Goal: Task Accomplishment & Management: Manage account settings

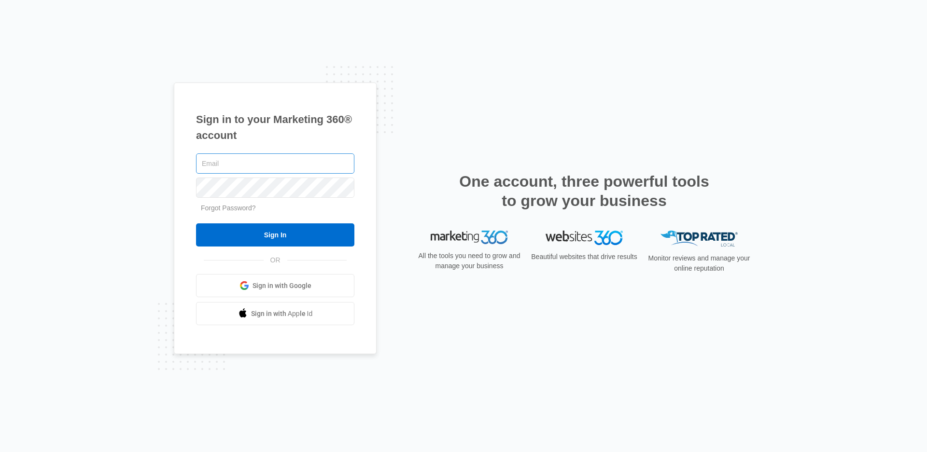
click at [228, 164] on input "text" at bounding box center [275, 163] width 158 height 20
type input "[EMAIL_ADDRESS][DOMAIN_NAME]"
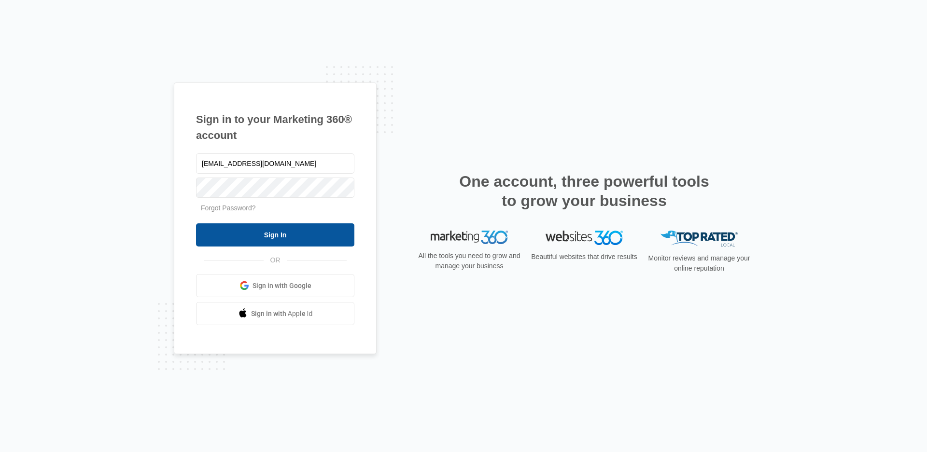
click at [260, 232] on input "Sign In" at bounding box center [275, 234] width 158 height 23
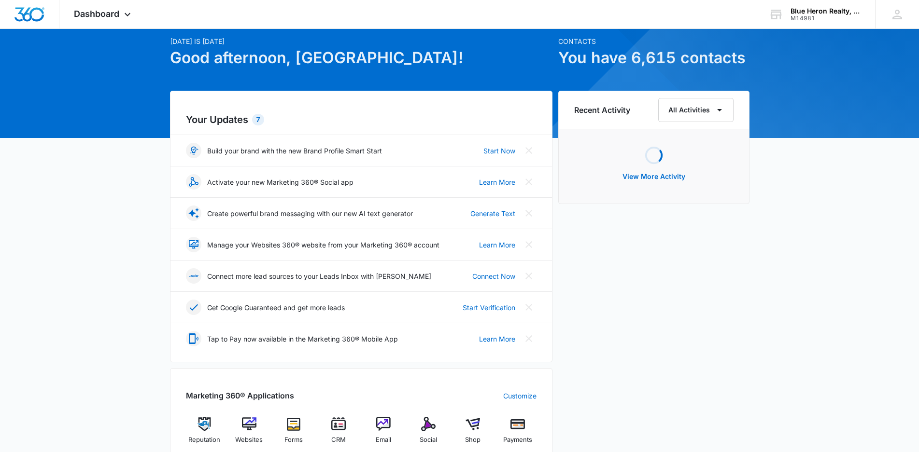
scroll to position [145, 0]
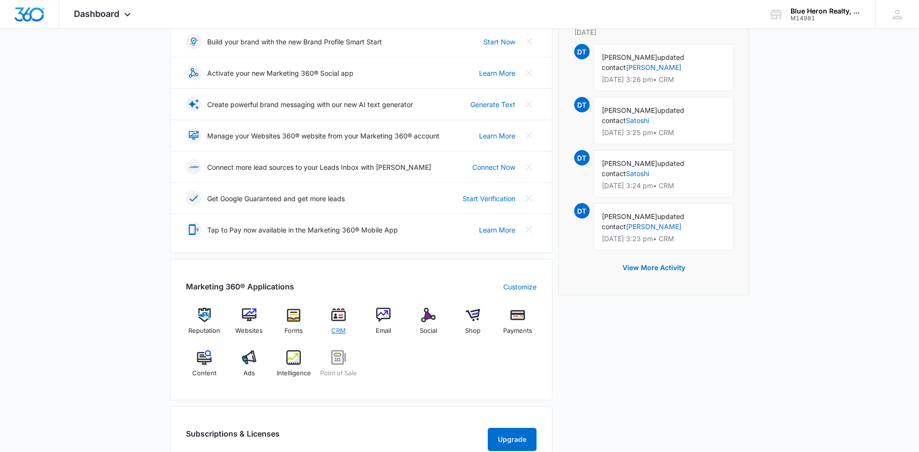
click at [337, 319] on img at bounding box center [338, 315] width 14 height 14
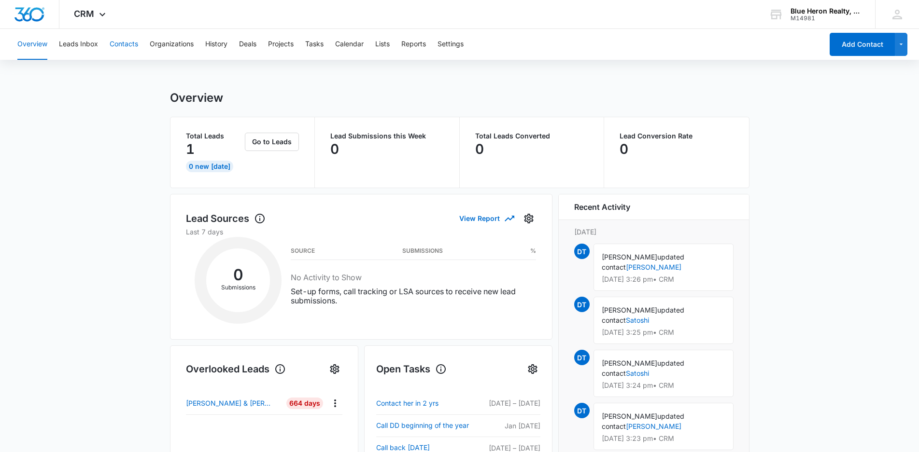
click at [127, 46] on button "Contacts" at bounding box center [124, 44] width 28 height 31
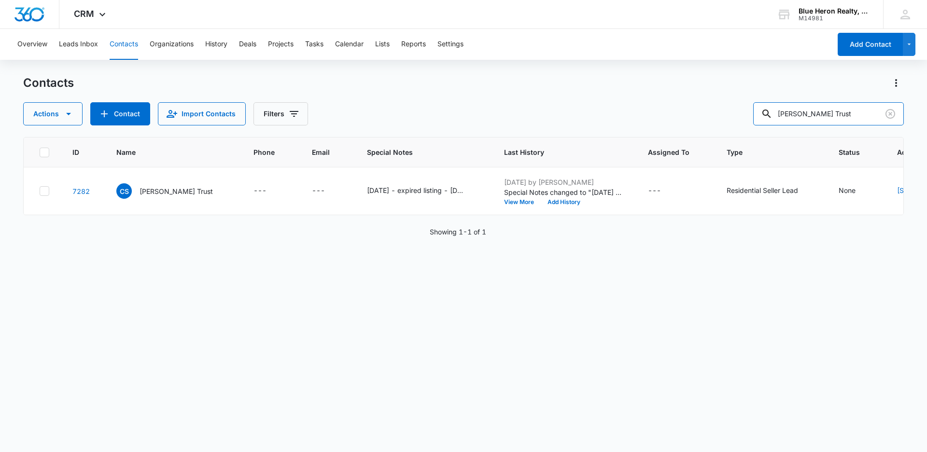
drag, startPoint x: 864, startPoint y: 113, endPoint x: 751, endPoint y: 103, distance: 113.4
click at [751, 103] on div "Actions Contact Import Contacts Filters [PERSON_NAME] Trust" at bounding box center [463, 113] width 880 height 23
click at [825, 112] on input "text" at bounding box center [835, 113] width 136 height 23
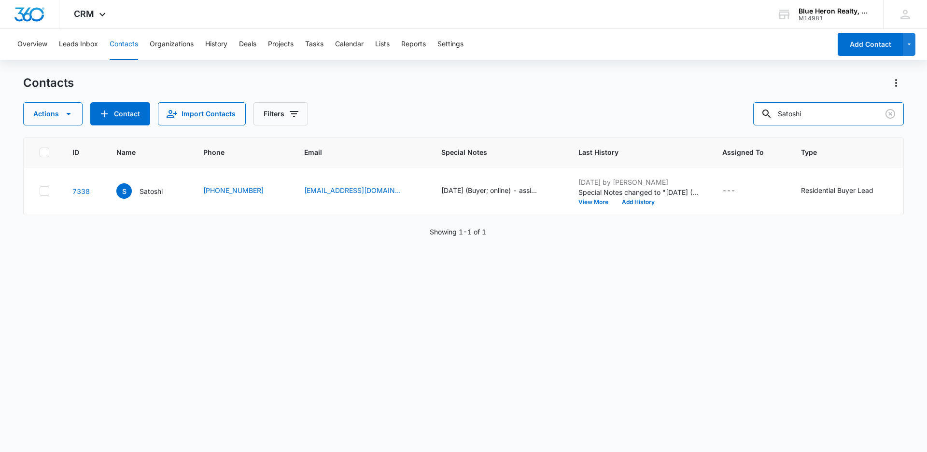
drag, startPoint x: 823, startPoint y: 116, endPoint x: 723, endPoint y: 110, distance: 100.6
click at [733, 112] on div "Actions Contact Import Contacts Filters Satoshi" at bounding box center [463, 113] width 880 height 23
type input "[PERSON_NAME]"
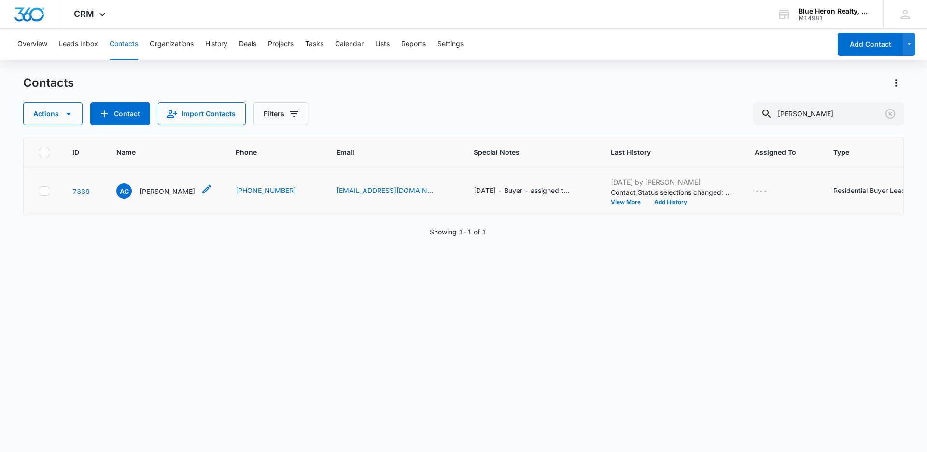
click at [167, 194] on p "[PERSON_NAME]" at bounding box center [167, 191] width 56 height 10
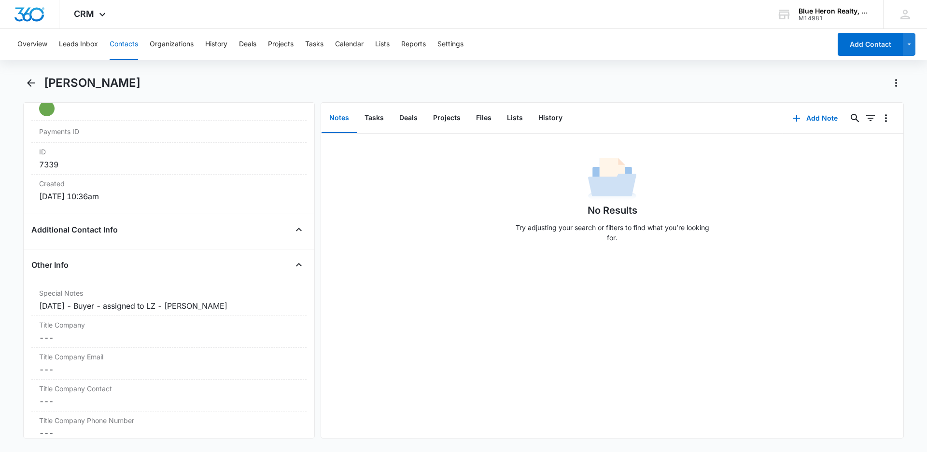
scroll to position [667, 0]
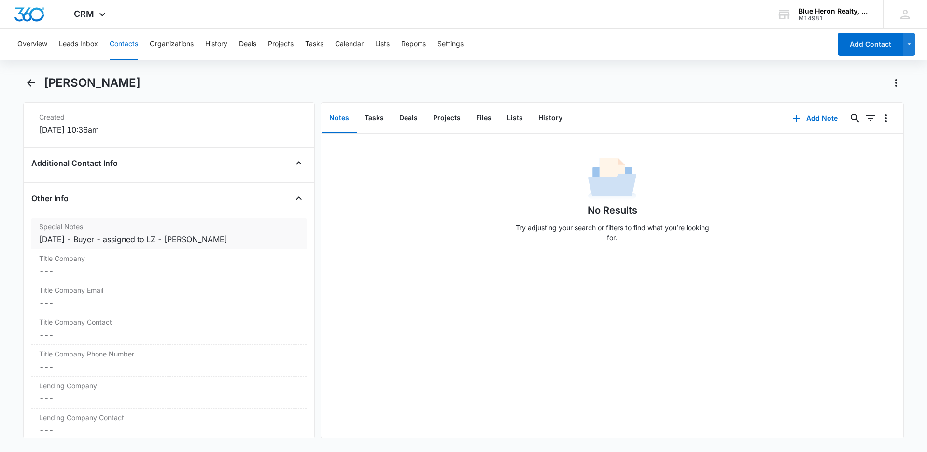
click at [91, 239] on div "[DATE] - Buyer - assigned to LZ - [PERSON_NAME]" at bounding box center [169, 240] width 260 height 12
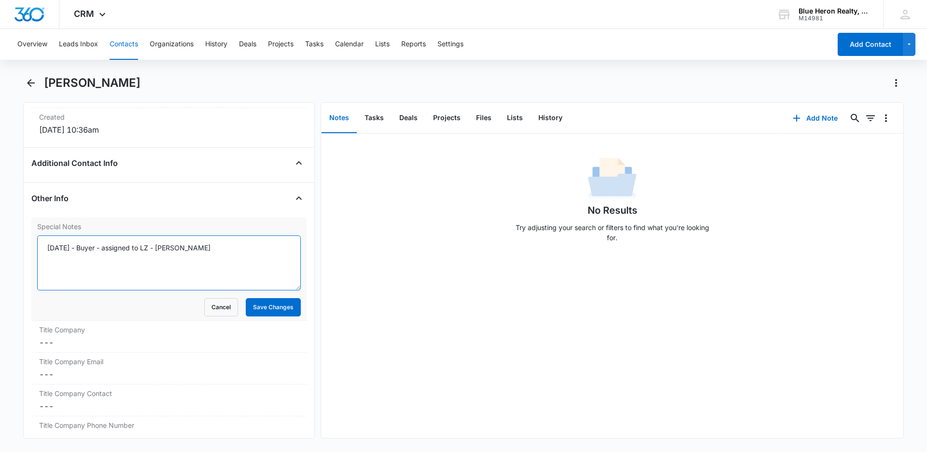
click at [88, 248] on textarea "[DATE] - Buyer - assigned to LZ - [PERSON_NAME]" at bounding box center [169, 263] width 264 height 55
type textarea "[DATE] (Buyer; online) - assigned to LZ - [DATE] 12:20 - CLM [PERSON_NAME]"
click at [252, 310] on button "Save Changes" at bounding box center [273, 307] width 55 height 18
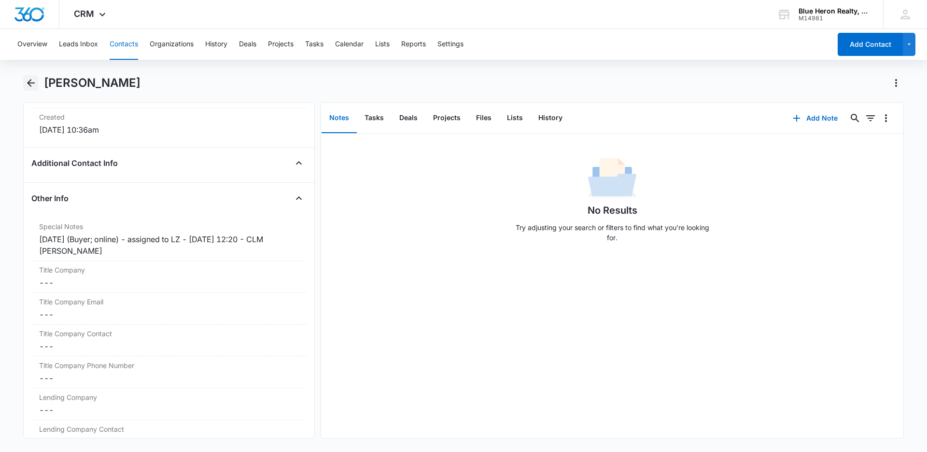
click at [30, 83] on icon "Back" at bounding box center [31, 83] width 8 height 8
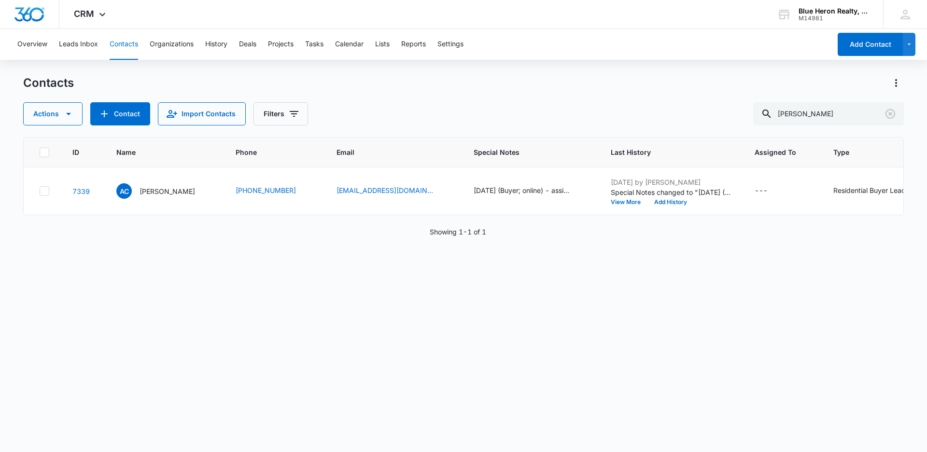
click at [614, 215] on div "ID Name Phone Email Special Notes Last History Assigned To Type Status Address …" at bounding box center [463, 176] width 880 height 78
drag, startPoint x: 843, startPoint y: 112, endPoint x: 765, endPoint y: 116, distance: 78.3
click at [765, 116] on input "[PERSON_NAME]" at bounding box center [828, 113] width 151 height 23
type input "[PERSON_NAME]"
click at [158, 191] on p "[PERSON_NAME]" at bounding box center [167, 191] width 56 height 10
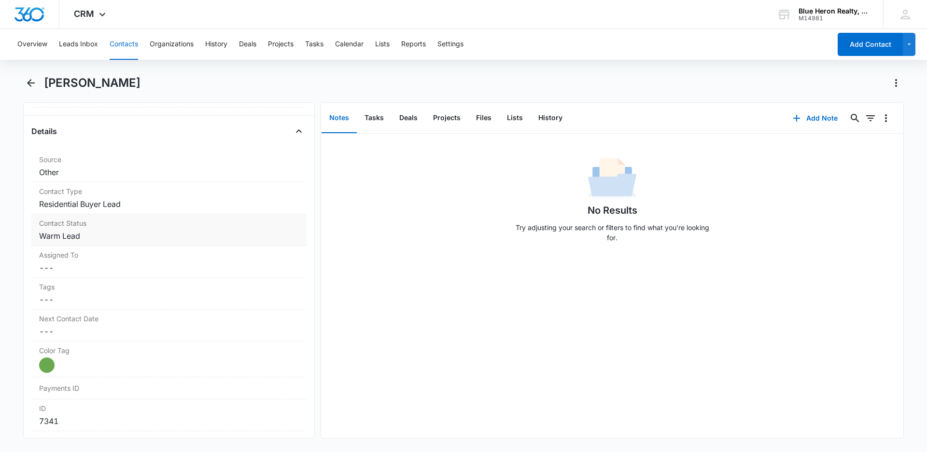
scroll to position [346, 0]
click at [109, 234] on dd "Cancel Save Changes Warm Lead" at bounding box center [169, 234] width 260 height 12
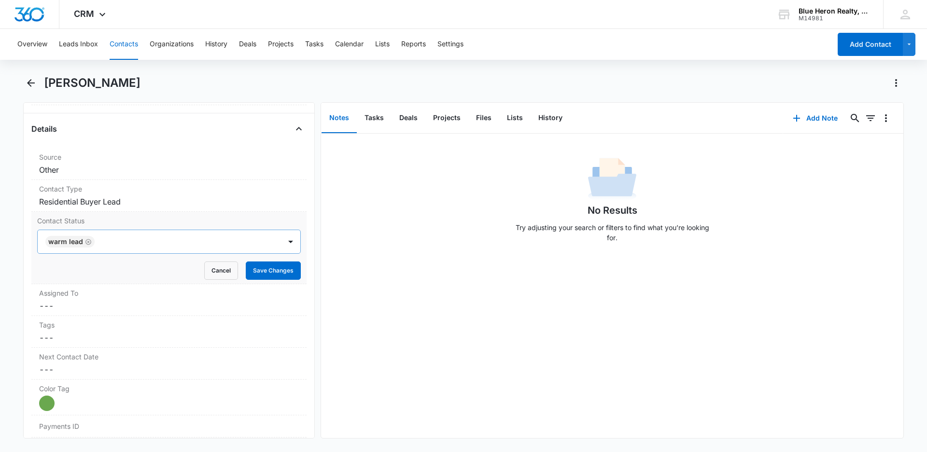
click at [86, 241] on icon "Remove Warm Lead" at bounding box center [88, 241] width 7 height 7
type input "cool"
click at [78, 274] on p "Cool Lead" at bounding box center [65, 276] width 32 height 10
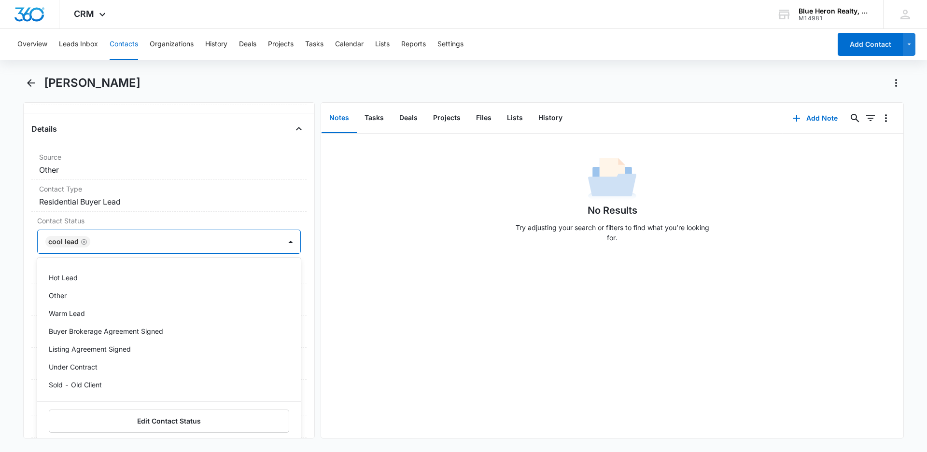
scroll to position [58, 0]
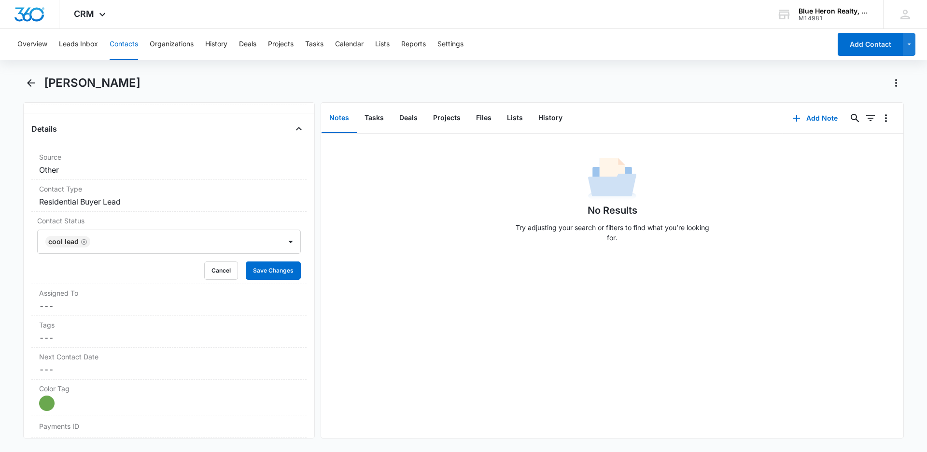
click at [398, 332] on div "No Results Try adjusting your search or filters to find what you’re looking for." at bounding box center [612, 286] width 582 height 305
click at [264, 272] on button "Save Changes" at bounding box center [273, 271] width 55 height 18
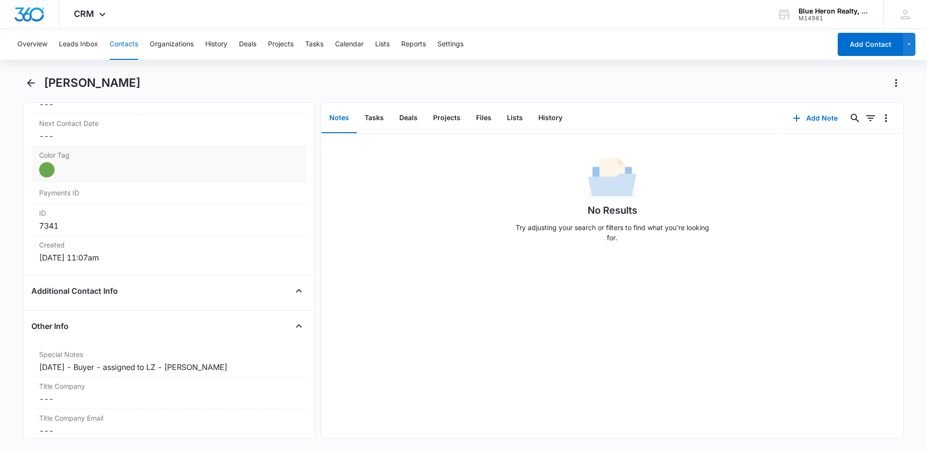
scroll to position [587, 0]
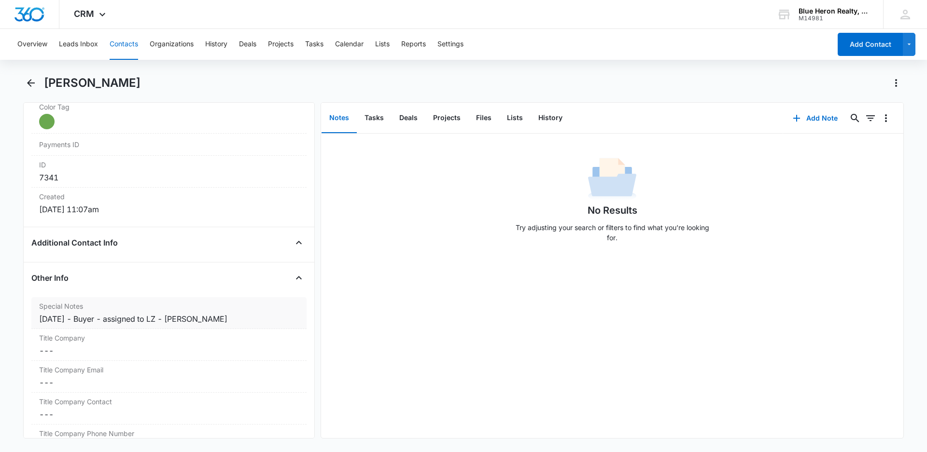
click at [89, 321] on div "[DATE] - Buyer - assigned to LZ - [PERSON_NAME]" at bounding box center [169, 319] width 260 height 12
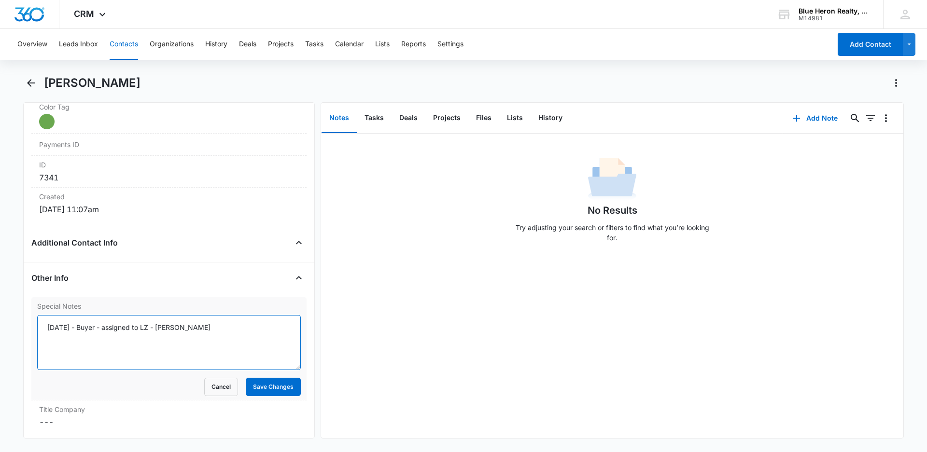
click at [91, 327] on textarea "[DATE] - Buyer - assigned to LZ - [PERSON_NAME]" at bounding box center [169, 342] width 264 height 55
type textarea "[DATE] (Buyer; online) - assigned to LZ - [DATE] 12:00 - vm box not set up - [P…"
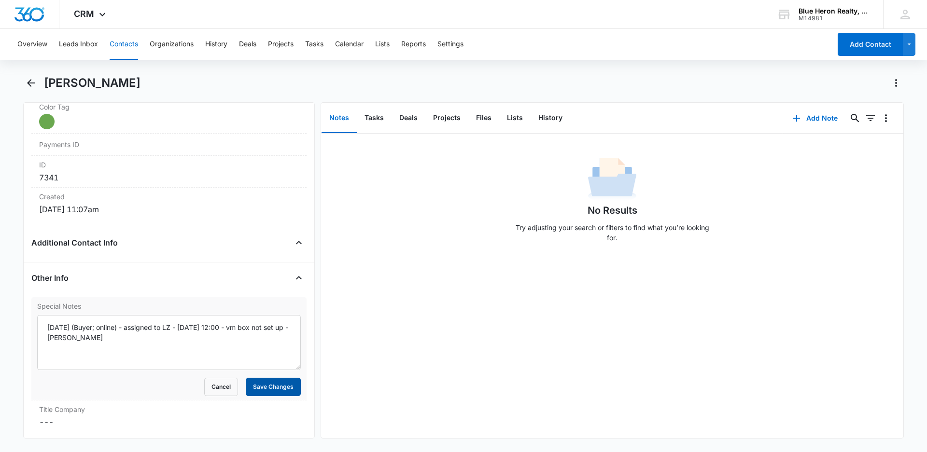
click at [258, 392] on button "Save Changes" at bounding box center [273, 387] width 55 height 18
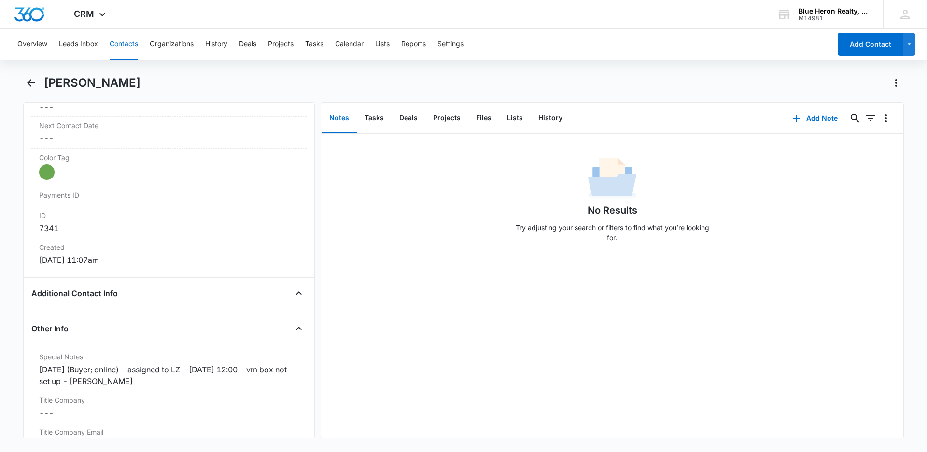
scroll to position [443, 0]
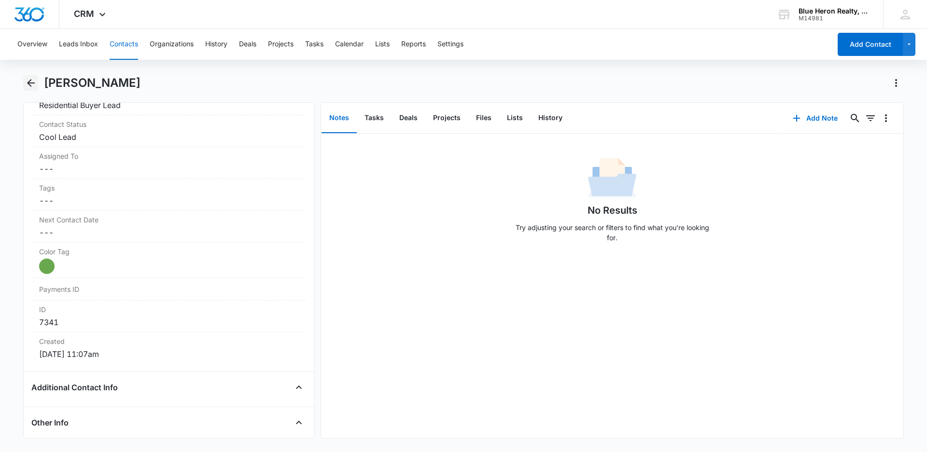
click at [29, 84] on icon "Back" at bounding box center [31, 83] width 8 height 8
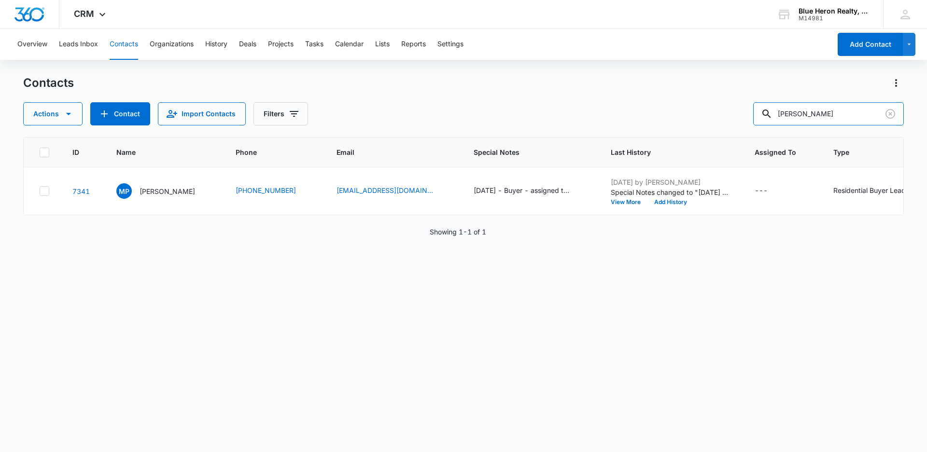
drag, startPoint x: 841, startPoint y: 115, endPoint x: 649, endPoint y: 110, distance: 192.7
click at [649, 110] on div "Actions Contact Import Contacts Filters [PERSON_NAME]" at bounding box center [463, 113] width 880 height 23
type input "[PERSON_NAME]"
click at [151, 195] on p "[PERSON_NAME]" at bounding box center [167, 191] width 56 height 10
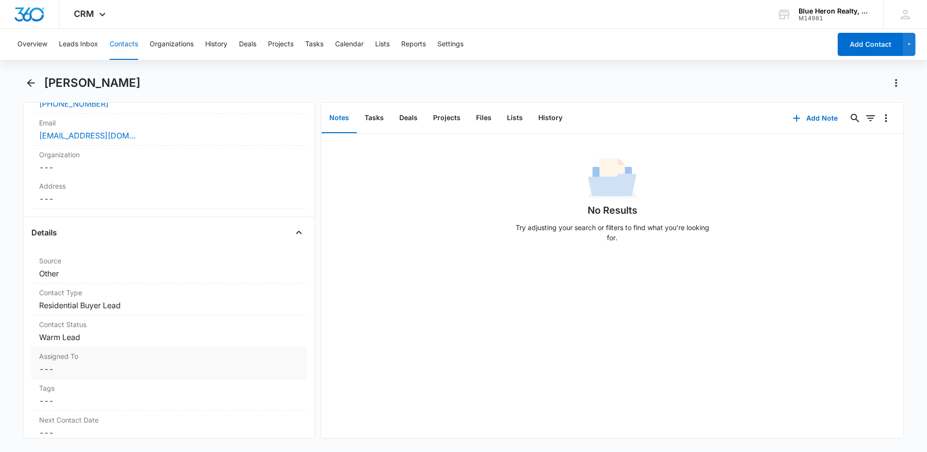
scroll to position [290, 0]
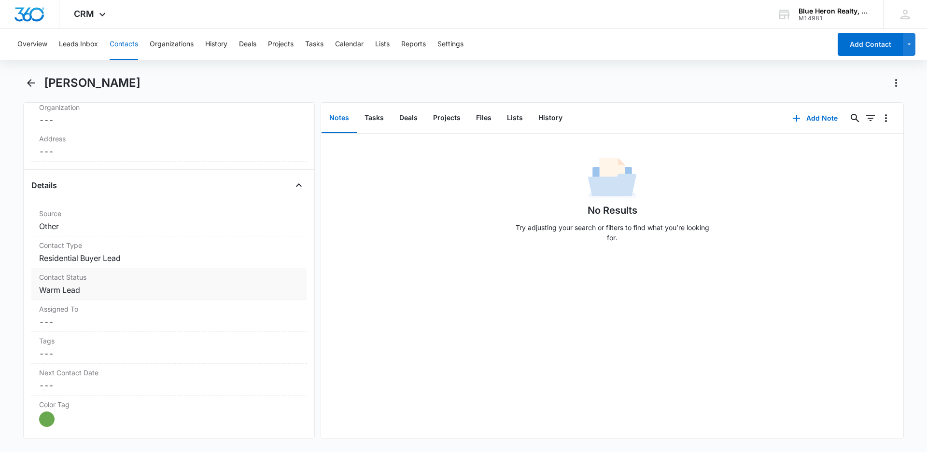
click at [123, 289] on dd "Cancel Save Changes Warm Lead" at bounding box center [169, 290] width 260 height 12
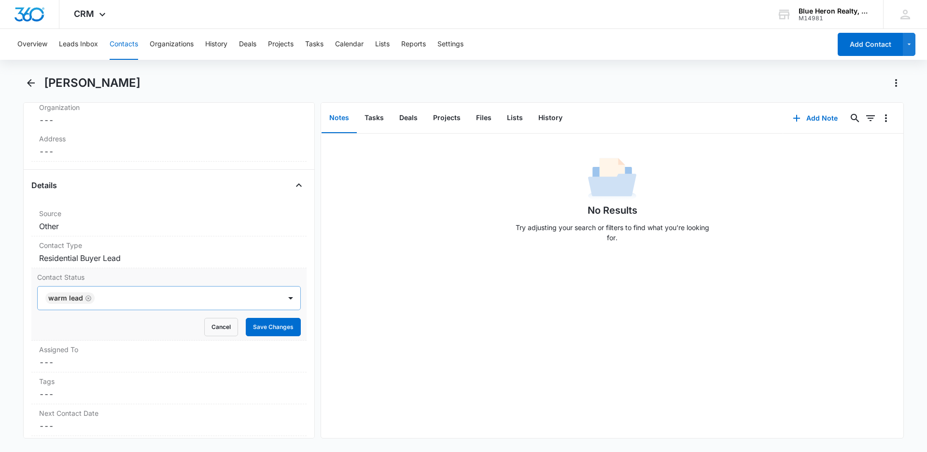
click at [88, 299] on icon "Remove Warm Lead" at bounding box center [88, 298] width 7 height 7
click at [140, 298] on div at bounding box center [157, 299] width 222 height 14
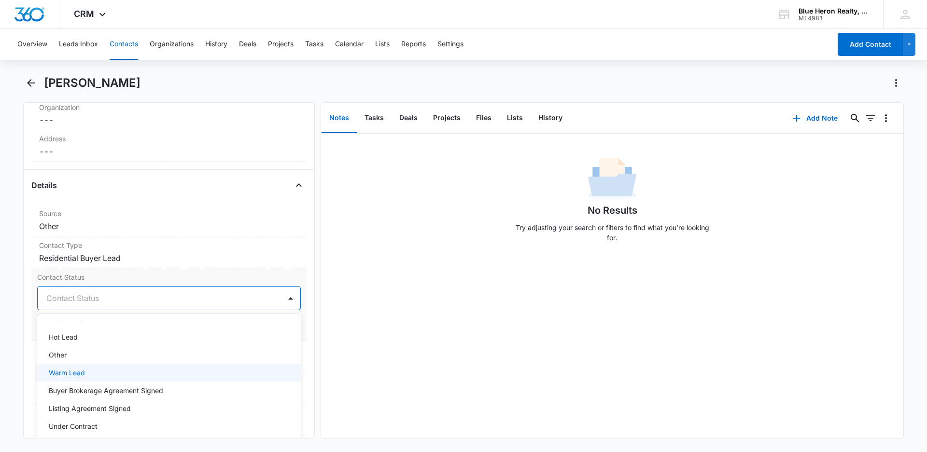
scroll to position [36, 0]
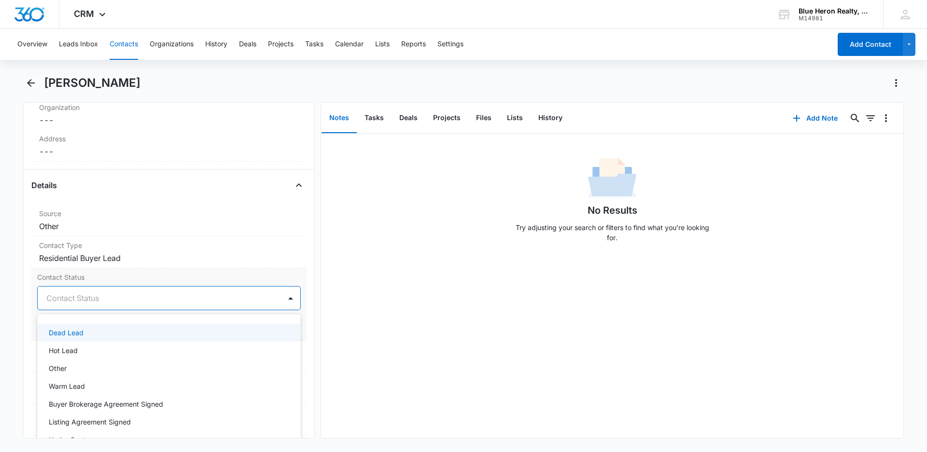
click at [79, 335] on p "Dead Lead" at bounding box center [66, 333] width 35 height 10
click at [173, 302] on div at bounding box center [181, 299] width 173 height 14
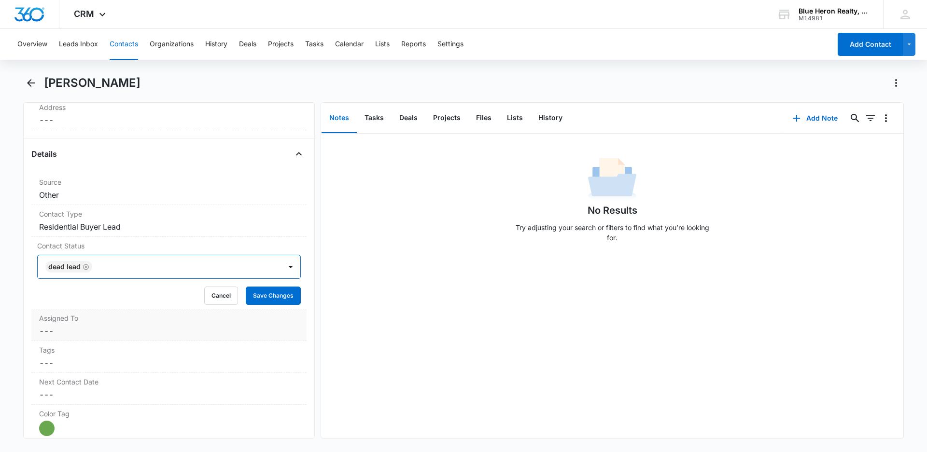
scroll to position [338, 0]
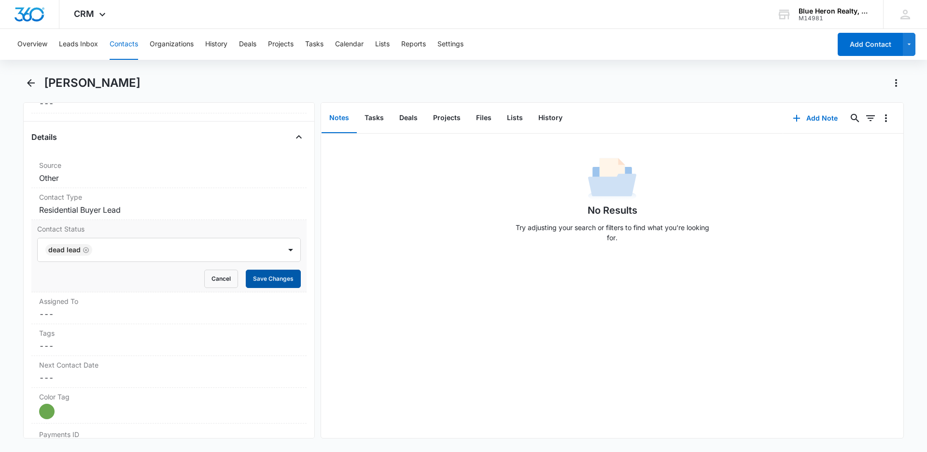
drag, startPoint x: 263, startPoint y: 279, endPoint x: 177, endPoint y: 289, distance: 86.9
click at [263, 279] on button "Save Changes" at bounding box center [273, 279] width 55 height 18
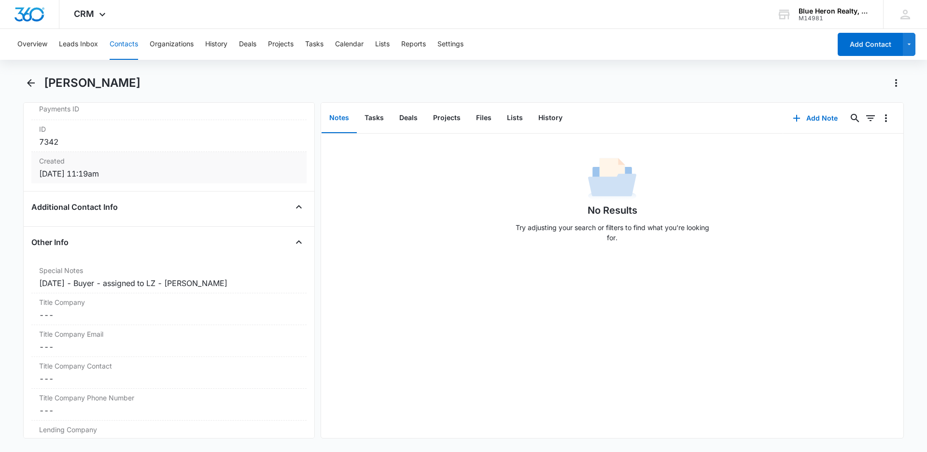
scroll to position [628, 0]
click at [85, 279] on div "[DATE] - Buyer - assigned to LZ - [PERSON_NAME]" at bounding box center [169, 279] width 260 height 12
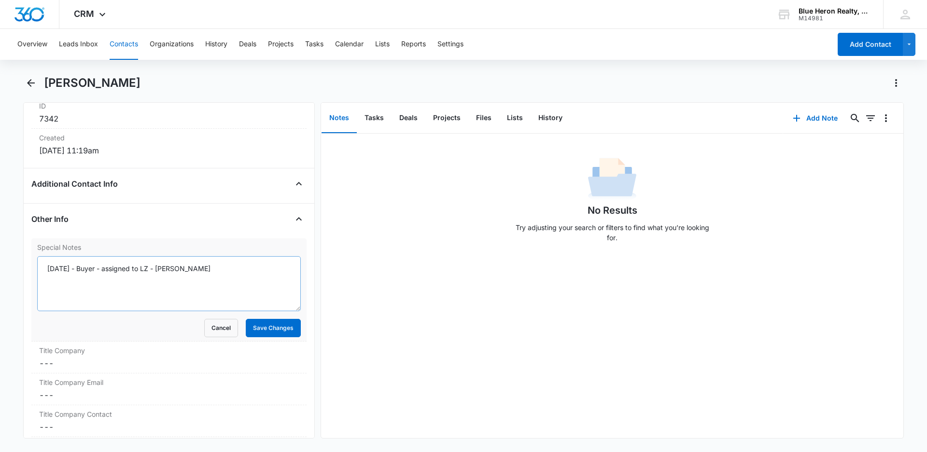
scroll to position [647, 0]
click at [95, 278] on textarea "[DATE] - Buyer - assigned to LZ - [PERSON_NAME]" at bounding box center [169, 283] width 264 height 55
click at [91, 266] on textarea "[DATE] - Buyer - assigned to LZ - [PERSON_NAME]" at bounding box center [169, 283] width 264 height 55
type textarea "[DATE] (Buyer; online) - assigned to LZ - [DATE] 11:59 - not in service - [PERS…"
click at [275, 330] on button "Save Changes" at bounding box center [273, 328] width 55 height 18
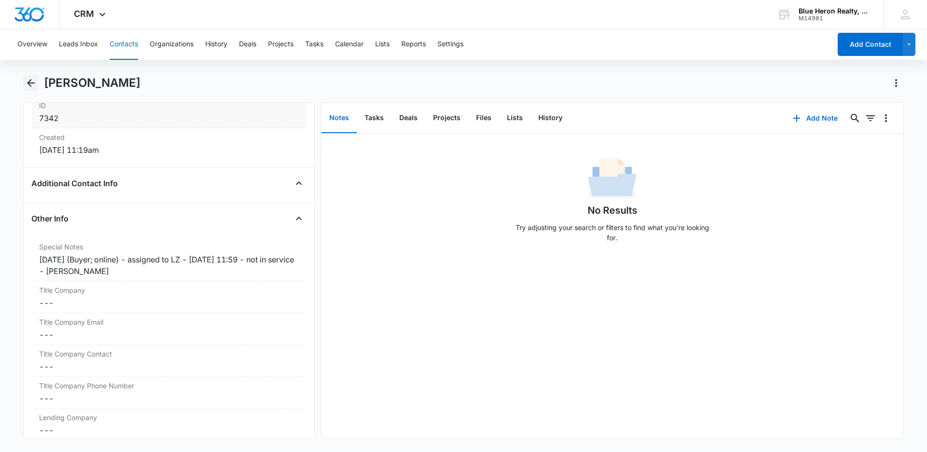
drag, startPoint x: 28, startPoint y: 83, endPoint x: 156, endPoint y: 110, distance: 130.3
click at [29, 82] on icon "Back" at bounding box center [31, 83] width 8 height 8
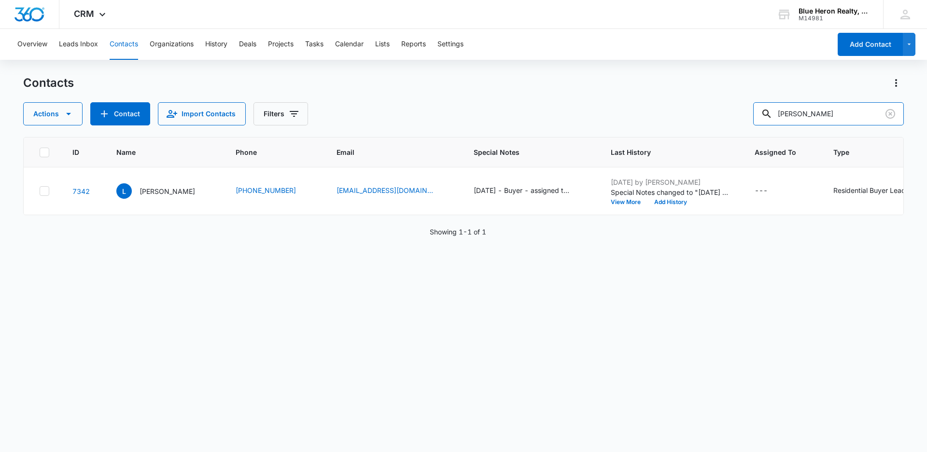
drag, startPoint x: 833, startPoint y: 112, endPoint x: 654, endPoint y: 101, distance: 179.4
click at [655, 102] on div "Contacts Actions Contact Import Contacts Filters [PERSON_NAME]" at bounding box center [463, 100] width 880 height 50
type input "[PERSON_NAME]"
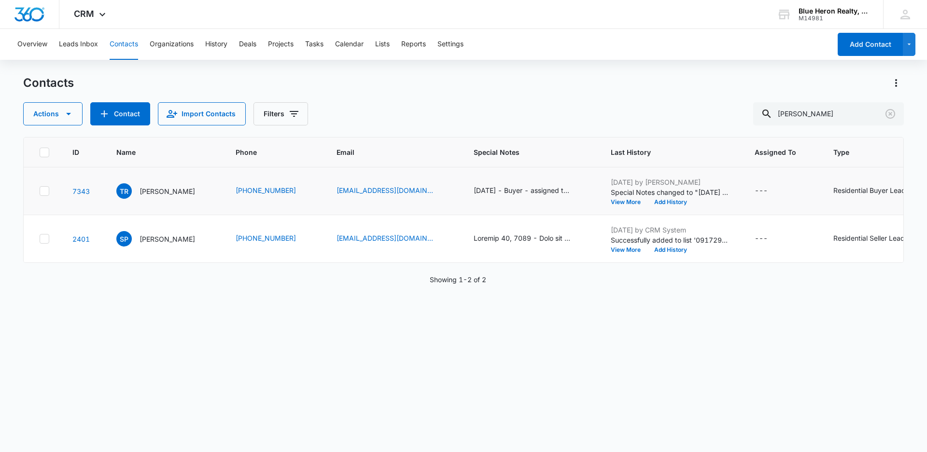
click at [462, 201] on td "[DATE] - Buyer - assigned to LZ - [PERSON_NAME]" at bounding box center [530, 191] width 137 height 48
click at [474, 190] on div "[DATE] - Buyer - assigned to LZ - [PERSON_NAME]" at bounding box center [522, 190] width 97 height 10
click at [491, 165] on button "Cancel" at bounding box center [506, 160] width 34 height 18
click at [576, 187] on icon "Special Notes - 9/16/2025 - Buyer - assigned to LZ - A. Williams - Select to Ed…" at bounding box center [582, 191] width 12 height 12
click at [645, 86] on div "Contacts" at bounding box center [463, 82] width 880 height 15
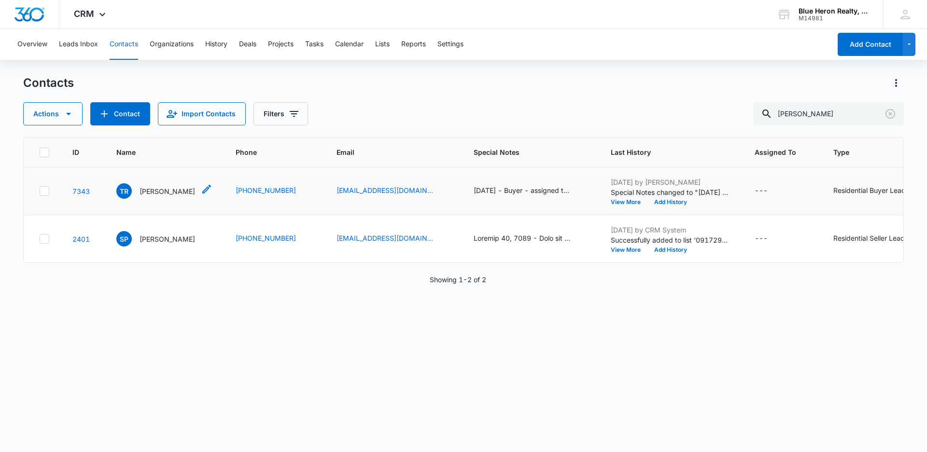
click at [150, 192] on p "[PERSON_NAME]" at bounding box center [167, 191] width 56 height 10
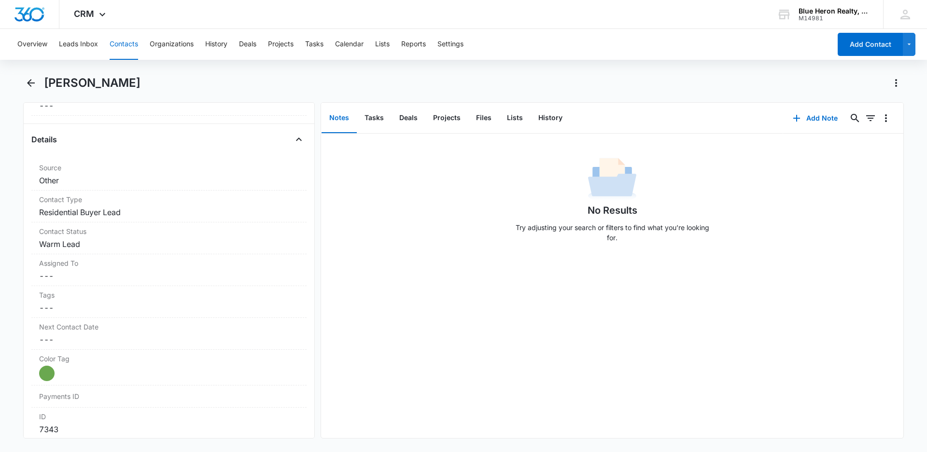
scroll to position [346, 0]
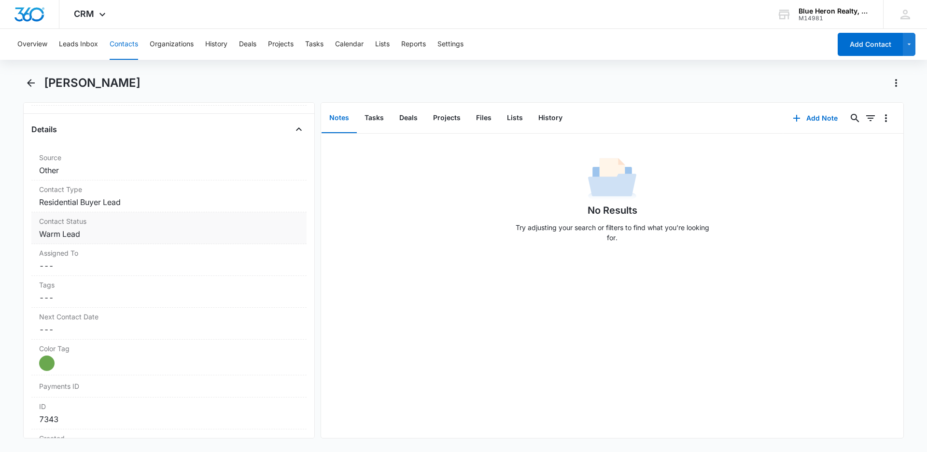
click at [112, 232] on dd "Cancel Save Changes Warm Lead" at bounding box center [169, 234] width 260 height 12
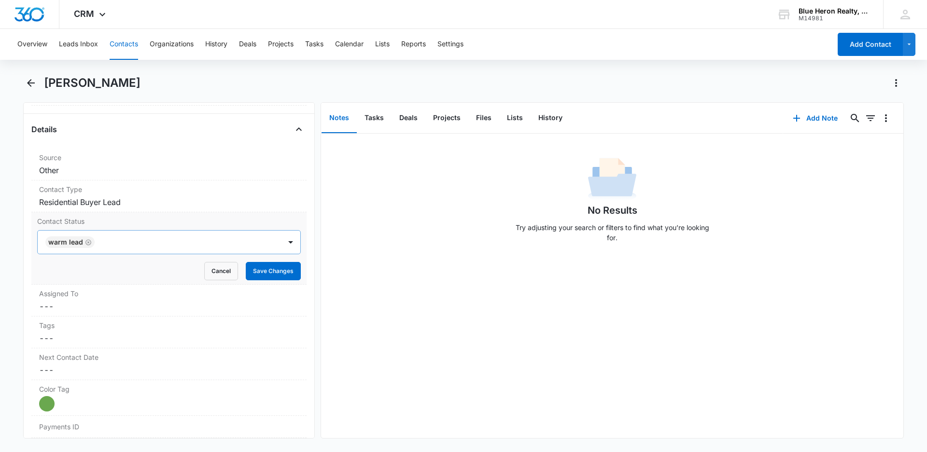
click at [87, 242] on icon "Remove Warm Lead" at bounding box center [88, 242] width 6 height 6
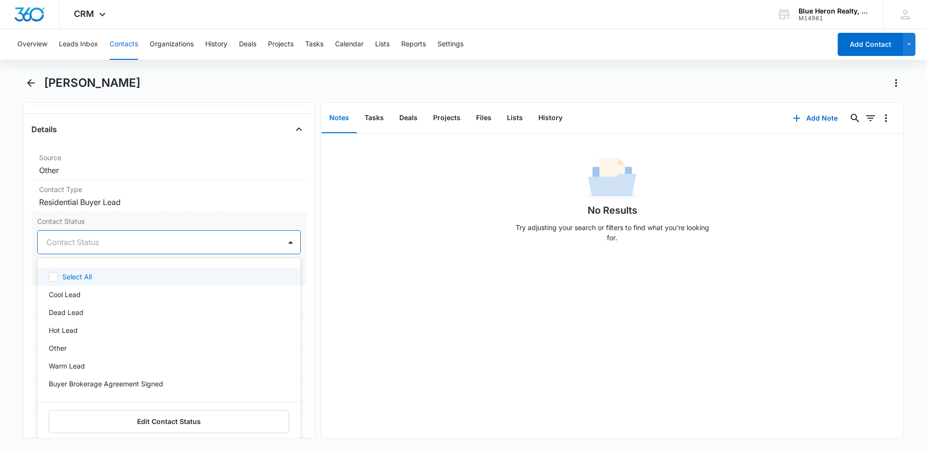
click at [52, 242] on div at bounding box center [157, 243] width 222 height 14
click at [64, 293] on p "Cool Lead" at bounding box center [65, 295] width 32 height 10
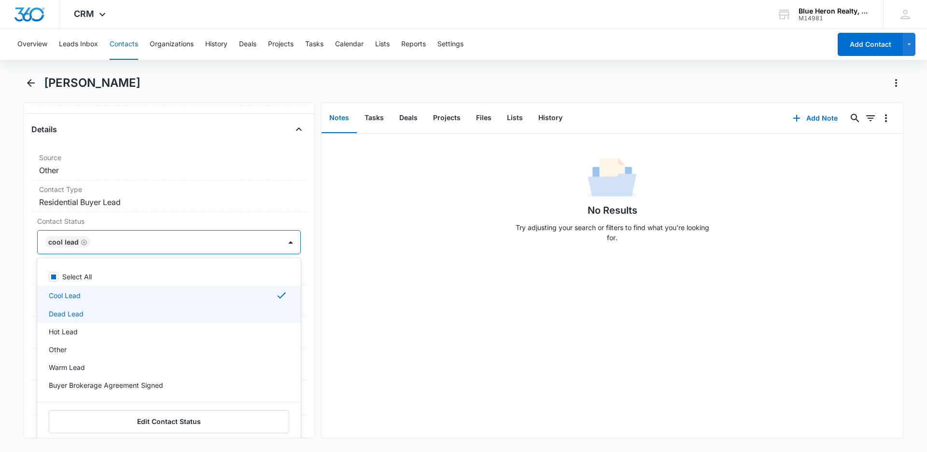
click at [363, 334] on div "No Results Try adjusting your search or filters to find what you’re looking for." at bounding box center [612, 286] width 582 height 305
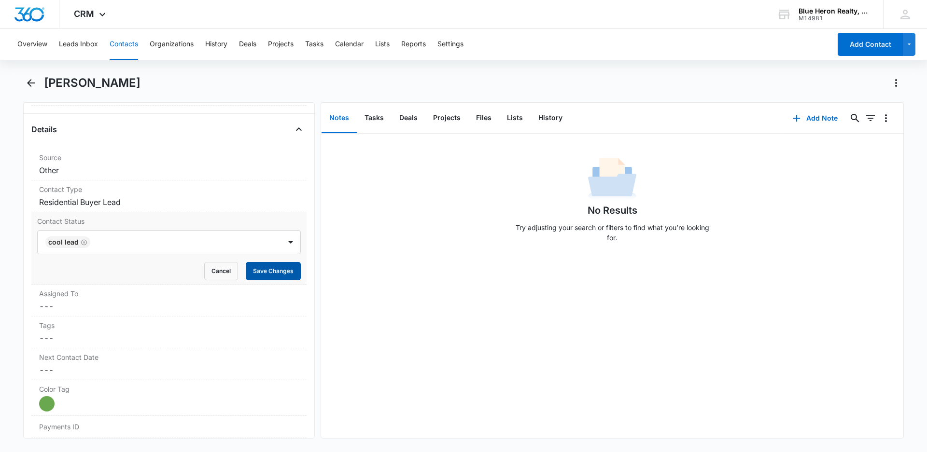
click at [246, 268] on button "Save Changes" at bounding box center [273, 271] width 55 height 18
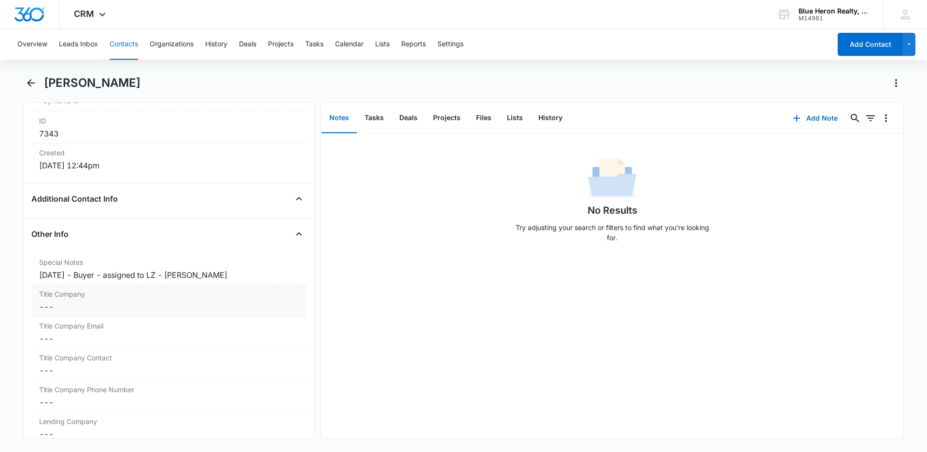
scroll to position [635, 0]
click at [89, 271] on div "[DATE] - Buyer - assigned to LZ - [PERSON_NAME]" at bounding box center [169, 271] width 260 height 12
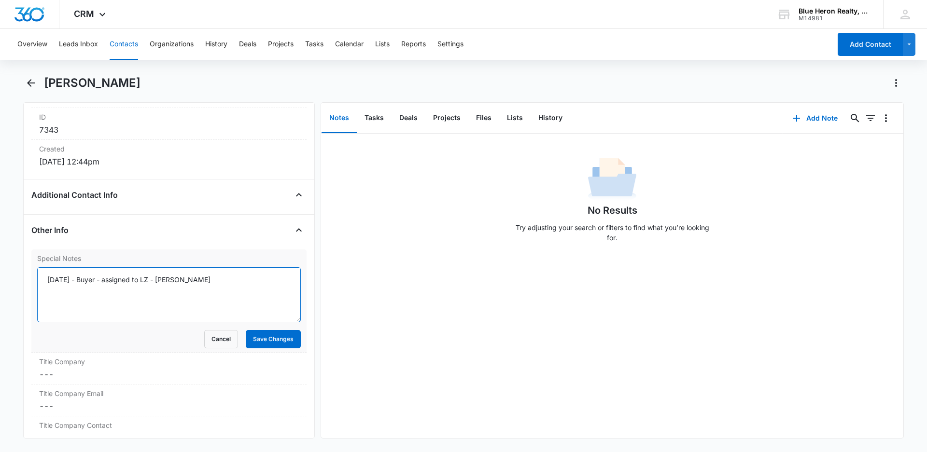
click at [90, 281] on textarea "[DATE] - Buyer - assigned to LZ - [PERSON_NAME]" at bounding box center [169, 294] width 264 height 55
type textarea "[DATE] (Buyer; online) - assigned to LZ - [DATE] 11:58 - no dial tone (2x) - [P…"
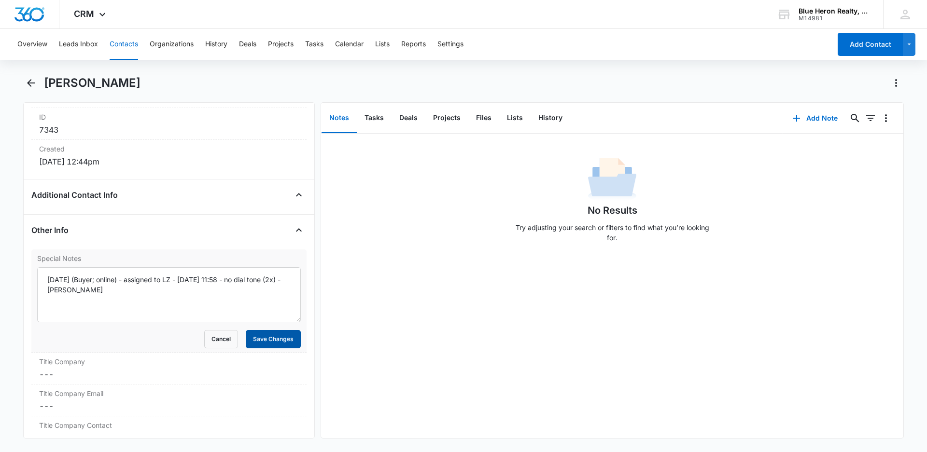
click at [255, 344] on button "Save Changes" at bounding box center [273, 339] width 55 height 18
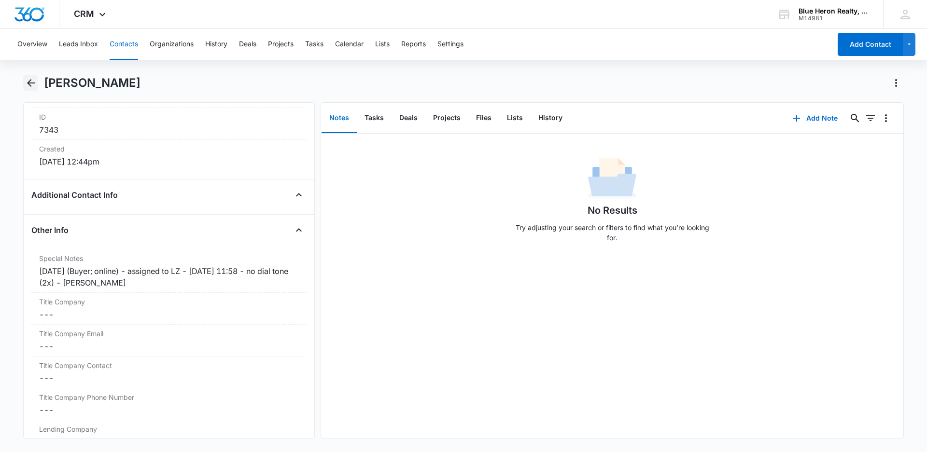
drag, startPoint x: 28, startPoint y: 84, endPoint x: 33, endPoint y: 83, distance: 5.3
click at [28, 83] on icon "Back" at bounding box center [31, 83] width 8 height 8
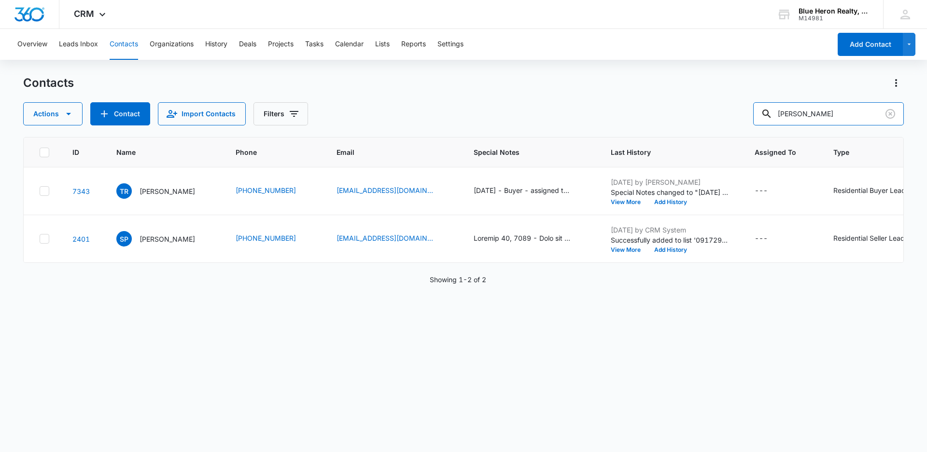
drag, startPoint x: 832, startPoint y: 116, endPoint x: 700, endPoint y: 80, distance: 136.7
click at [709, 109] on div "Actions Contact Import Contacts Filters [PERSON_NAME]" at bounding box center [463, 113] width 880 height 23
type input "[PERSON_NAME]"
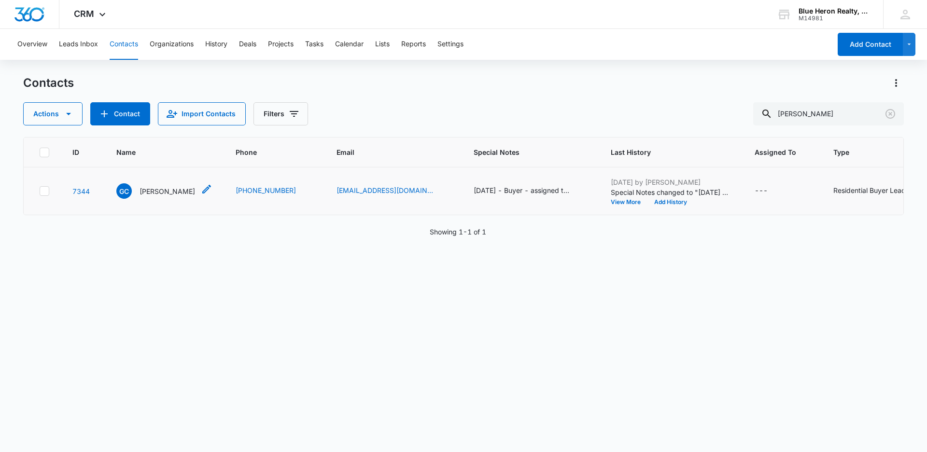
click at [163, 193] on p "[PERSON_NAME]" at bounding box center [167, 191] width 56 height 10
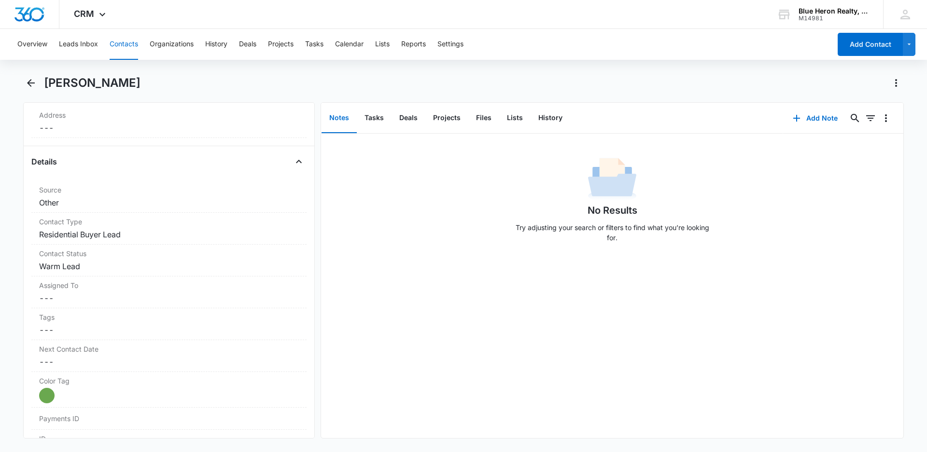
scroll to position [362, 0]
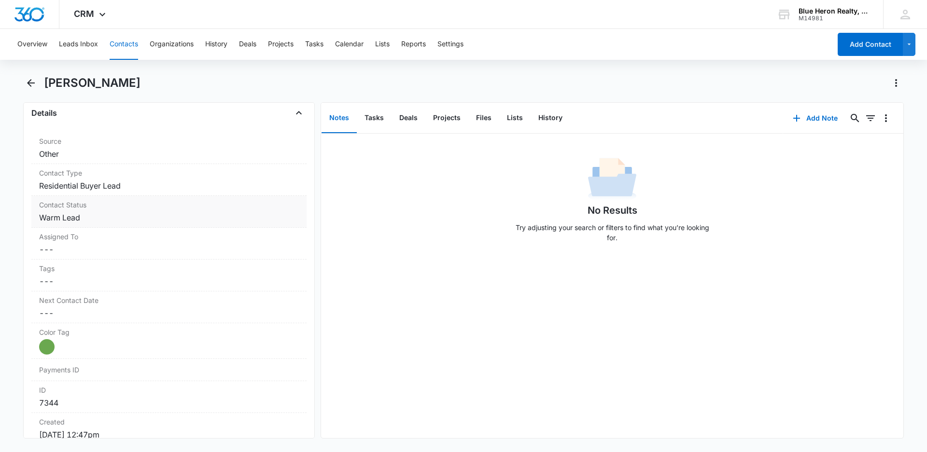
click at [99, 216] on dd "Cancel Save Changes Warm Lead" at bounding box center [169, 218] width 260 height 12
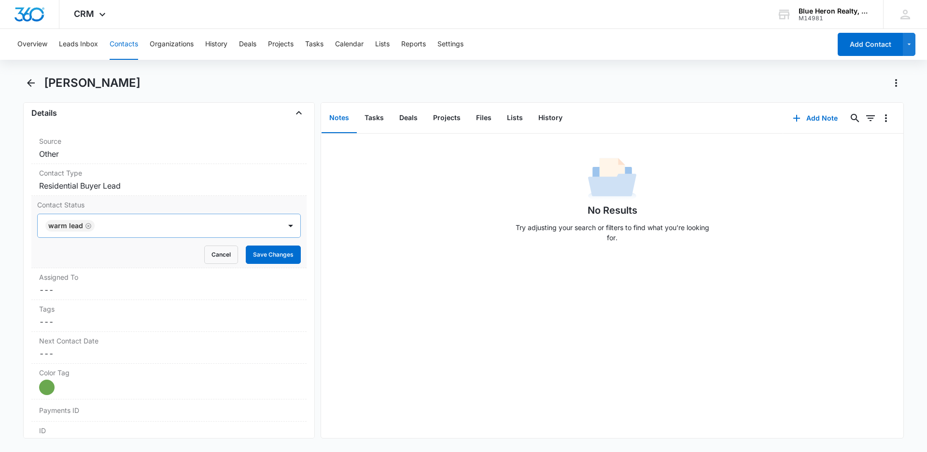
click at [88, 225] on icon "Remove Warm Lead" at bounding box center [88, 226] width 6 height 6
type input "cool"
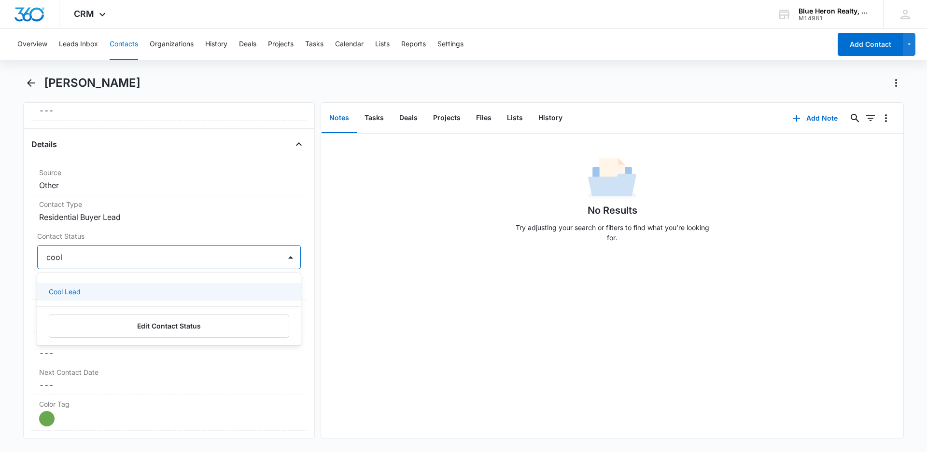
scroll to position [314, 0]
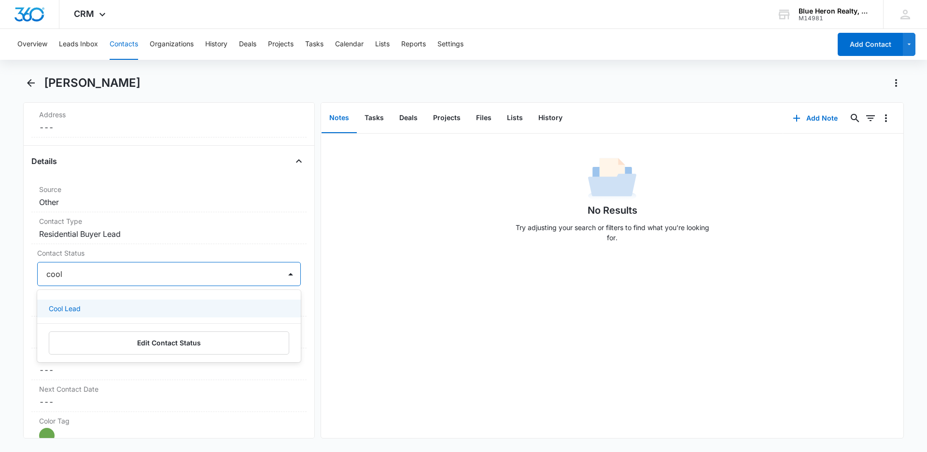
click at [65, 309] on p "Cool Lead" at bounding box center [65, 309] width 32 height 10
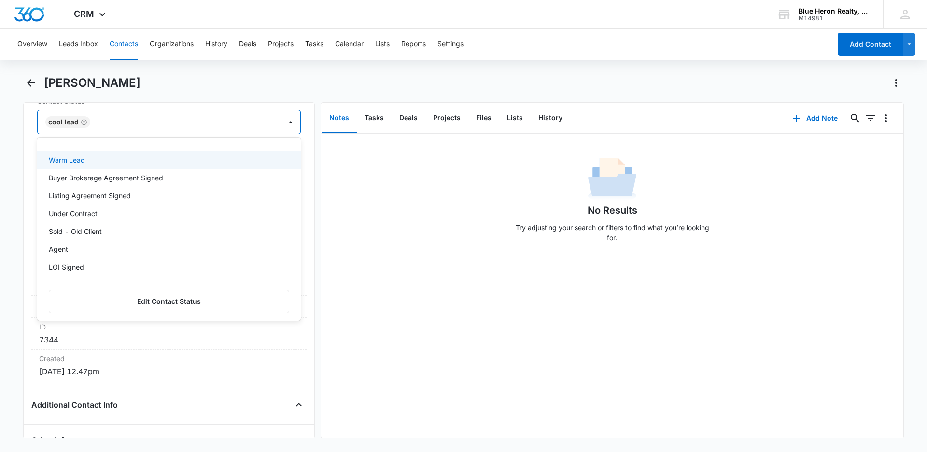
scroll to position [485, 0]
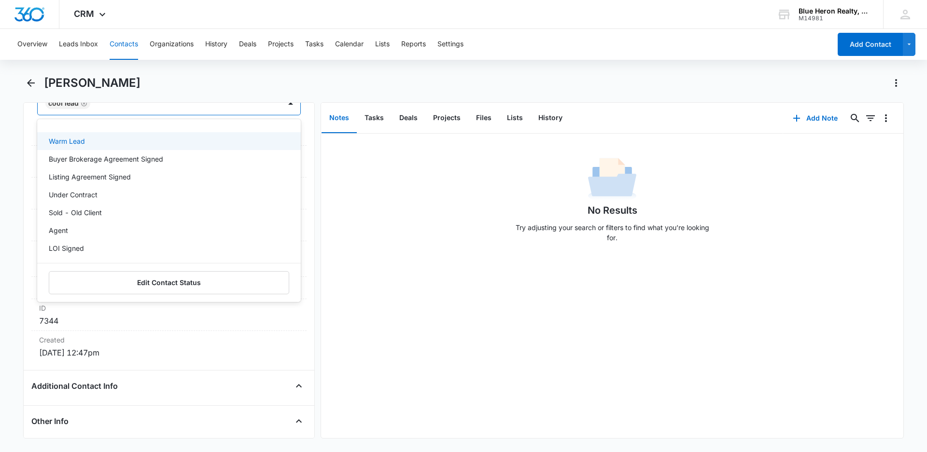
click at [438, 344] on div "No Results Try adjusting your search or filters to find what you’re looking for." at bounding box center [612, 286] width 582 height 305
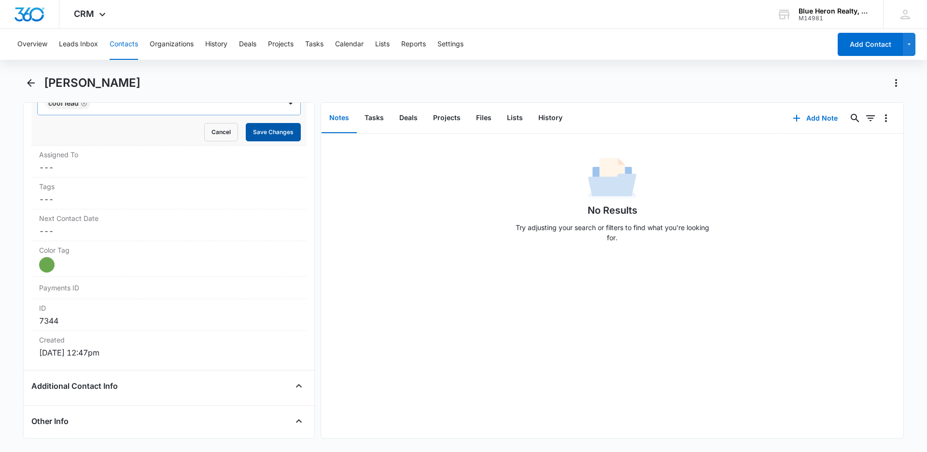
click at [262, 138] on button "Save Changes" at bounding box center [273, 132] width 55 height 18
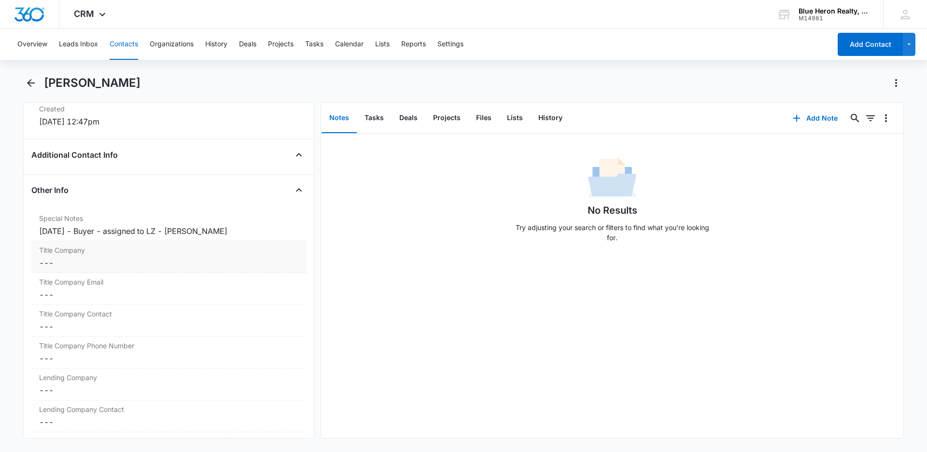
scroll to position [678, 0]
click at [88, 229] on div "[DATE] - Buyer - assigned to LZ - [PERSON_NAME]" at bounding box center [169, 229] width 260 height 12
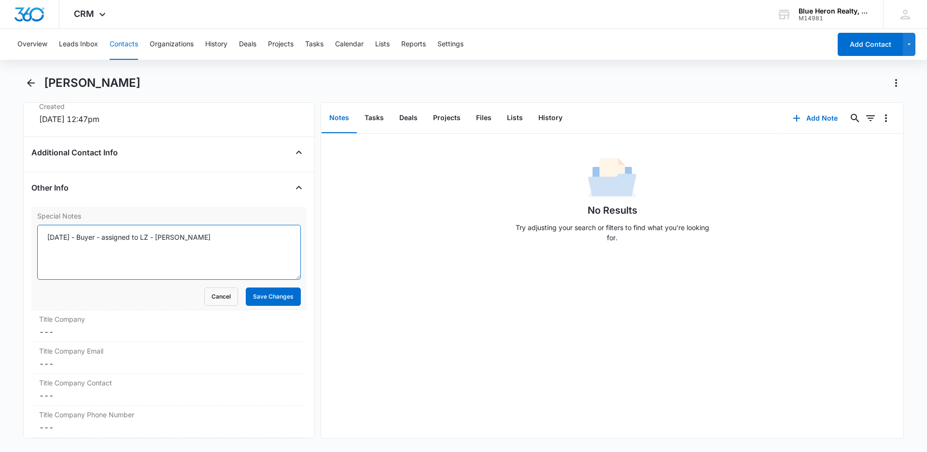
click at [92, 238] on textarea "[DATE] - Buyer - assigned to LZ - [PERSON_NAME]" at bounding box center [169, 252] width 264 height 55
type textarea "[DATE] (Buyer; online) - assigned to LZ - [DATE] 11:53 - CLM [PERSON_NAME]"
click at [277, 300] on button "Save Changes" at bounding box center [273, 297] width 55 height 18
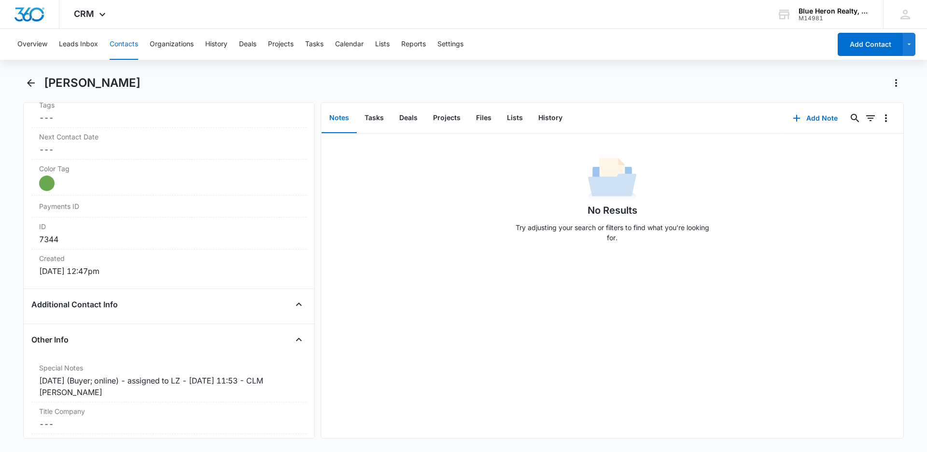
scroll to position [579, 0]
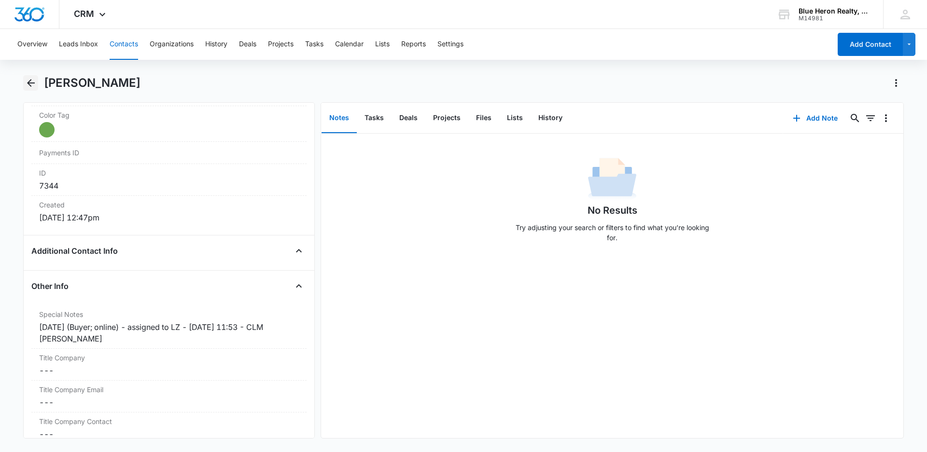
click at [29, 83] on icon "Back" at bounding box center [31, 83] width 8 height 8
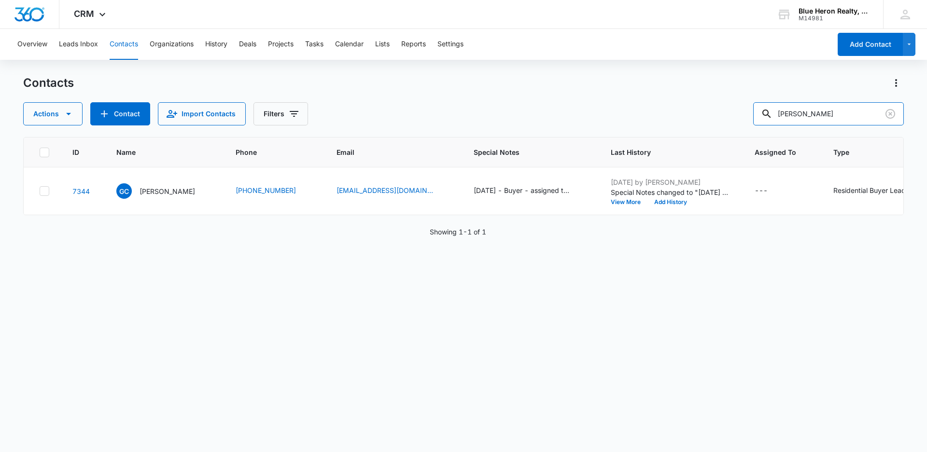
drag, startPoint x: 844, startPoint y: 113, endPoint x: 745, endPoint y: 111, distance: 99.0
click at [751, 112] on div "Actions Contact Import Contacts Filters [PERSON_NAME]" at bounding box center [463, 113] width 880 height 23
type input "[PERSON_NAME]"
click at [171, 193] on p "[PERSON_NAME]" at bounding box center [167, 191] width 56 height 10
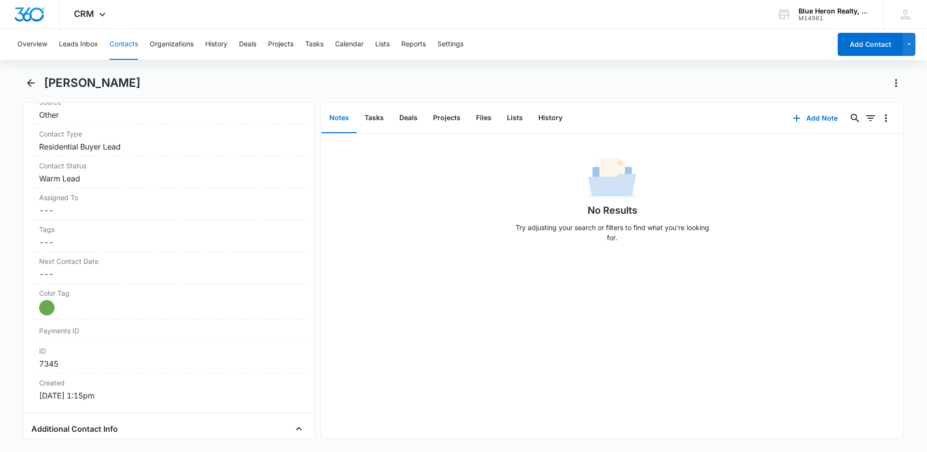
scroll to position [399, 0]
click at [108, 185] on dd "Cancel Save Changes Warm Lead" at bounding box center [169, 181] width 260 height 12
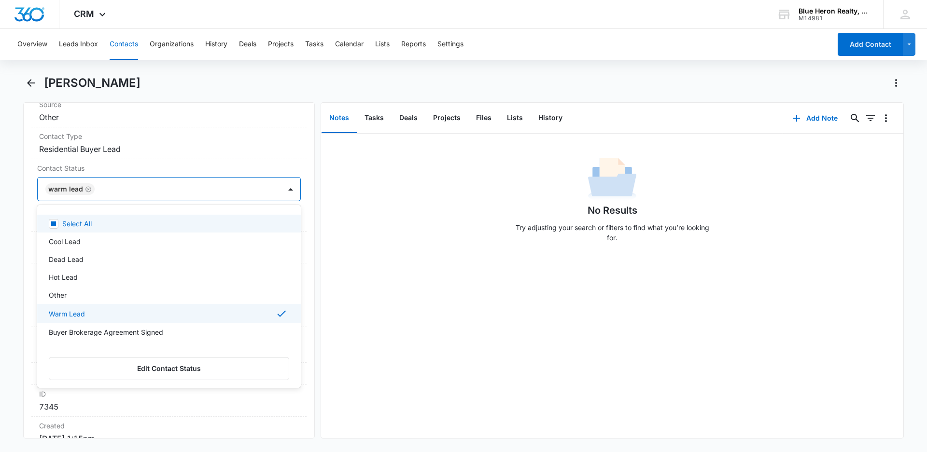
click at [92, 192] on div "Warm Lead" at bounding box center [69, 189] width 49 height 12
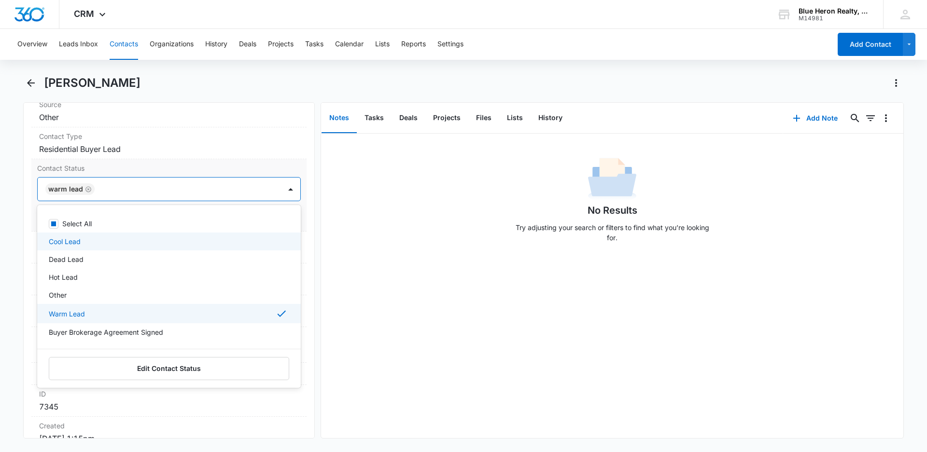
click at [72, 243] on p "Cool Lead" at bounding box center [65, 242] width 32 height 10
click at [135, 189] on icon "Remove Warm Lead" at bounding box center [135, 189] width 7 height 7
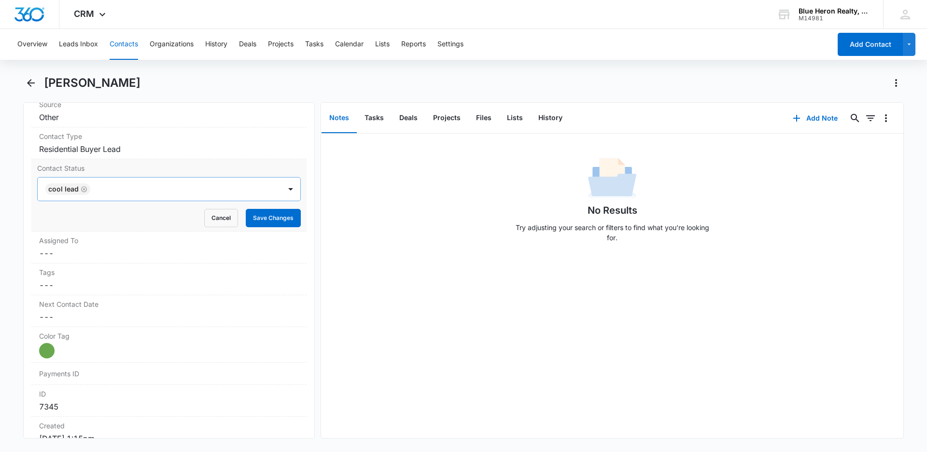
click at [402, 281] on div "No Results Try adjusting your search or filters to find what you’re looking for." at bounding box center [612, 286] width 582 height 305
click at [261, 220] on button "Save Changes" at bounding box center [273, 218] width 55 height 18
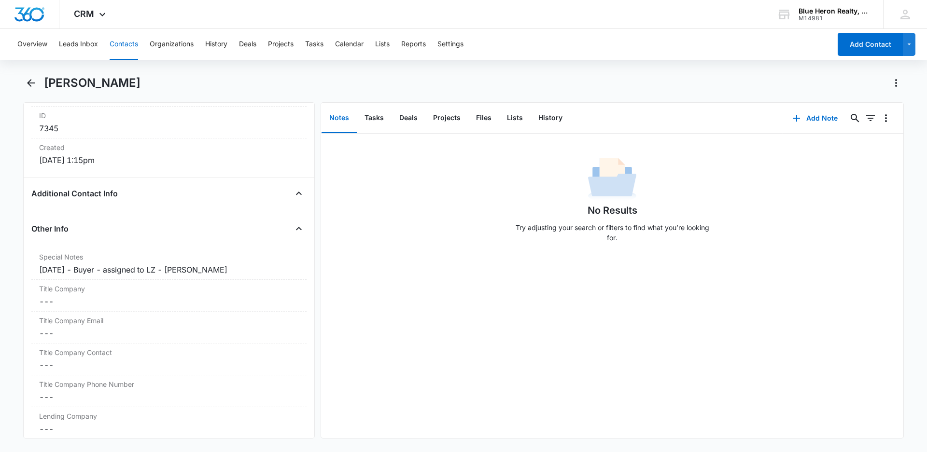
scroll to position [655, 0]
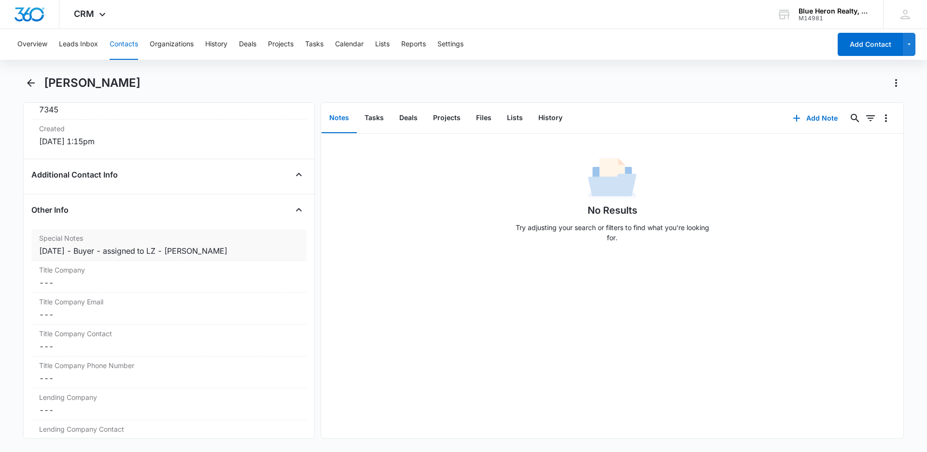
click at [91, 248] on div "[DATE] - Buyer - assigned to LZ - [PERSON_NAME]" at bounding box center [169, 251] width 260 height 12
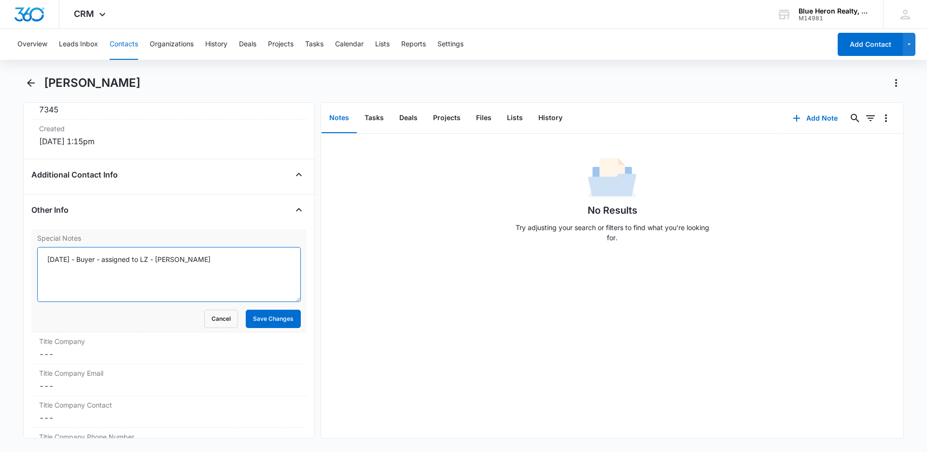
click at [86, 263] on textarea "[DATE] - Buyer - assigned to LZ - [PERSON_NAME]" at bounding box center [169, 274] width 264 height 55
type textarea "[DATE] (Buyer; online) - assigned to LZ - [DATE] 11:51 - CLM [PERSON_NAME]"
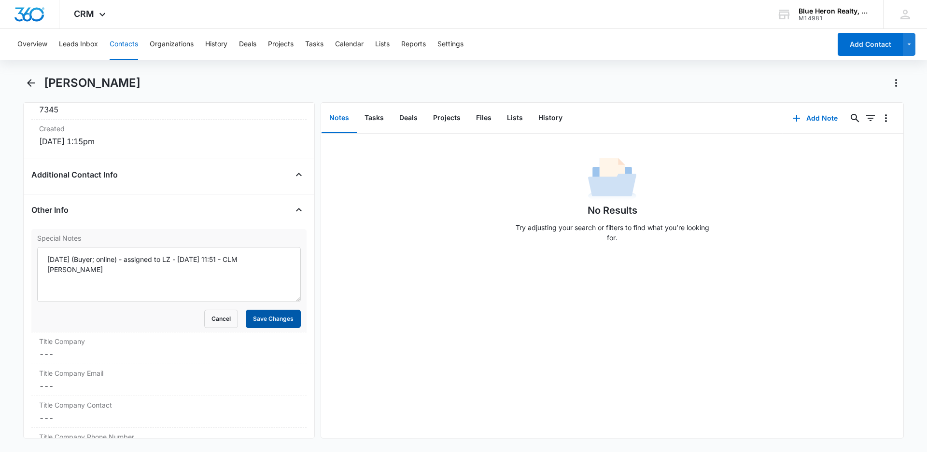
click at [266, 319] on button "Save Changes" at bounding box center [273, 319] width 55 height 18
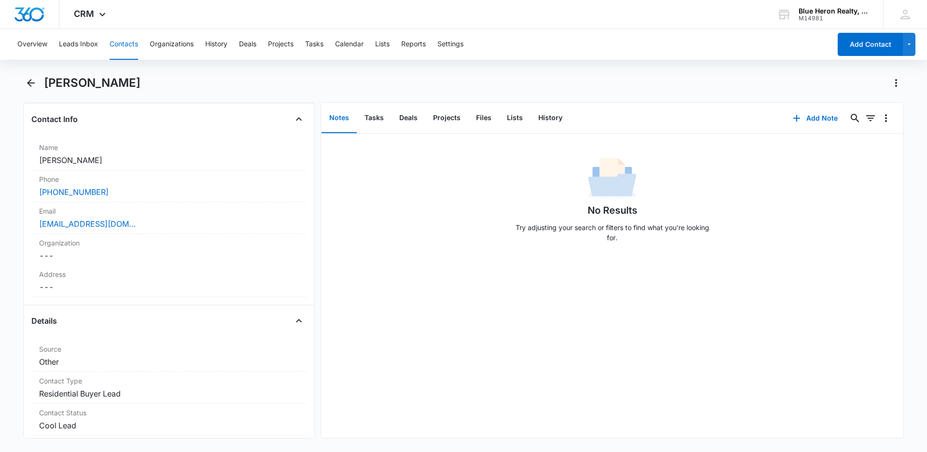
scroll to position [0, 0]
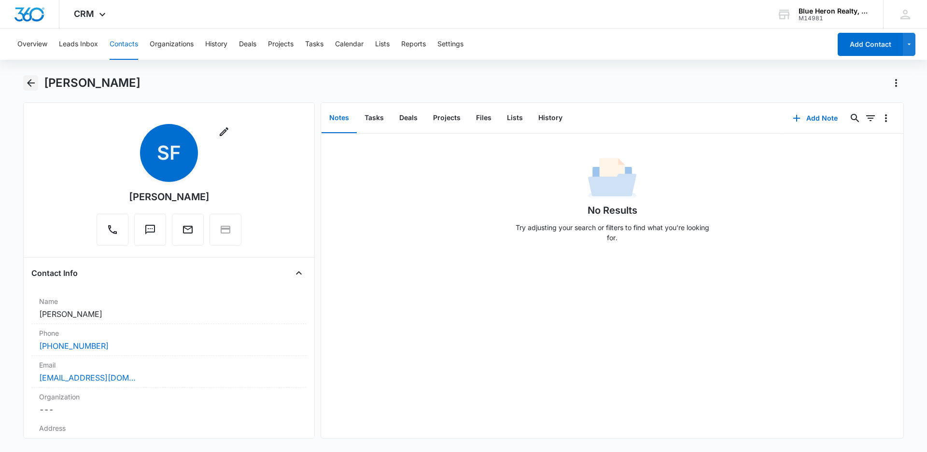
click at [30, 83] on icon "Back" at bounding box center [31, 83] width 8 height 8
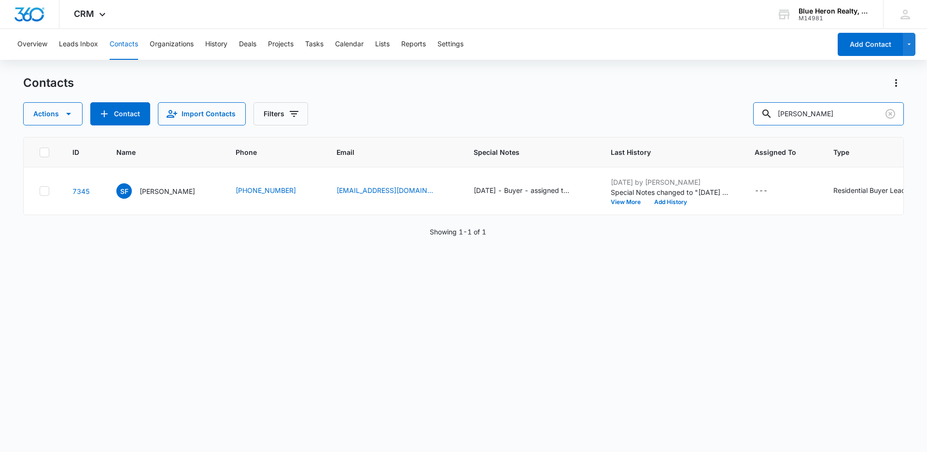
click at [694, 113] on div "Actions Contact Import Contacts Filters [PERSON_NAME]" at bounding box center [463, 113] width 880 height 23
type input "H"
type input "j"
type input "[PERSON_NAME]"
click at [163, 189] on p "[PERSON_NAME]" at bounding box center [167, 191] width 56 height 10
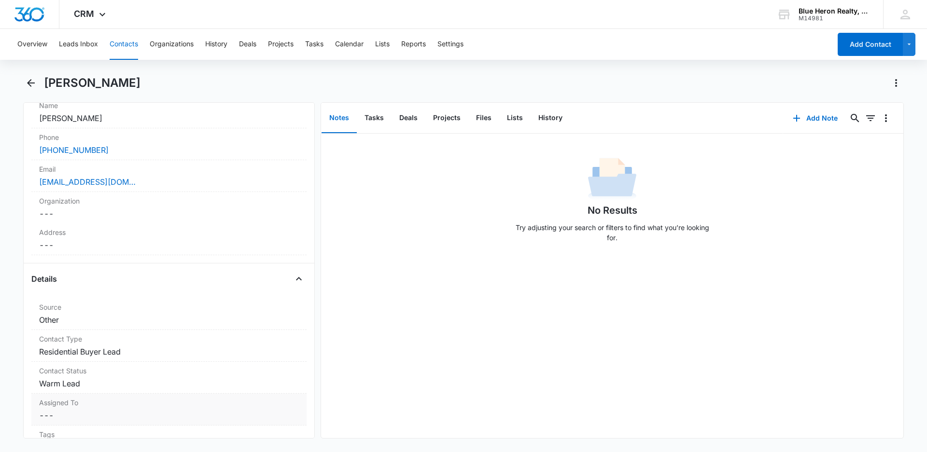
scroll to position [251, 0]
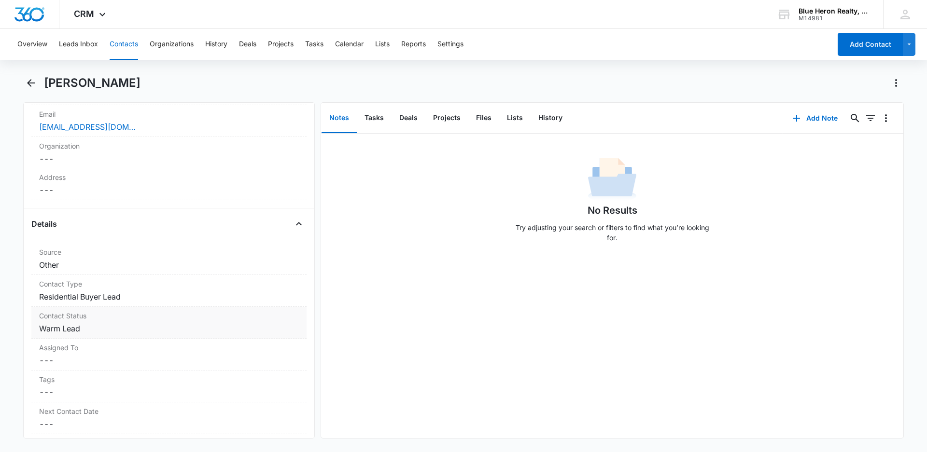
click at [94, 329] on dd "Cancel Save Changes Warm Lead" at bounding box center [169, 329] width 260 height 12
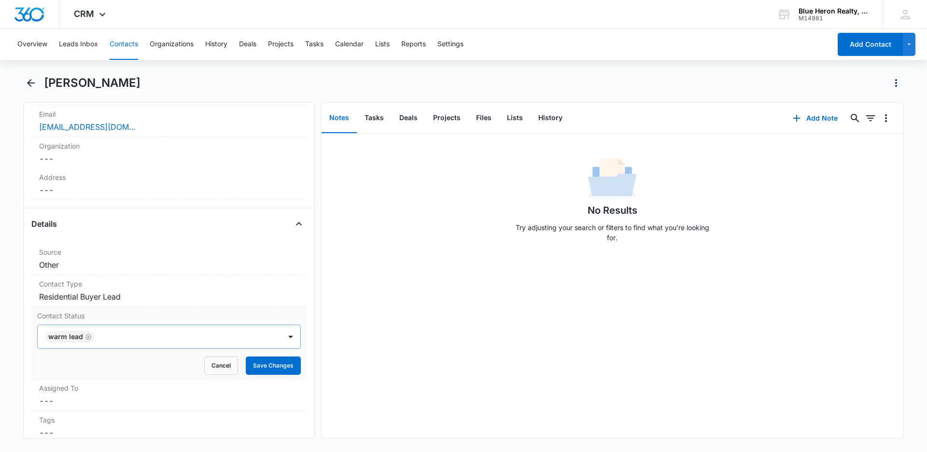
click at [88, 336] on icon "Remove Warm Lead" at bounding box center [88, 337] width 7 height 7
type input "Cool"
click at [68, 371] on p "Cool Lead" at bounding box center [65, 371] width 32 height 10
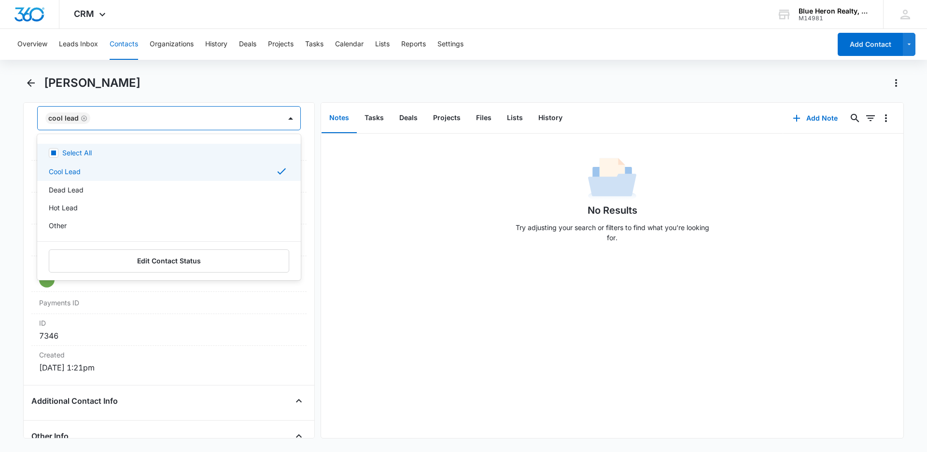
scroll to position [478, 0]
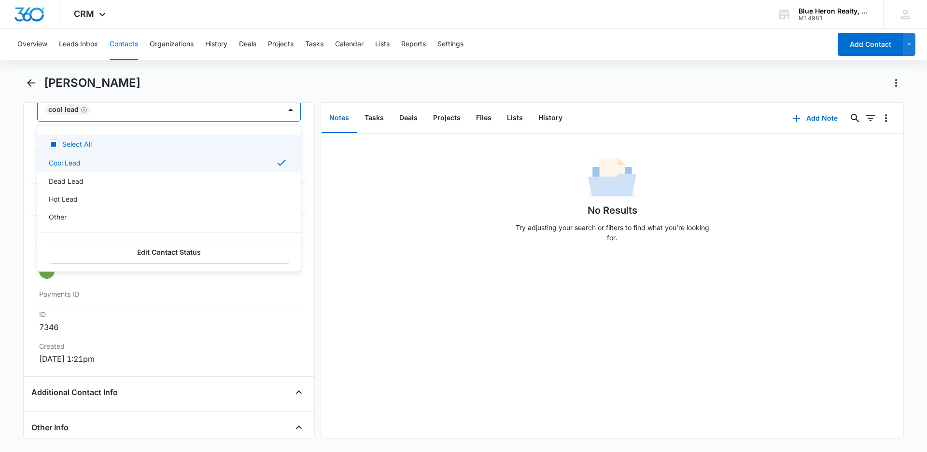
click at [418, 349] on div "No Results Try adjusting your search or filters to find what you’re looking for." at bounding box center [612, 286] width 582 height 305
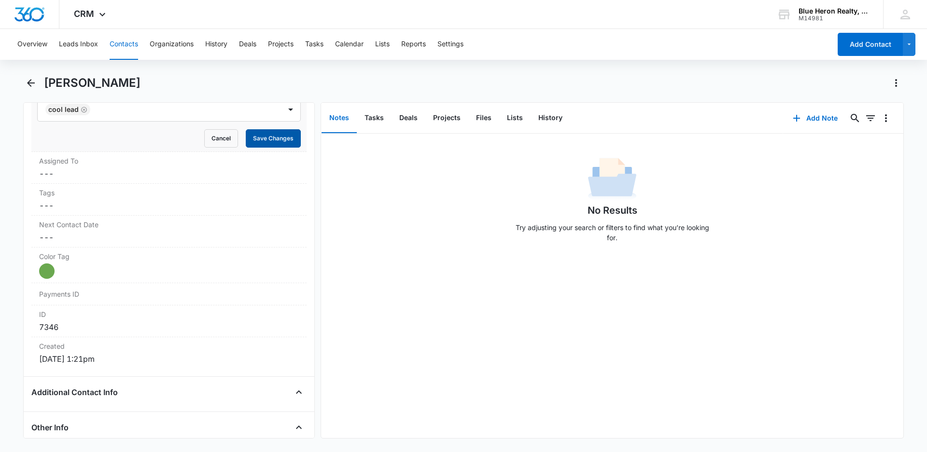
click at [268, 139] on button "Save Changes" at bounding box center [273, 138] width 55 height 18
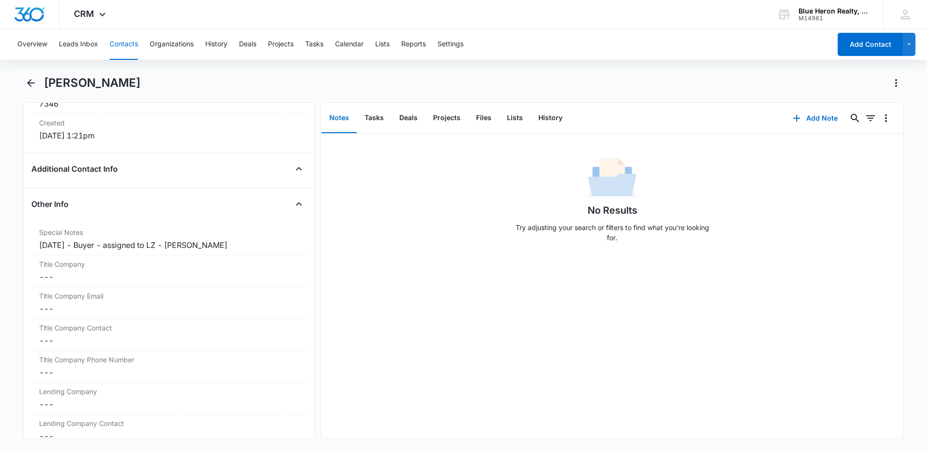
scroll to position [664, 0]
click at [140, 243] on div "[DATE] - Buyer - assigned to LZ - [PERSON_NAME]" at bounding box center [169, 243] width 260 height 12
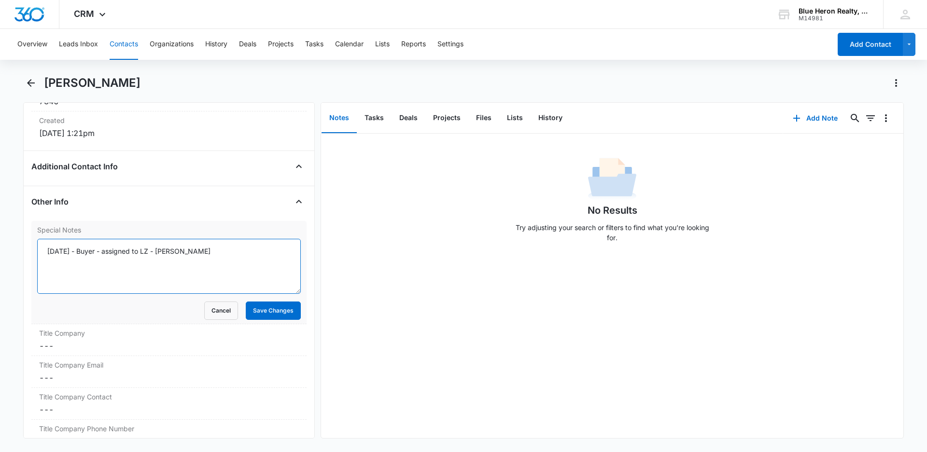
click at [92, 250] on textarea "[DATE] - Buyer - assigned to LZ - [PERSON_NAME]" at bounding box center [169, 266] width 264 height 55
click at [194, 251] on textarea "[DATE] (Buyer; online) - assigned to LZ - [PERSON_NAME]" at bounding box center [169, 266] width 264 height 55
type textarea "[DATE] (Buyer; online) - assigned to LZ - [DATE] 11:49 - looking for commercial…"
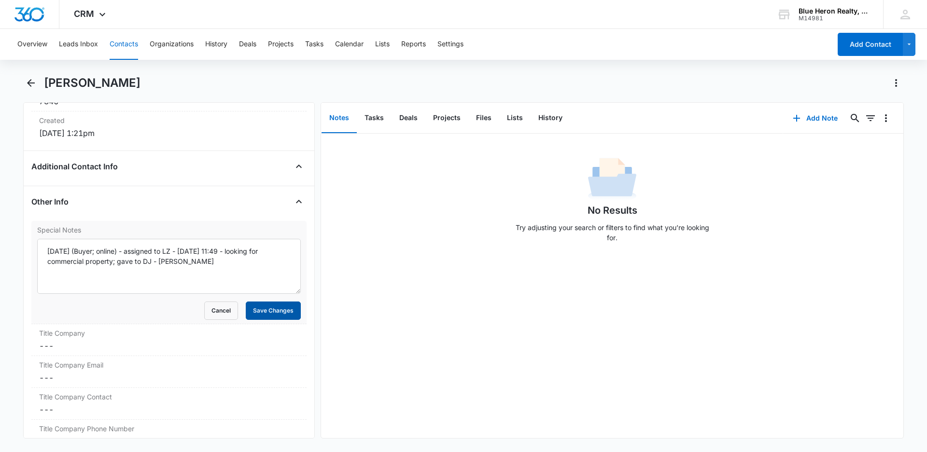
click at [268, 313] on button "Save Changes" at bounding box center [273, 311] width 55 height 18
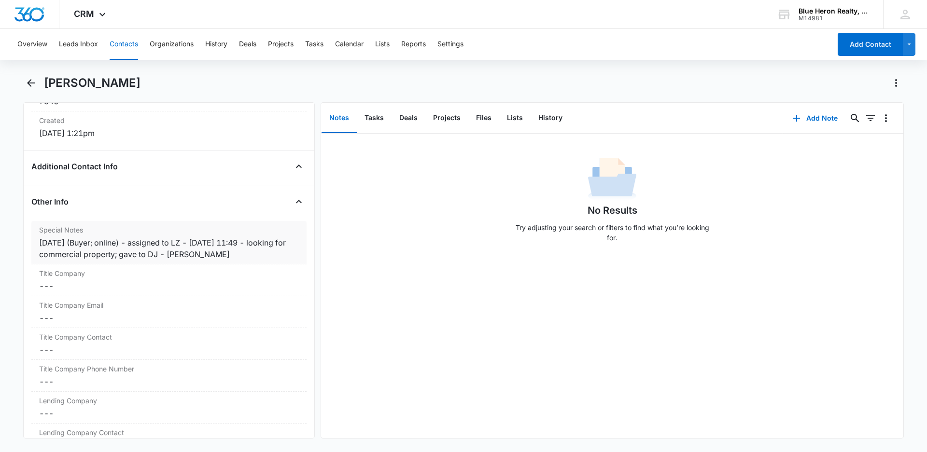
click at [197, 251] on div "[DATE] (Buyer; online) - assigned to LZ - [DATE] 11:49 - looking for commercial…" at bounding box center [169, 248] width 260 height 23
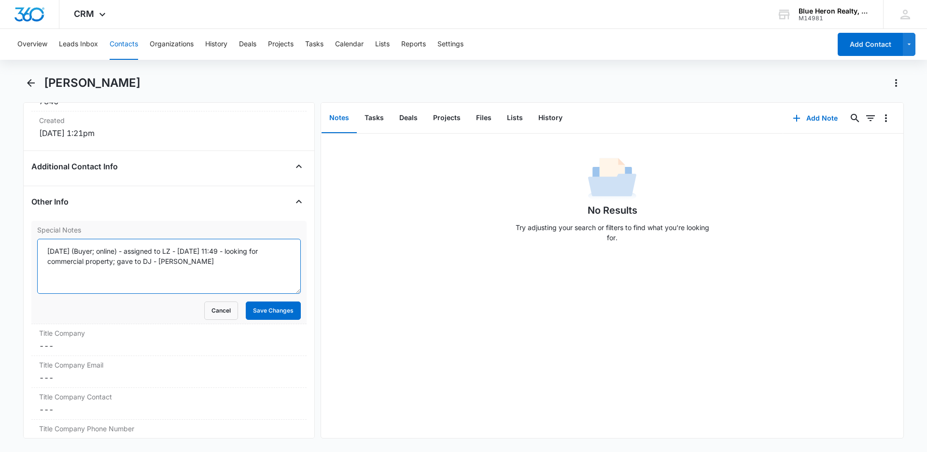
click at [153, 261] on textarea "[DATE] (Buyer; online) - assigned to LZ - [DATE] 11:49 - looking for commercial…" at bounding box center [169, 266] width 264 height 55
type textarea "[DATE] (Buyer; online) - assigned to LZ - [DATE] 11:49 - looking for commercial…"
click at [260, 310] on button "Save Changes" at bounding box center [273, 311] width 55 height 18
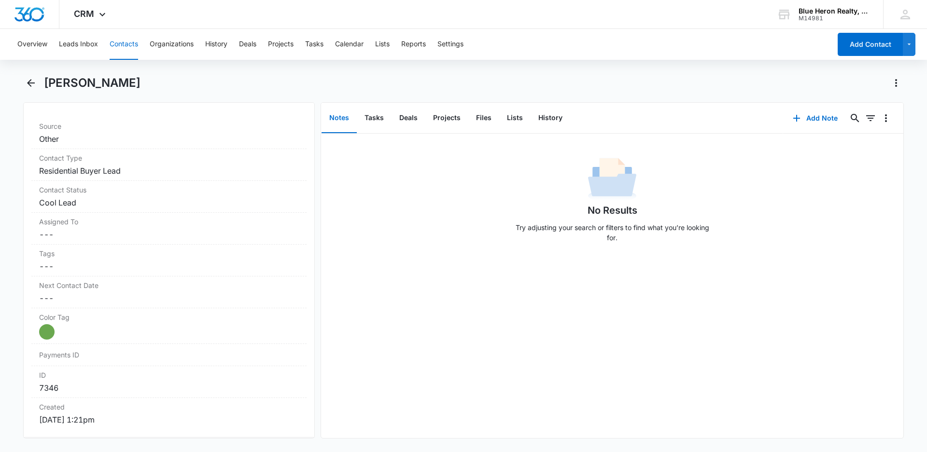
scroll to position [0, 0]
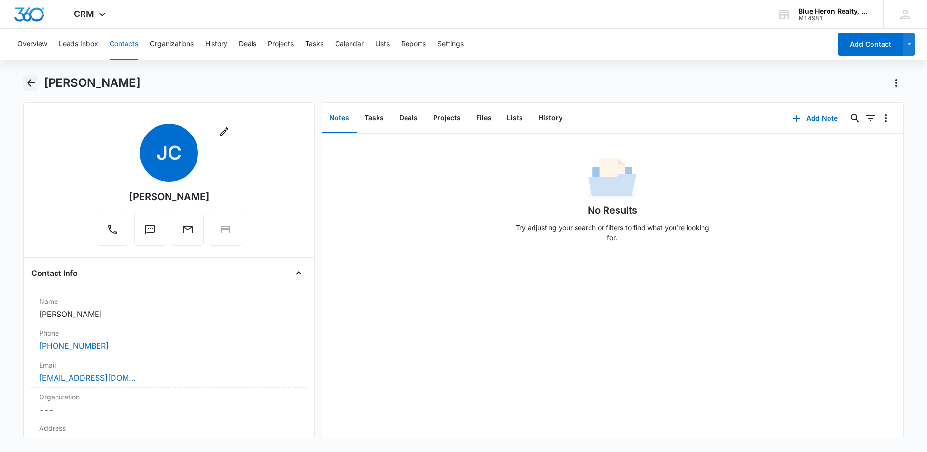
click at [31, 82] on icon "Back" at bounding box center [31, 83] width 12 height 12
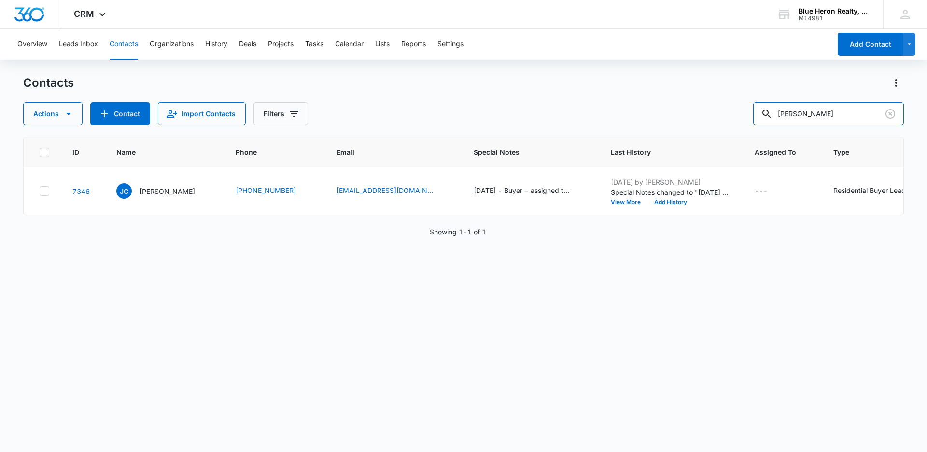
drag, startPoint x: 723, startPoint y: 115, endPoint x: 711, endPoint y: 113, distance: 12.3
click at [714, 115] on div "Actions Contact Import Contacts Filters [PERSON_NAME]" at bounding box center [463, 113] width 880 height 23
type input "[PERSON_NAME]"
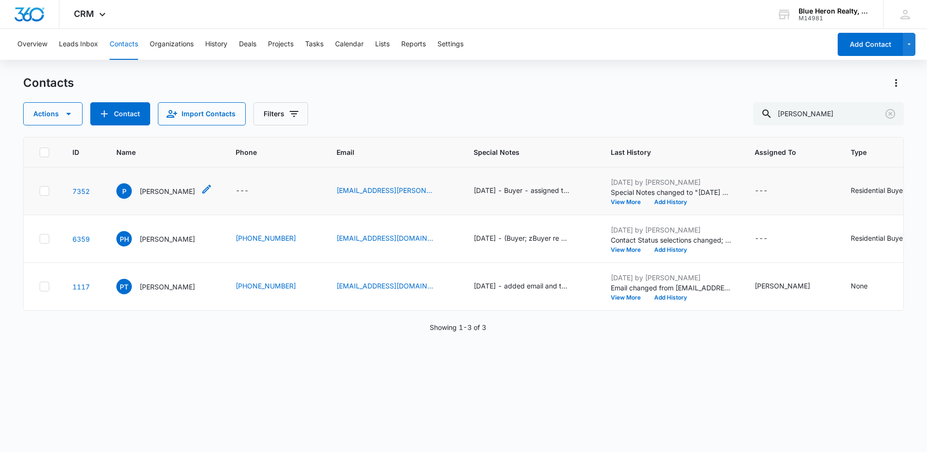
click at [143, 191] on p "[PERSON_NAME]" at bounding box center [167, 191] width 56 height 10
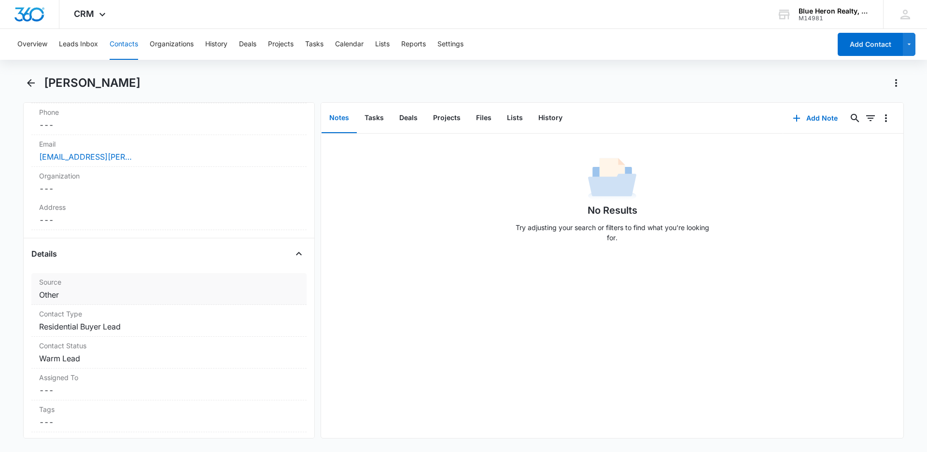
scroll to position [342, 0]
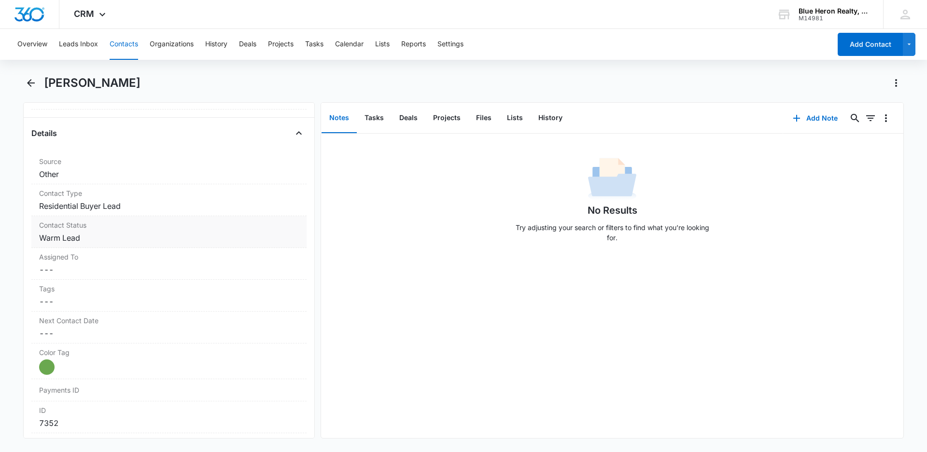
click at [107, 238] on dd "Cancel Save Changes Warm Lead" at bounding box center [169, 238] width 260 height 12
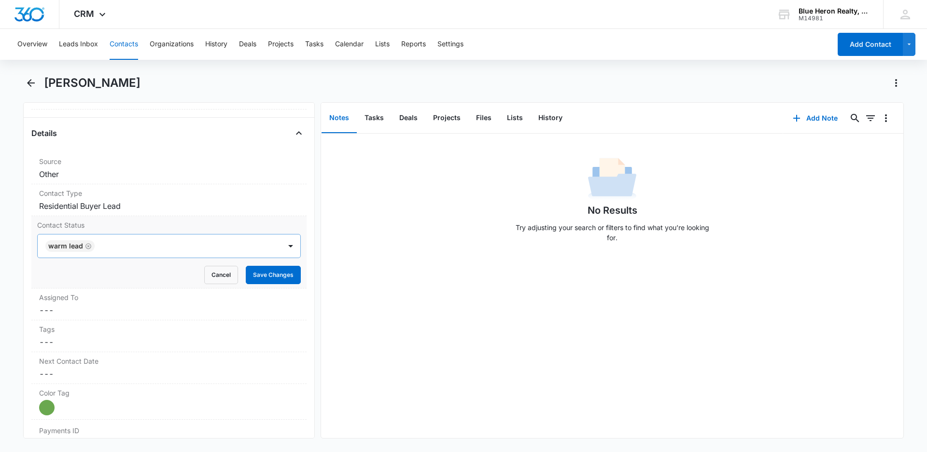
click at [87, 248] on icon "Remove Warm Lead" at bounding box center [88, 246] width 7 height 7
type input "cool"
click at [72, 279] on p "Cool Lead" at bounding box center [65, 281] width 32 height 10
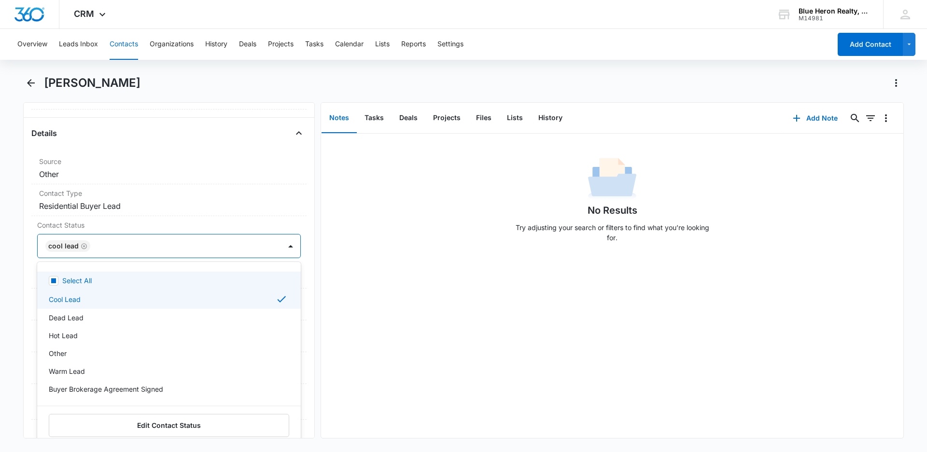
click at [492, 298] on div "No Results Try adjusting your search or filters to find what you’re looking for." at bounding box center [612, 286] width 582 height 305
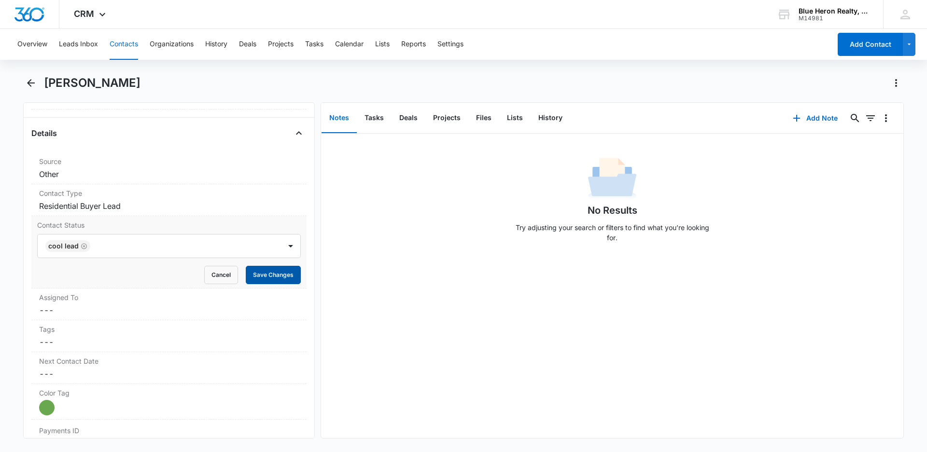
drag, startPoint x: 263, startPoint y: 275, endPoint x: 288, endPoint y: 260, distance: 29.2
click at [263, 275] on button "Save Changes" at bounding box center [273, 275] width 55 height 18
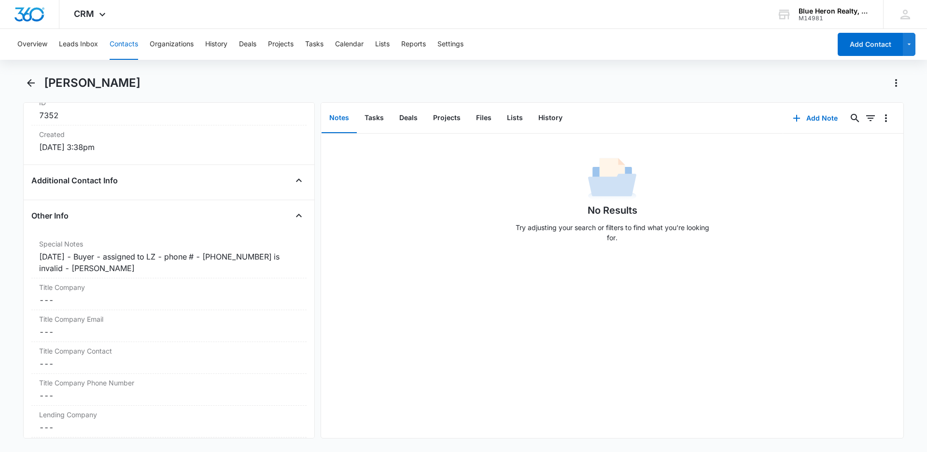
scroll to position [652, 0]
click at [89, 255] on div "[DATE] - Buyer - assigned to LZ - phone # - [PHONE_NUMBER] is invalid - [PERSON…" at bounding box center [169, 260] width 260 height 23
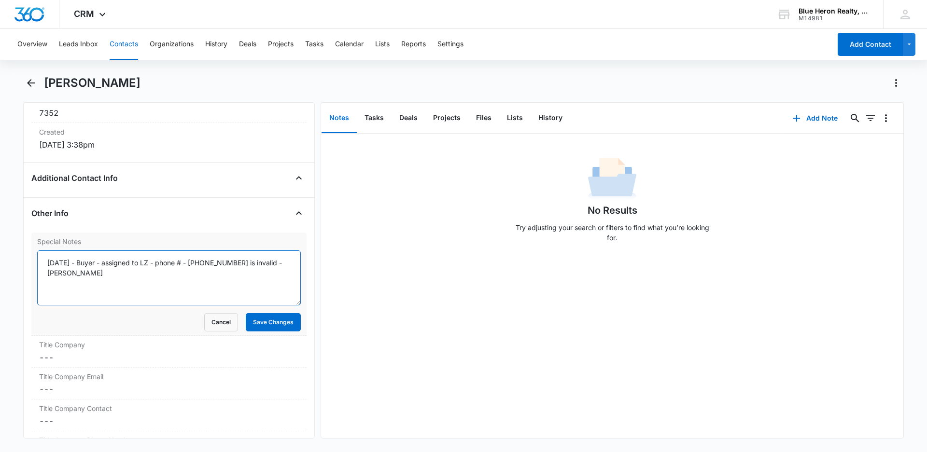
drag, startPoint x: 91, startPoint y: 263, endPoint x: 165, endPoint y: 259, distance: 74.0
click at [92, 263] on textarea "[DATE] - Buyer - assigned to LZ - phone # - [PHONE_NUMBER] is invalid - [PERSON…" at bounding box center [169, 278] width 264 height 55
click at [93, 273] on textarea "[DATE] (Buyer; online) - assigned to LZ - phone # - [PHONE_NUMBER] is invalid -…" at bounding box center [169, 278] width 264 height 55
type textarea "[DATE] (Buyer; online) - assigned to LZ - phone # - [PHONE_NUMBER] is invalid; …"
click at [257, 325] on button "Save Changes" at bounding box center [273, 322] width 55 height 18
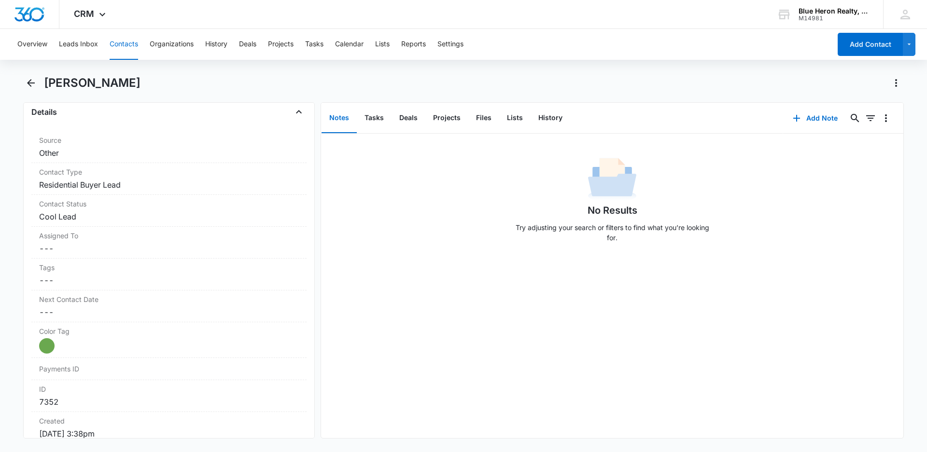
scroll to position [361, 0]
click at [103, 212] on div "Contact Status Cancel Save Changes Cool Lead" at bounding box center [168, 213] width 275 height 32
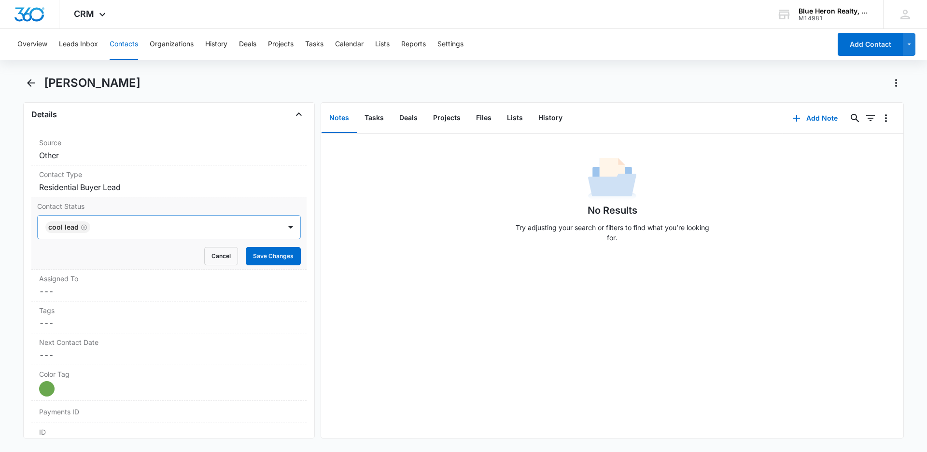
click at [85, 228] on icon "Remove Cool Lead" at bounding box center [84, 227] width 7 height 7
type input "dead"
click at [65, 261] on p "Dead Lead" at bounding box center [66, 262] width 35 height 10
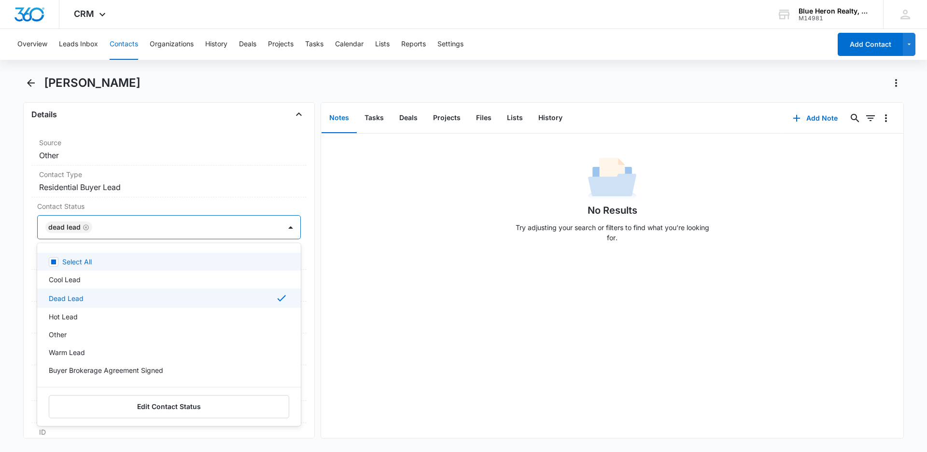
click at [432, 345] on div "No Results Try adjusting your search or filters to find what you’re looking for." at bounding box center [612, 286] width 582 height 305
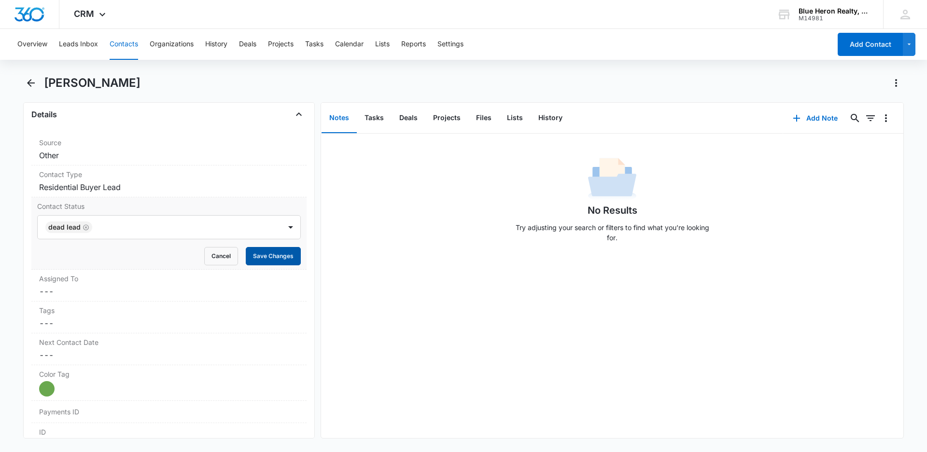
click at [262, 257] on button "Save Changes" at bounding box center [273, 256] width 55 height 18
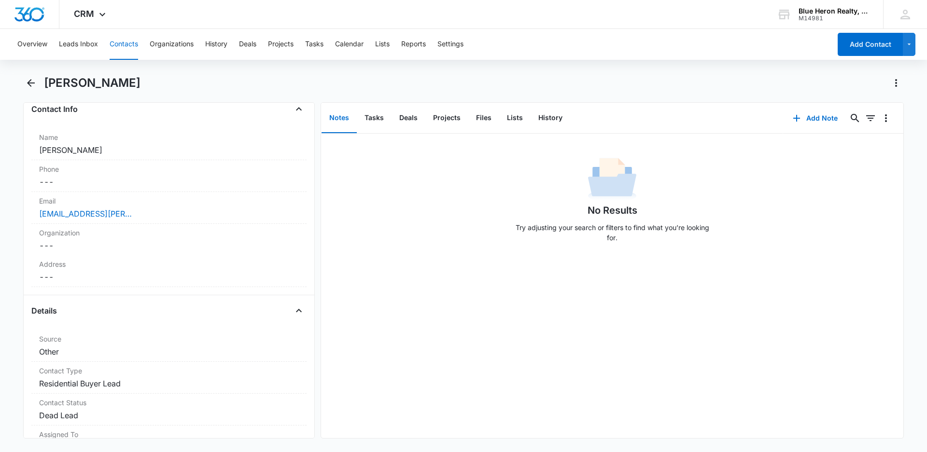
scroll to position [0, 0]
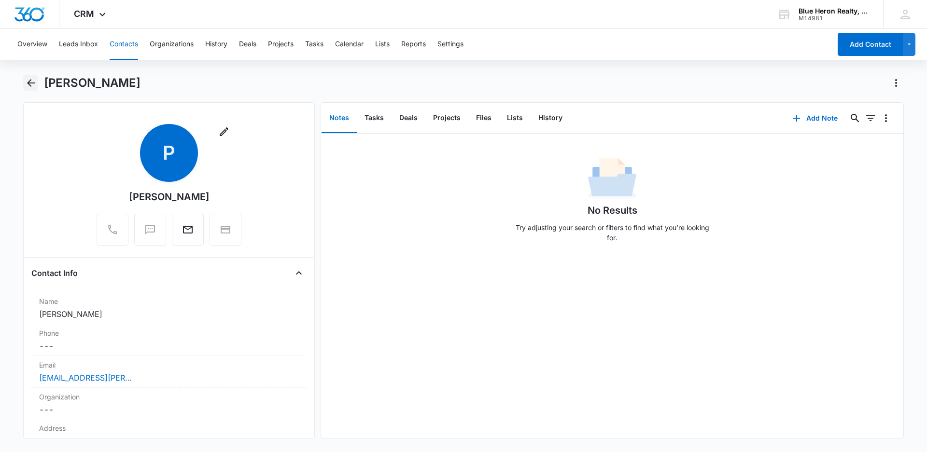
click at [30, 84] on icon "Back" at bounding box center [31, 83] width 12 height 12
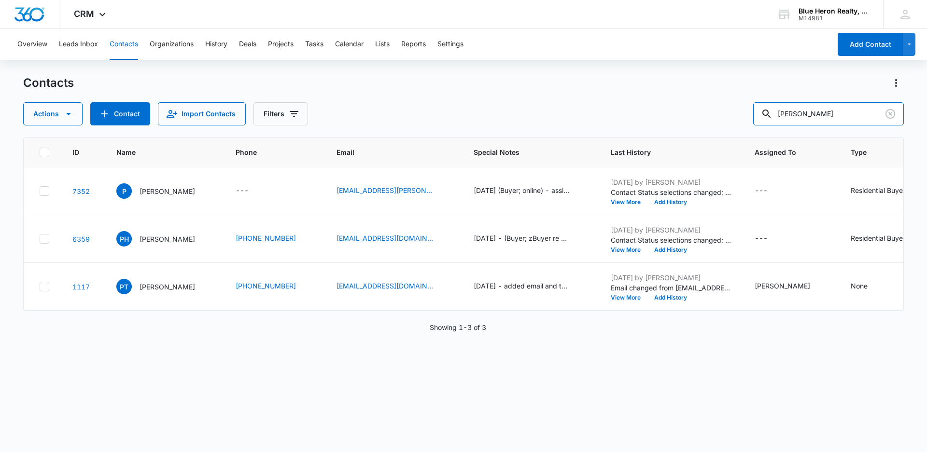
drag, startPoint x: 812, startPoint y: 115, endPoint x: 748, endPoint y: 107, distance: 64.8
click at [748, 107] on div "Actions Contact Import Contacts Filters [PERSON_NAME]" at bounding box center [463, 113] width 880 height 23
type input "[PERSON_NAME]"
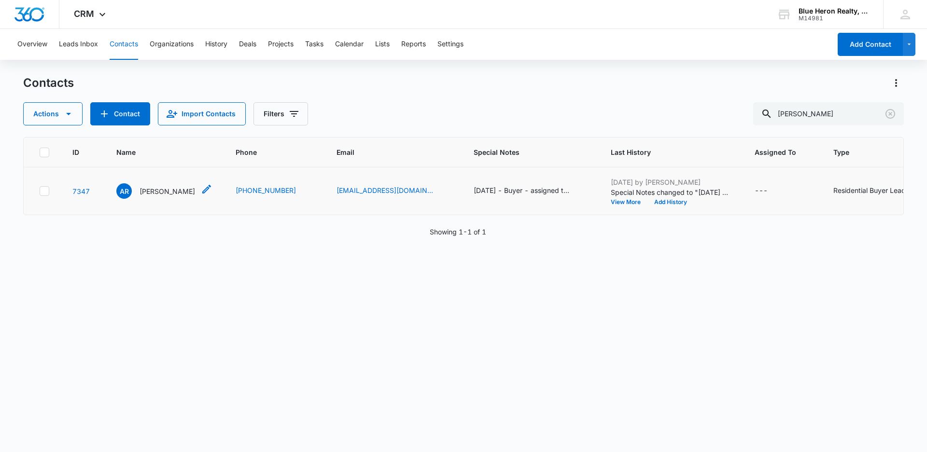
click at [168, 188] on p "[PERSON_NAME]" at bounding box center [167, 191] width 56 height 10
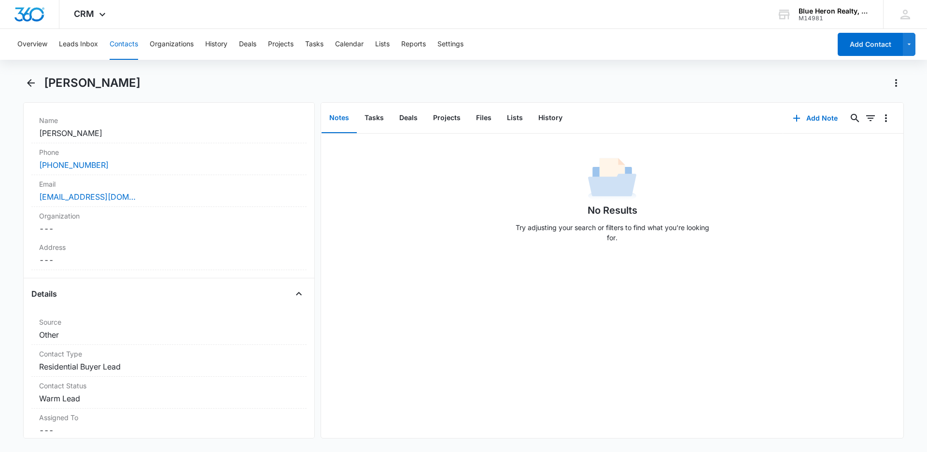
scroll to position [187, 0]
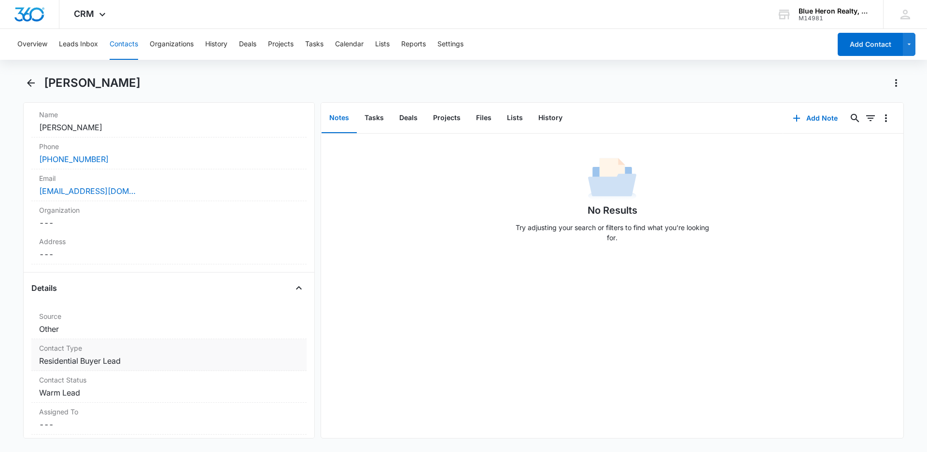
click at [151, 361] on dd "Cancel Save Changes Residential Buyer Lead" at bounding box center [169, 361] width 260 height 12
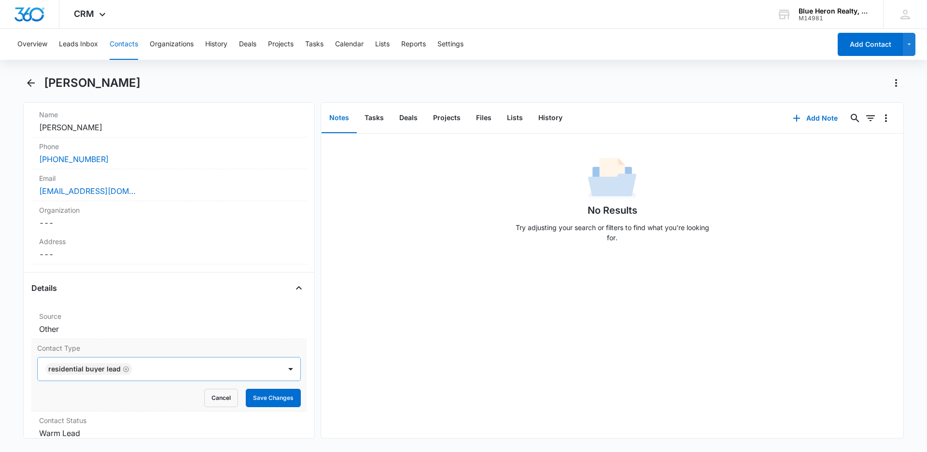
click at [125, 371] on icon "Remove Residential Buyer Lead" at bounding box center [126, 369] width 7 height 7
type input "cool"
click at [283, 370] on div at bounding box center [290, 369] width 15 height 15
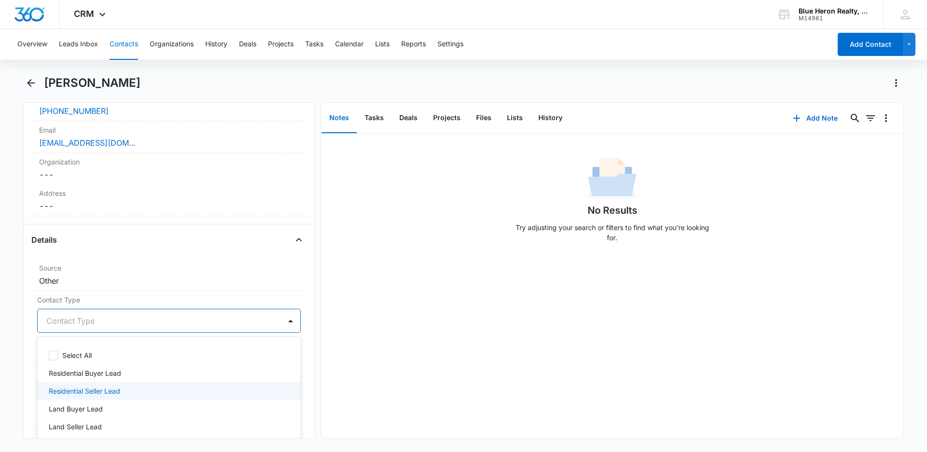
click at [99, 391] on p "Residential Seller Lead" at bounding box center [84, 391] width 71 height 10
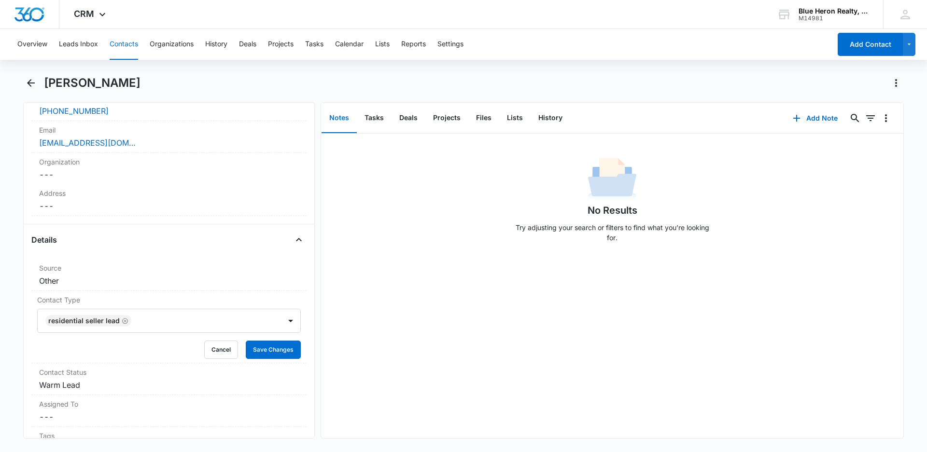
click at [373, 368] on div "No Results Try adjusting your search or filters to find what you’re looking for." at bounding box center [612, 286] width 582 height 305
click at [212, 350] on button "Cancel" at bounding box center [221, 350] width 34 height 18
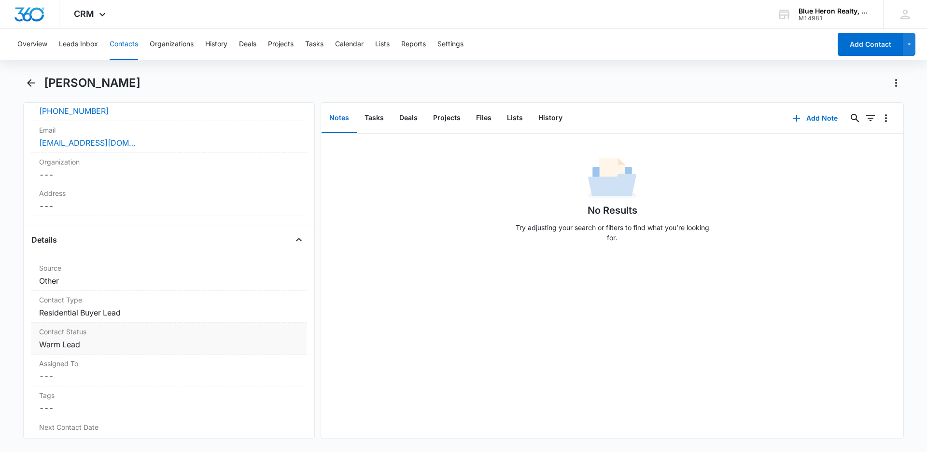
click at [102, 346] on dd "Cancel Save Changes Warm Lead" at bounding box center [169, 345] width 260 height 12
click at [88, 353] on icon "Remove Warm Lead" at bounding box center [88, 353] width 6 height 6
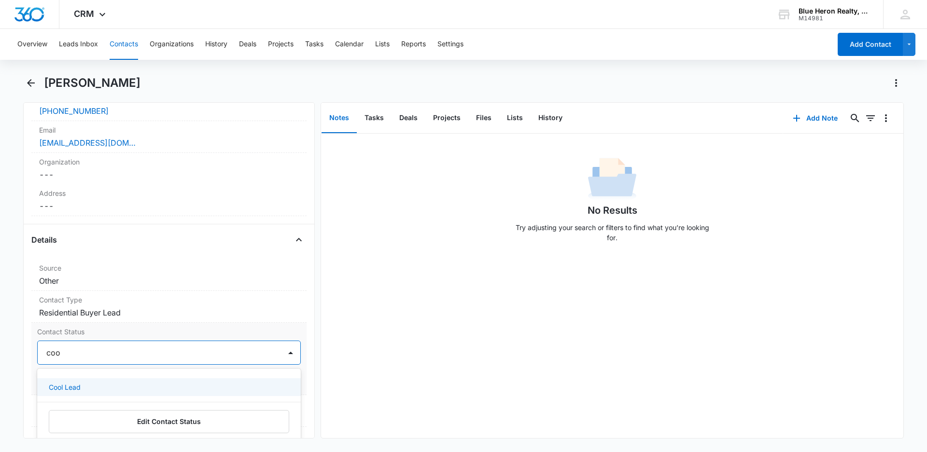
type input "cool"
click at [77, 387] on p "Cool Lead" at bounding box center [65, 387] width 32 height 10
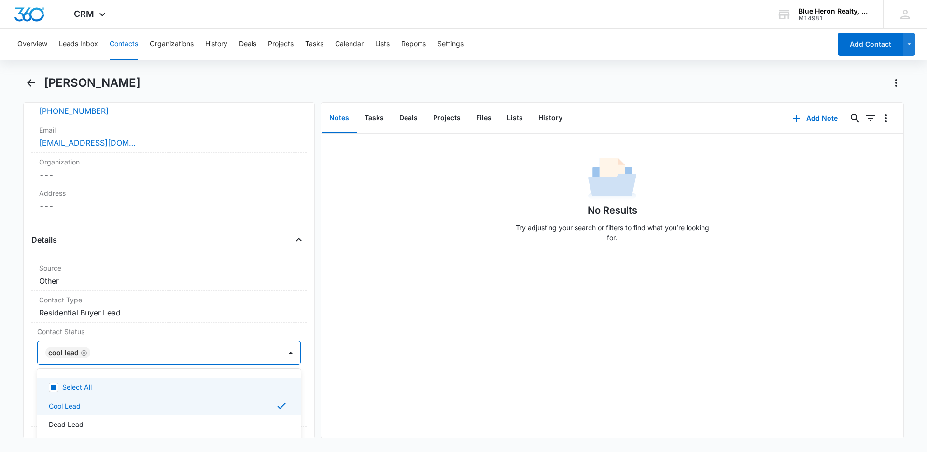
click at [451, 327] on div "No Results Try adjusting your search or filters to find what you’re looking for." at bounding box center [612, 286] width 582 height 305
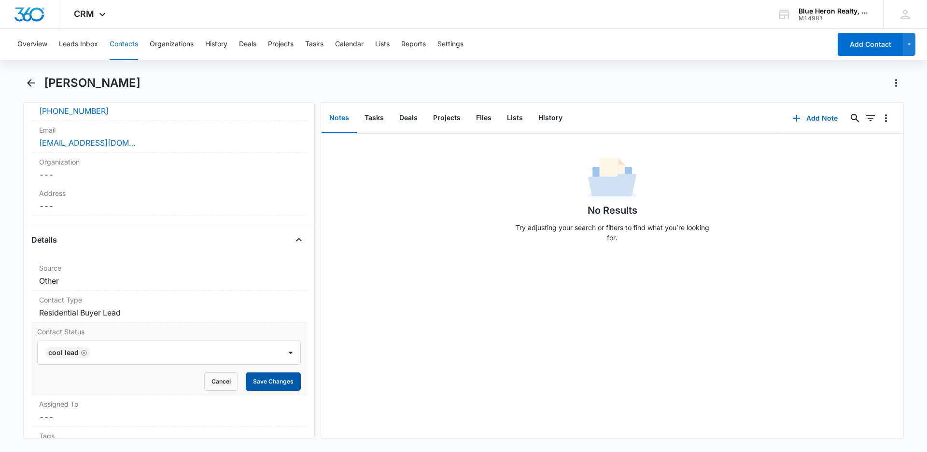
click at [249, 385] on button "Save Changes" at bounding box center [273, 382] width 55 height 18
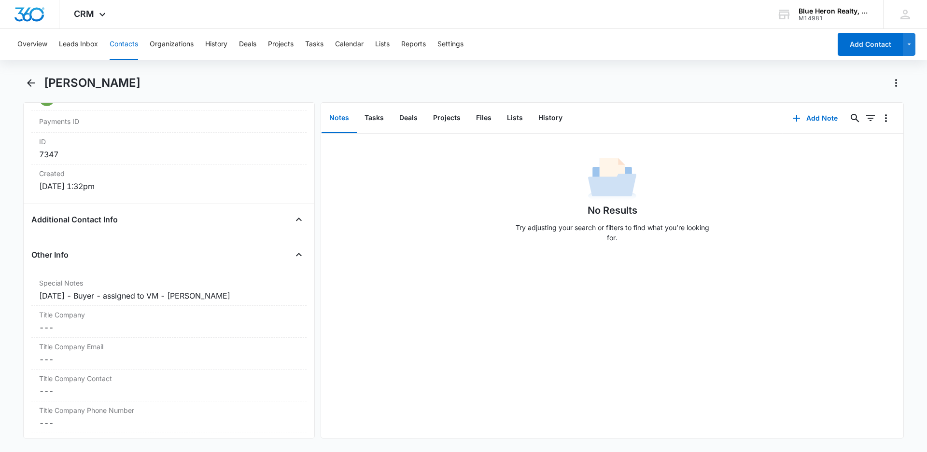
scroll to position [621, 0]
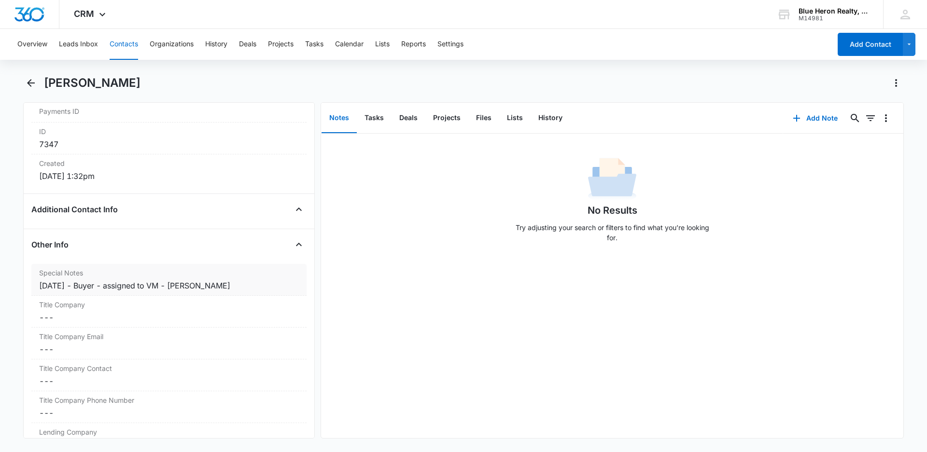
click at [90, 286] on div "[DATE] - Buyer - assigned to VM - [PERSON_NAME]" at bounding box center [169, 286] width 260 height 12
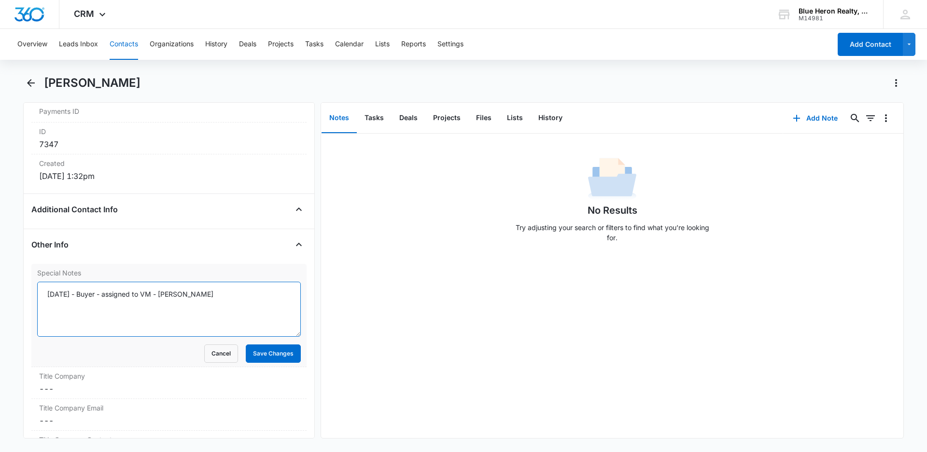
click at [90, 294] on textarea "[DATE] - Buyer - assigned to VM - [PERSON_NAME]" at bounding box center [169, 309] width 264 height 55
type textarea "[DATE] (Buyer; online) - assigned to VM - [DATE] 10:35 - CLM [PERSON_NAME]"
click at [254, 358] on button "Save Changes" at bounding box center [273, 354] width 55 height 18
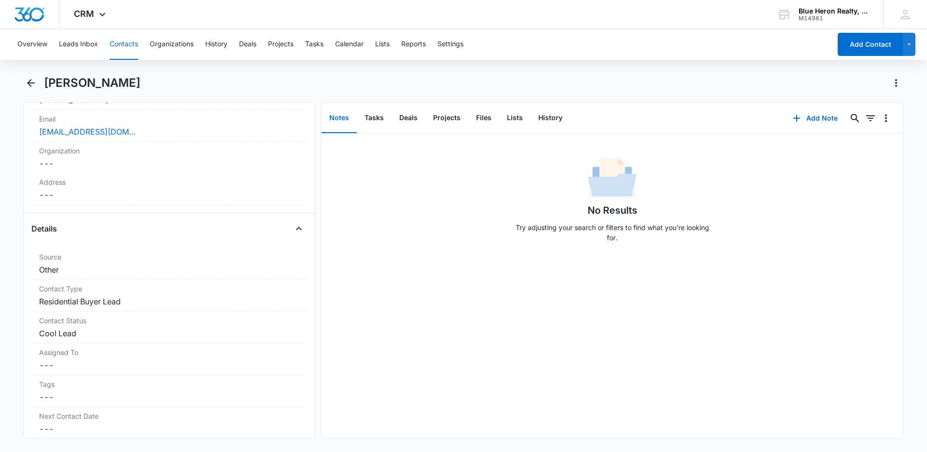
scroll to position [0, 0]
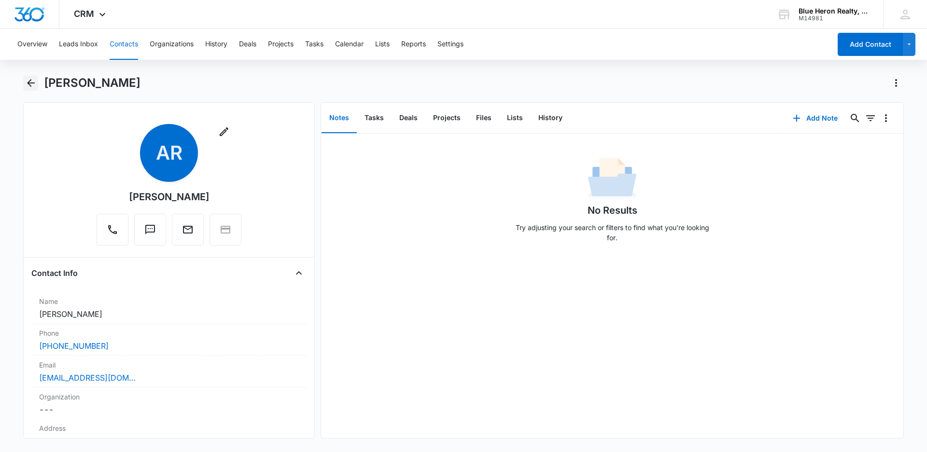
click at [29, 83] on icon "Back" at bounding box center [31, 83] width 8 height 8
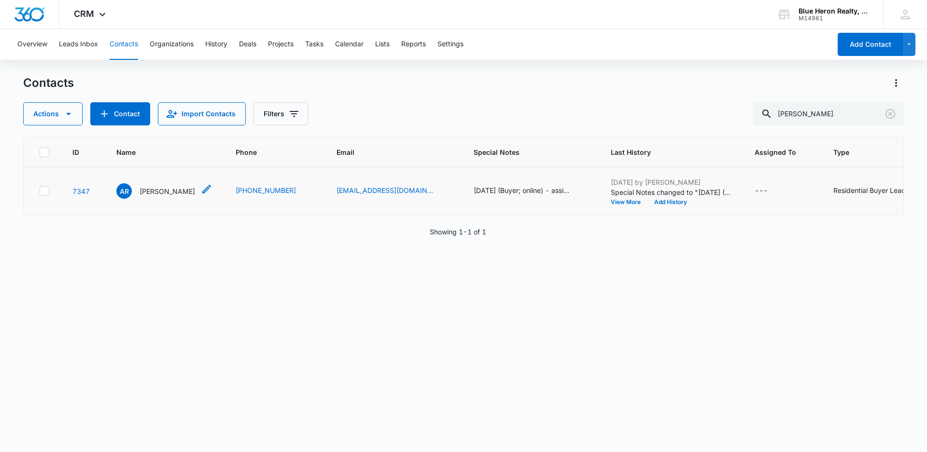
click at [178, 192] on p "[PERSON_NAME]" at bounding box center [167, 191] width 56 height 10
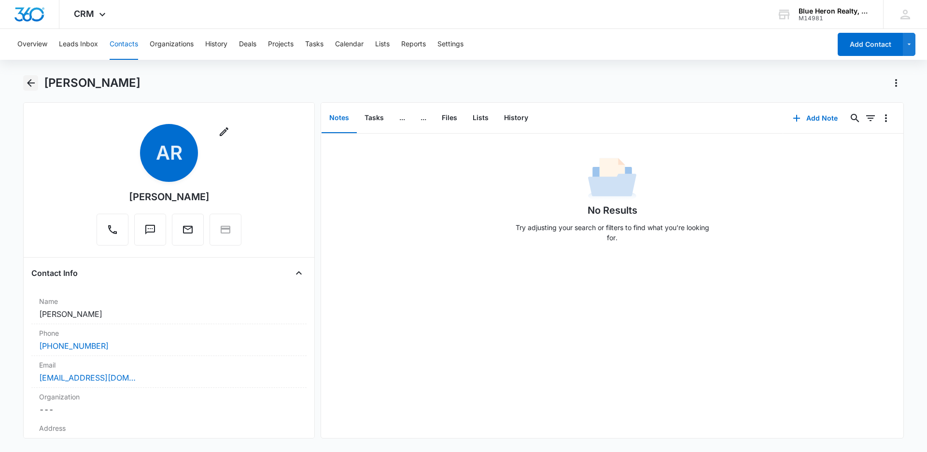
click at [28, 84] on icon "Back" at bounding box center [31, 83] width 8 height 8
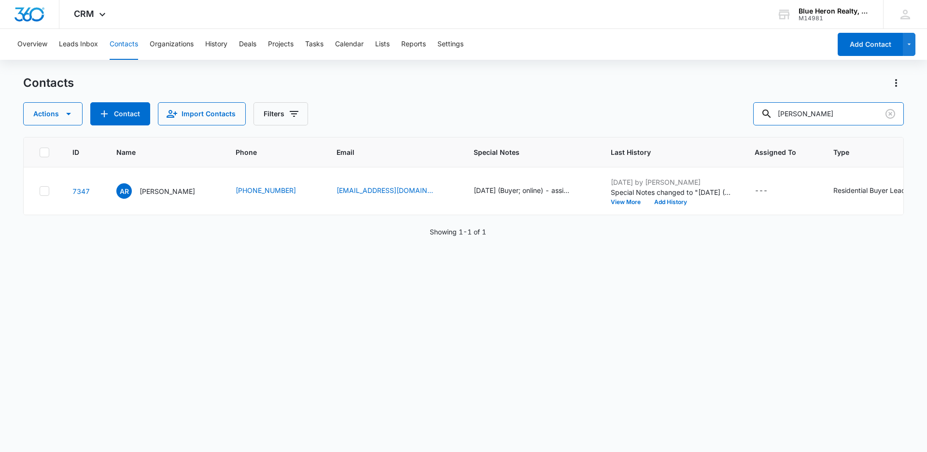
drag, startPoint x: 857, startPoint y: 105, endPoint x: 734, endPoint y: 107, distance: 123.1
click at [739, 108] on div "Actions Contact Import Contacts Filters [PERSON_NAME]" at bounding box center [463, 113] width 880 height 23
type input "[PERSON_NAME]"
click at [166, 191] on p "[PERSON_NAME]" at bounding box center [167, 191] width 56 height 10
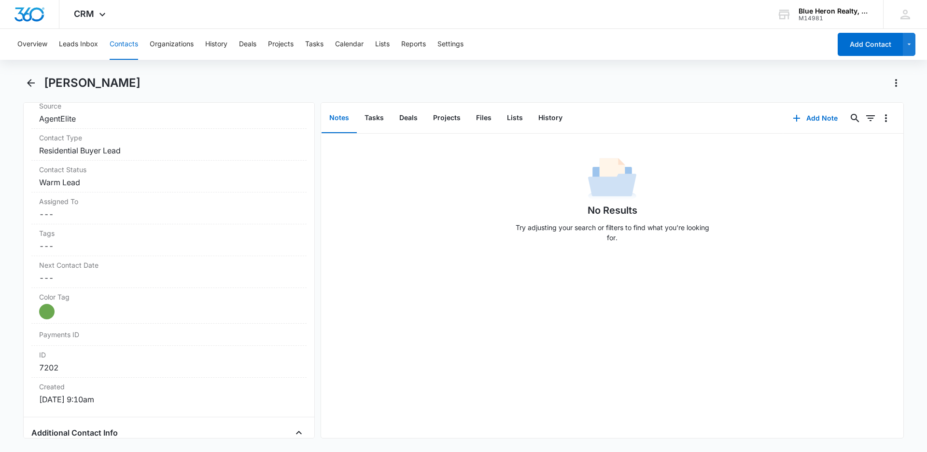
scroll to position [407, 0]
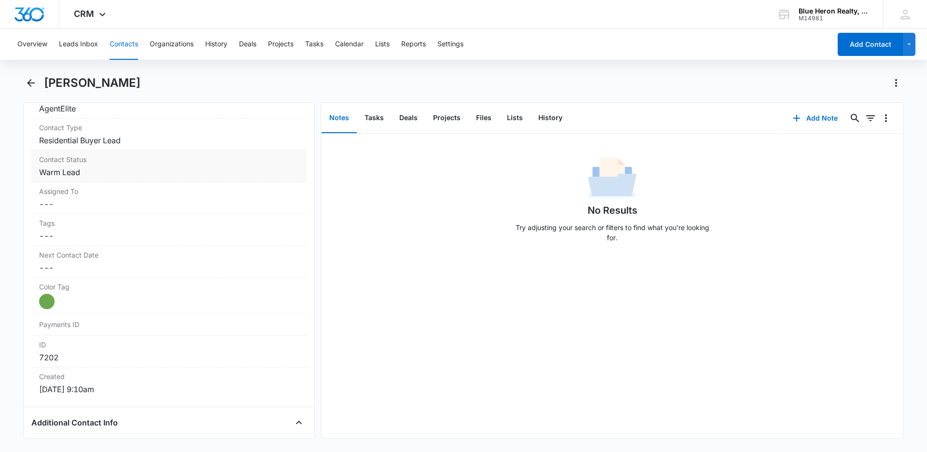
click at [116, 171] on dd "Cancel Save Changes Warm Lead" at bounding box center [169, 173] width 260 height 12
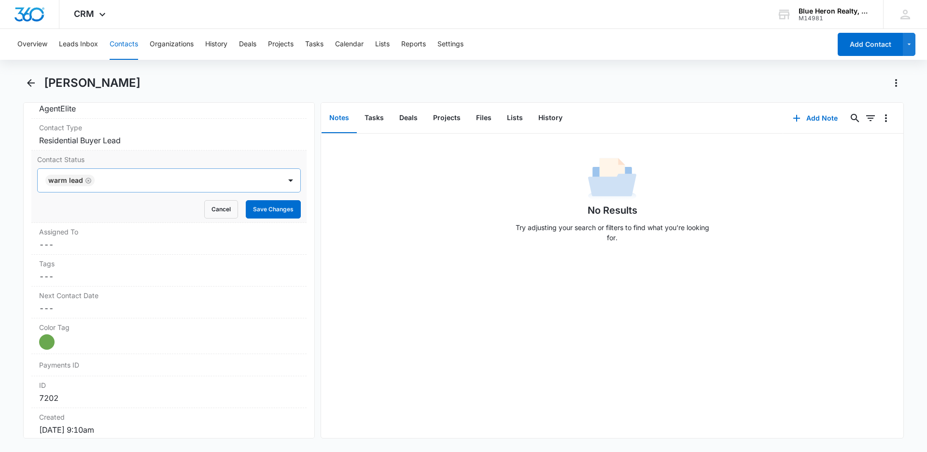
click at [87, 179] on icon "Remove Warm Lead" at bounding box center [88, 180] width 7 height 7
type input "cool"
click at [76, 212] on p "Cool Lead" at bounding box center [65, 215] width 32 height 10
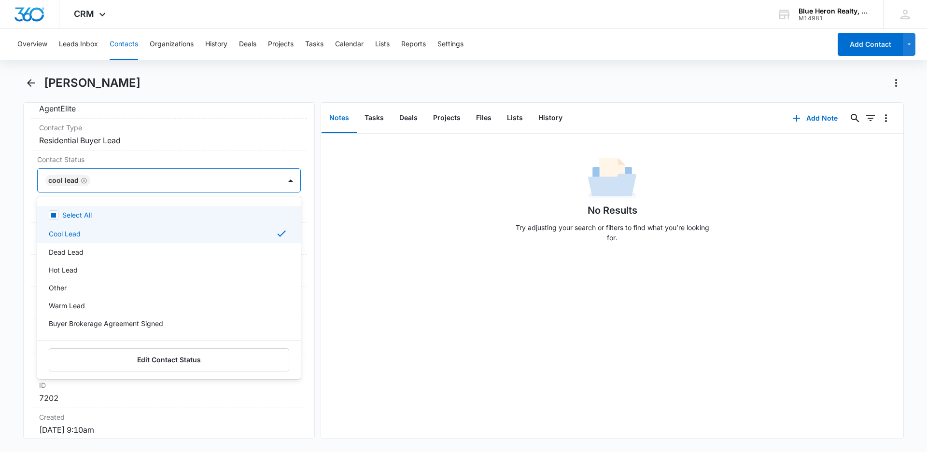
click at [367, 284] on div "No Results Try adjusting your search or filters to find what you’re looking for." at bounding box center [612, 286] width 582 height 305
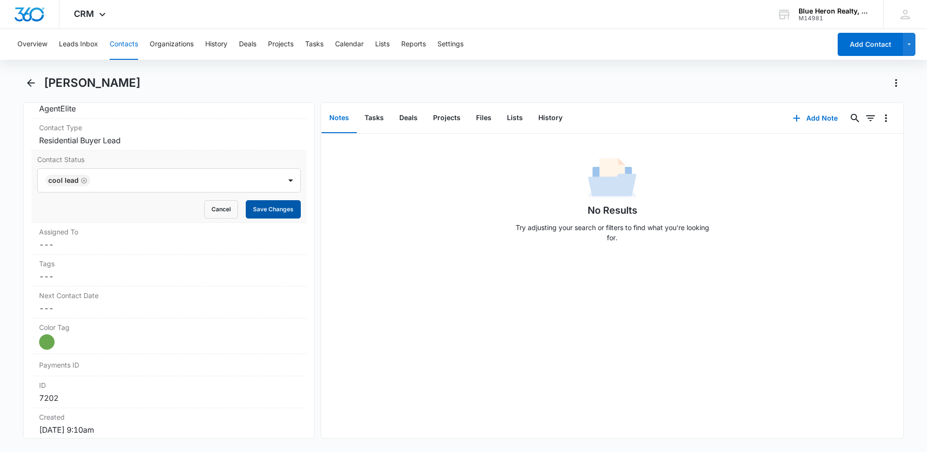
click at [251, 214] on button "Save Changes" at bounding box center [273, 209] width 55 height 18
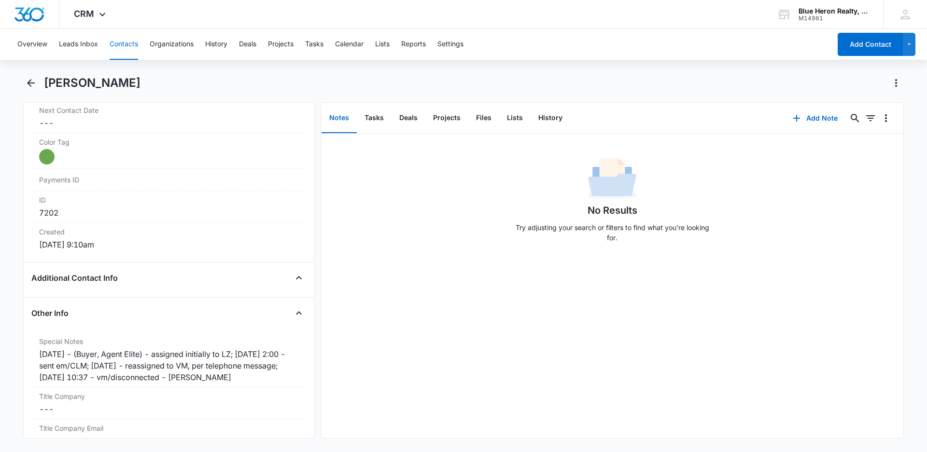
scroll to position [600, 0]
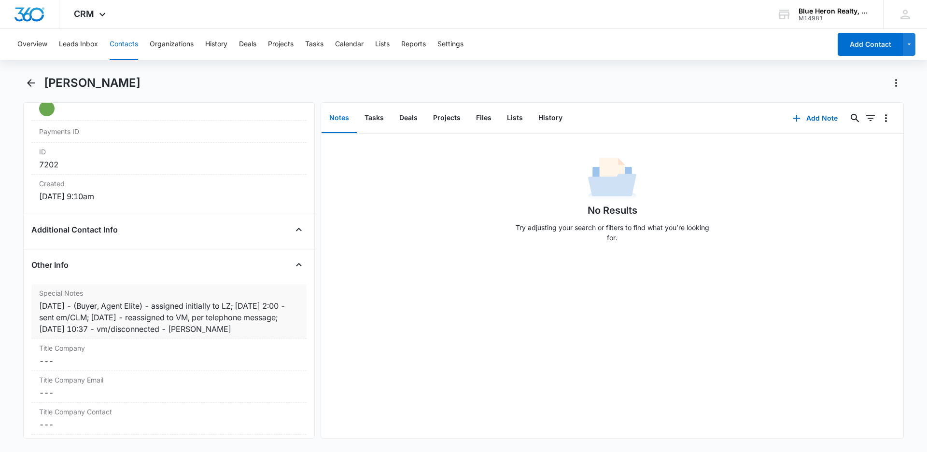
click at [156, 317] on div "[DATE] - (Buyer, Agent Elite) - assigned initially to LZ; [DATE] 2:00 - sent em…" at bounding box center [169, 317] width 260 height 35
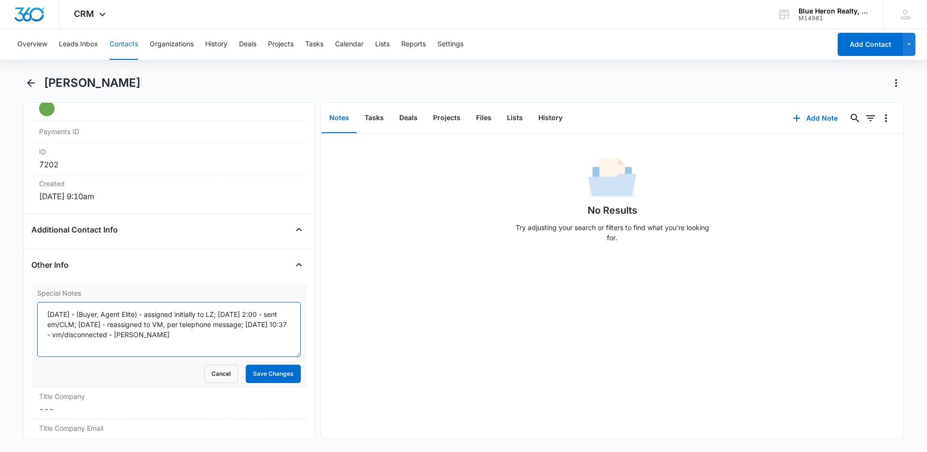
click at [127, 325] on textarea "[DATE] - (Buyer, Agent Elite) - assigned initially to LZ; [DATE] 2:00 - sent em…" at bounding box center [169, 329] width 264 height 55
type textarea "[DATE] - (Buyer, Agent Elite) - assigned initially to LZ; [DATE] 2:00 - sent em…"
click at [266, 376] on button "Save Changes" at bounding box center [273, 374] width 55 height 18
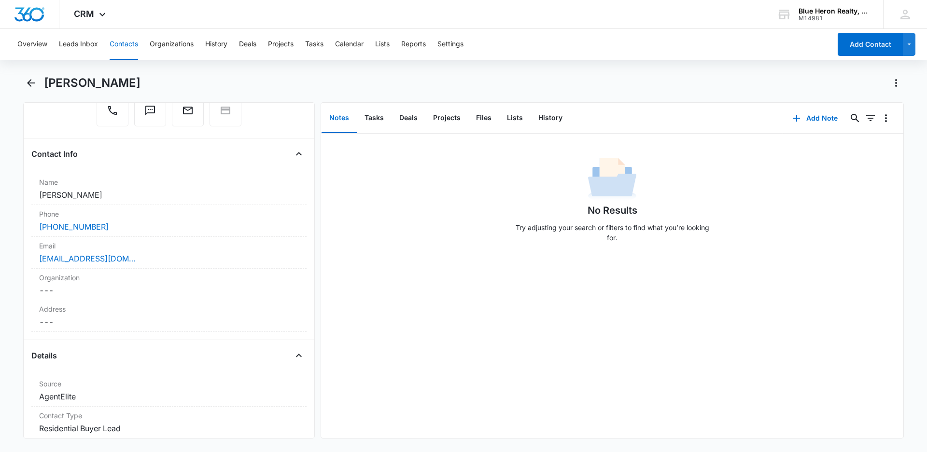
scroll to position [0, 0]
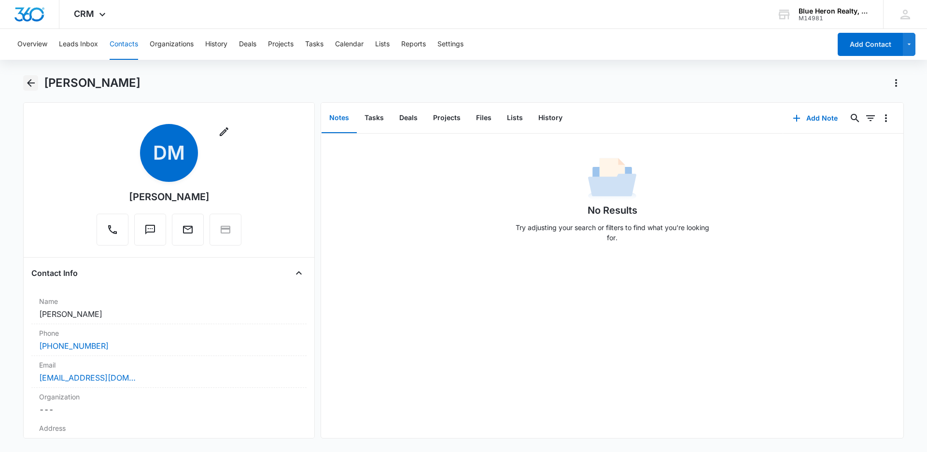
click at [30, 82] on icon "Back" at bounding box center [31, 83] width 12 height 12
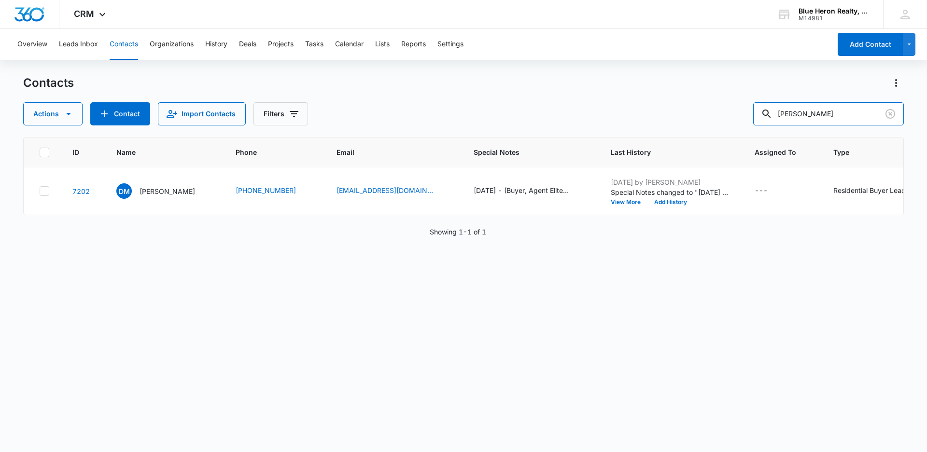
drag, startPoint x: 842, startPoint y: 111, endPoint x: 759, endPoint y: 112, distance: 82.6
click at [759, 112] on div "Actions Contact Import Contacts Filters [PERSON_NAME]" at bounding box center [463, 113] width 880 height 23
type input "[PERSON_NAME]"
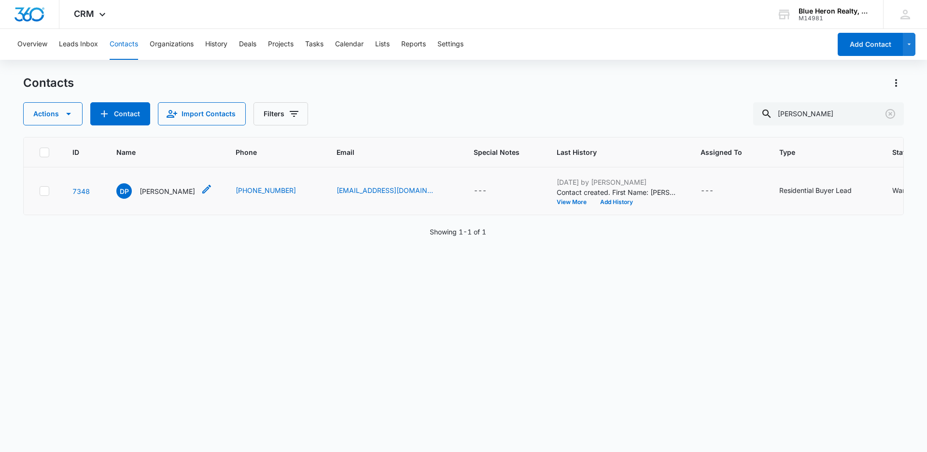
click at [166, 193] on p "[PERSON_NAME]" at bounding box center [167, 191] width 56 height 10
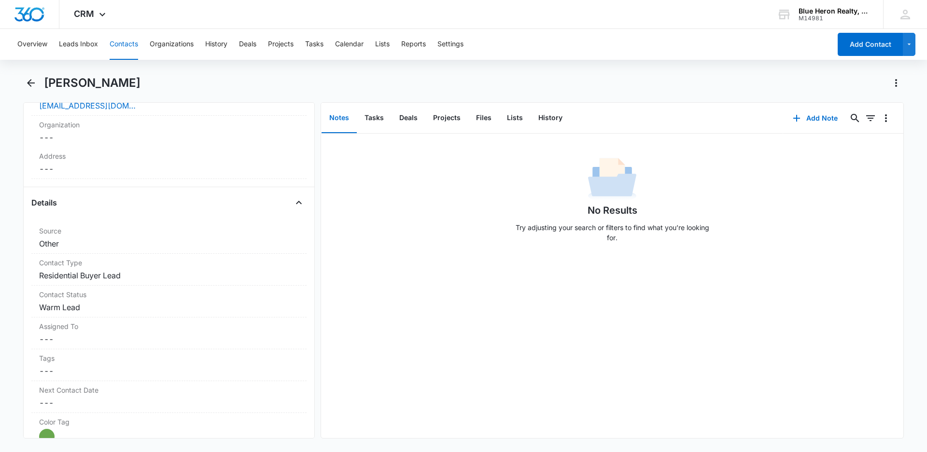
scroll to position [291, 0]
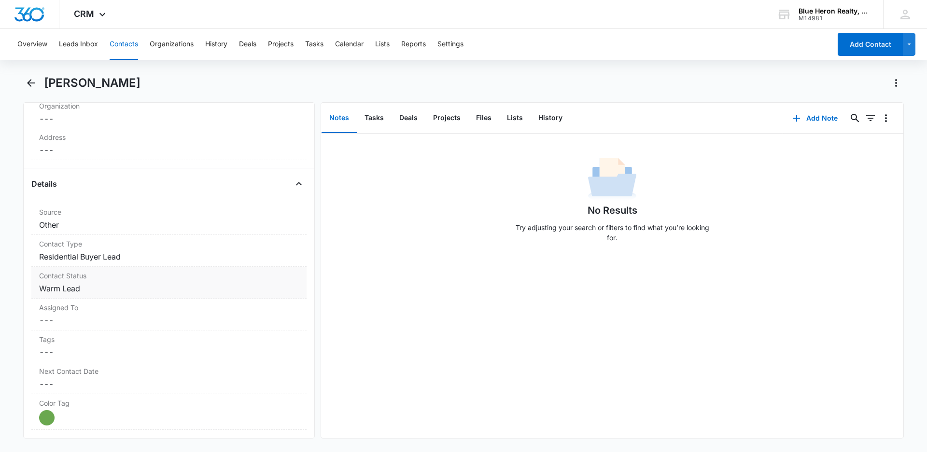
click at [108, 289] on dd "Cancel Save Changes Warm Lead" at bounding box center [169, 289] width 260 height 12
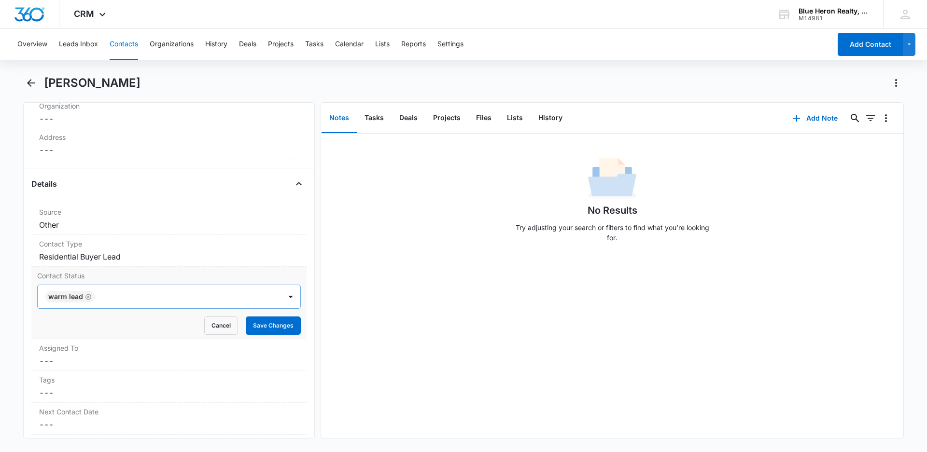
click at [88, 296] on icon "Remove Warm Lead" at bounding box center [88, 297] width 6 height 6
type input "cool"
click at [71, 331] on p "Cool Lead" at bounding box center [65, 331] width 32 height 10
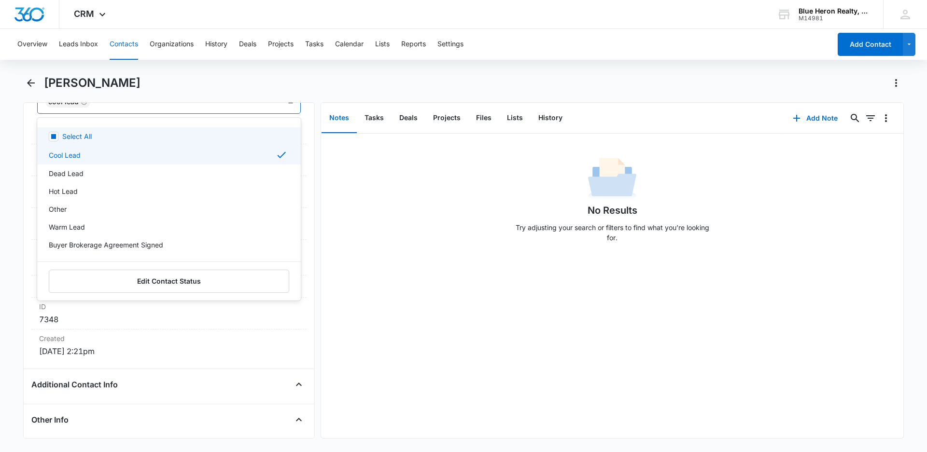
scroll to position [493, 0]
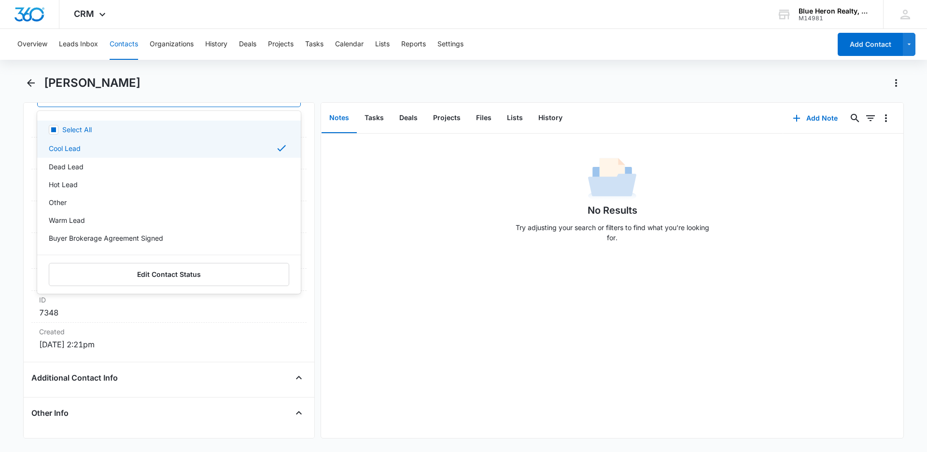
click at [351, 299] on div "No Results Try adjusting your search or filters to find what you’re looking for." at bounding box center [612, 286] width 582 height 305
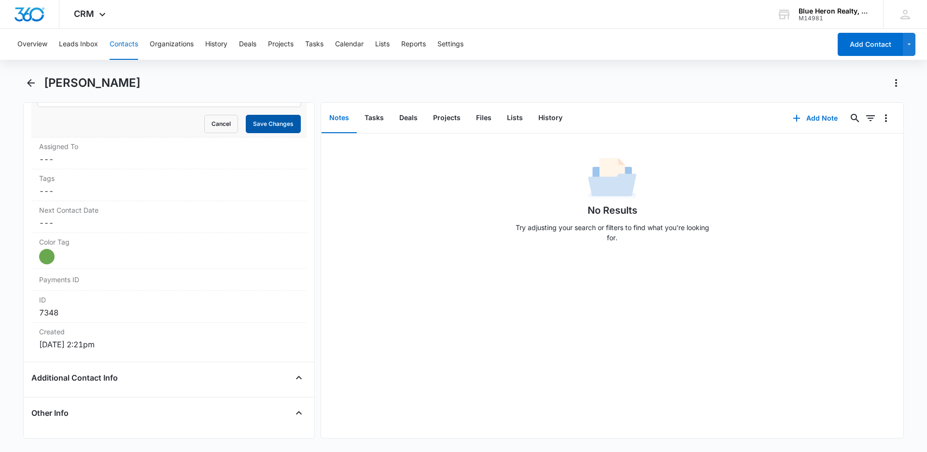
click at [257, 124] on button "Save Changes" at bounding box center [273, 124] width 55 height 18
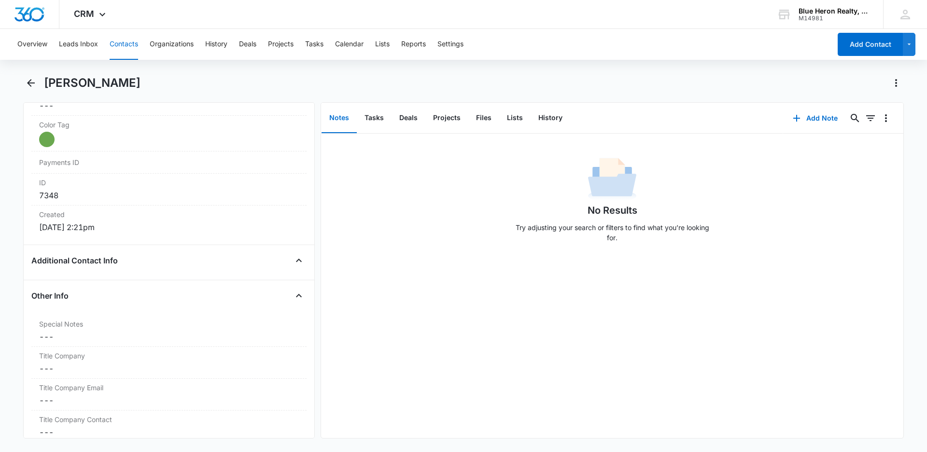
scroll to position [588, 0]
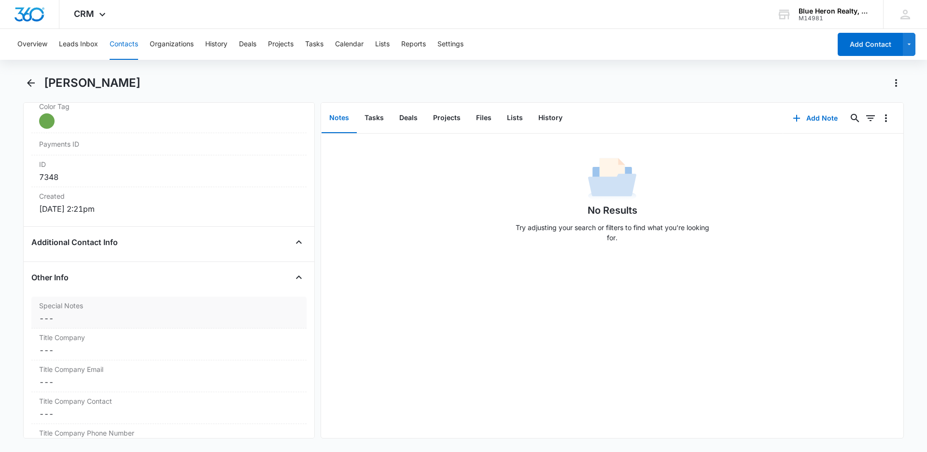
click at [64, 320] on dd "Cancel Save Changes ---" at bounding box center [169, 319] width 260 height 12
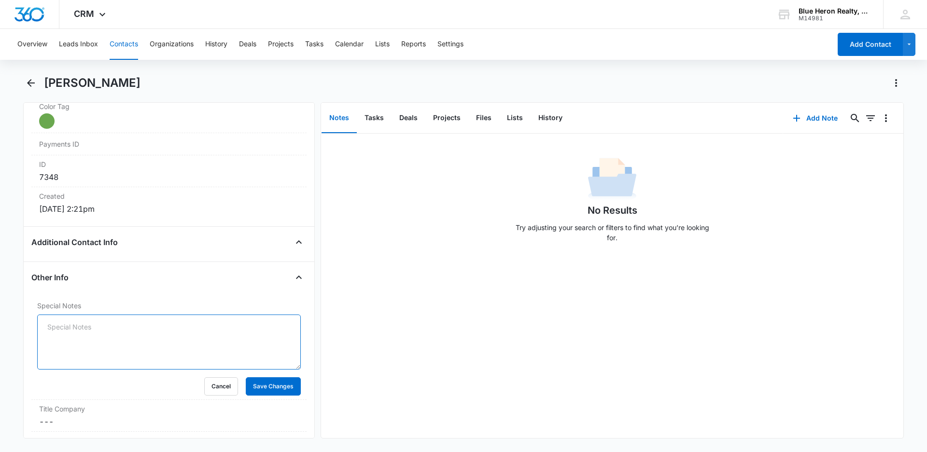
click at [56, 329] on textarea "Special Notes" at bounding box center [169, 342] width 264 height 55
type textarea "1"
click at [213, 387] on button "Cancel" at bounding box center [221, 386] width 34 height 18
click at [213, 436] on label "Title Company Email" at bounding box center [169, 441] width 260 height 10
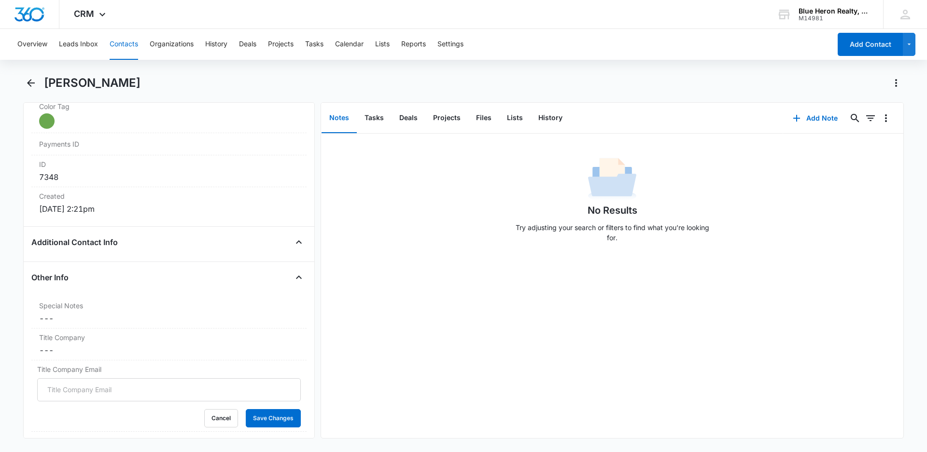
drag, startPoint x: 383, startPoint y: 371, endPoint x: 388, endPoint y: 369, distance: 5.2
click at [385, 370] on div "No Results Try adjusting your search or filters to find what you’re looking for." at bounding box center [612, 286] width 582 height 305
click at [395, 343] on div "No Results Try adjusting your search or filters to find what you’re looking for." at bounding box center [612, 286] width 582 height 305
drag, startPoint x: 120, startPoint y: 418, endPoint x: 139, endPoint y: 414, distance: 19.7
click at [123, 417] on div "Cancel Save Changes" at bounding box center [169, 418] width 264 height 18
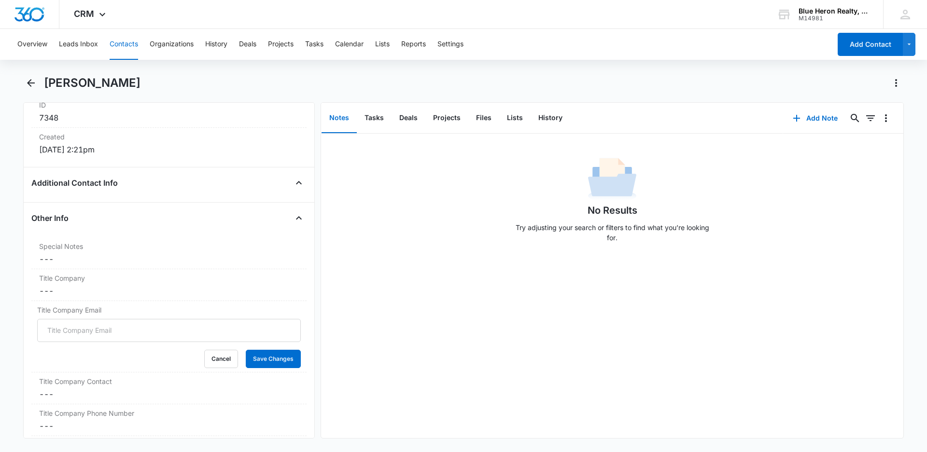
scroll to position [704, 0]
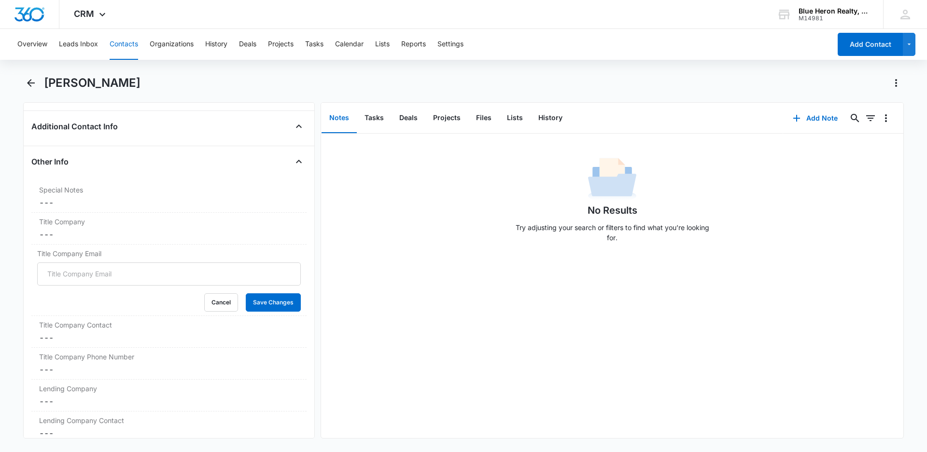
click at [370, 318] on div "No Results Try adjusting your search or filters to find what you’re looking for." at bounding box center [612, 286] width 582 height 305
click at [30, 83] on icon "Back" at bounding box center [31, 83] width 8 height 8
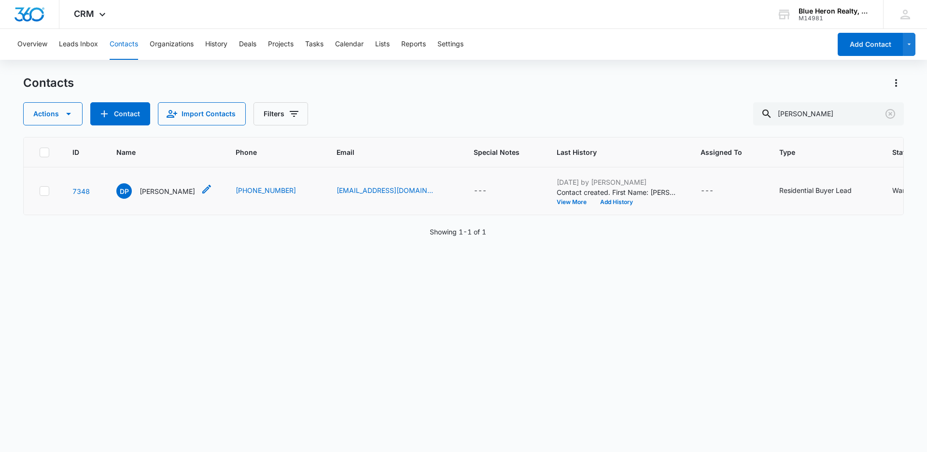
click at [151, 191] on p "[PERSON_NAME]" at bounding box center [167, 191] width 56 height 10
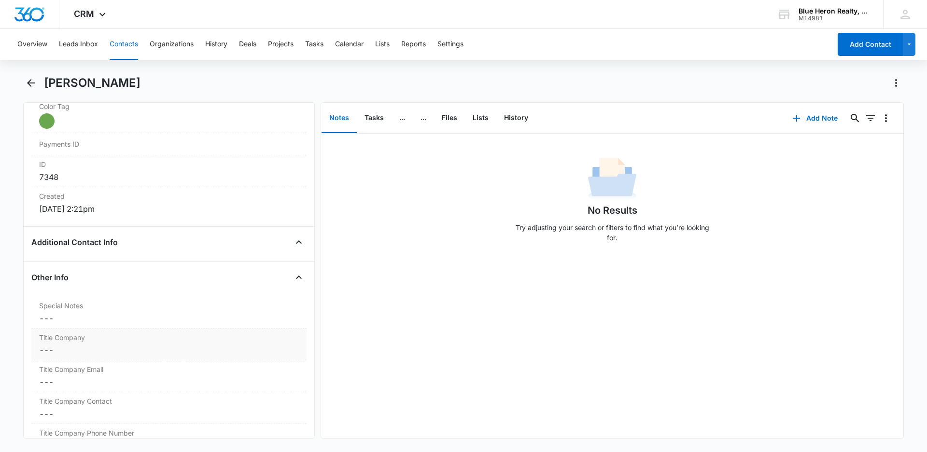
scroll to position [590, 0]
click at [64, 316] on dd "Cancel Save Changes ---" at bounding box center [169, 316] width 260 height 12
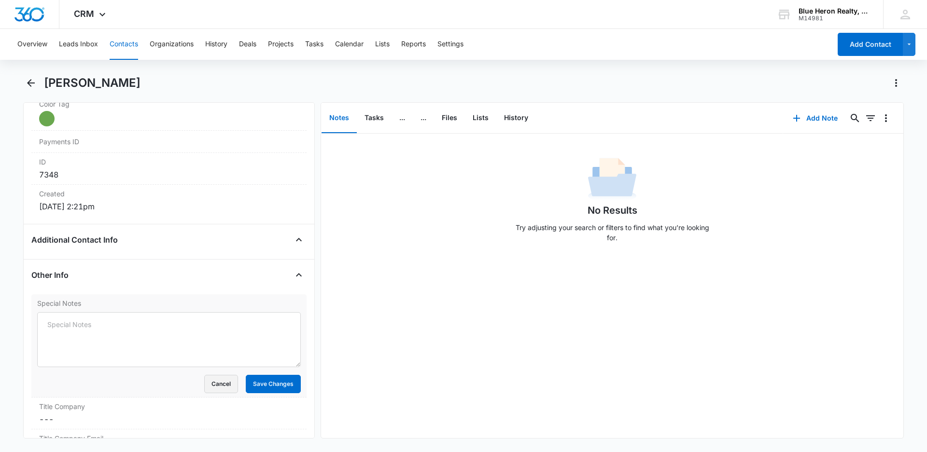
click at [220, 382] on button "Cancel" at bounding box center [221, 384] width 34 height 18
click at [69, 318] on dd "Cancel Save Changes ---" at bounding box center [169, 316] width 260 height 12
click at [209, 385] on button "Cancel" at bounding box center [221, 384] width 34 height 18
click at [30, 83] on icon "Back" at bounding box center [31, 83] width 8 height 8
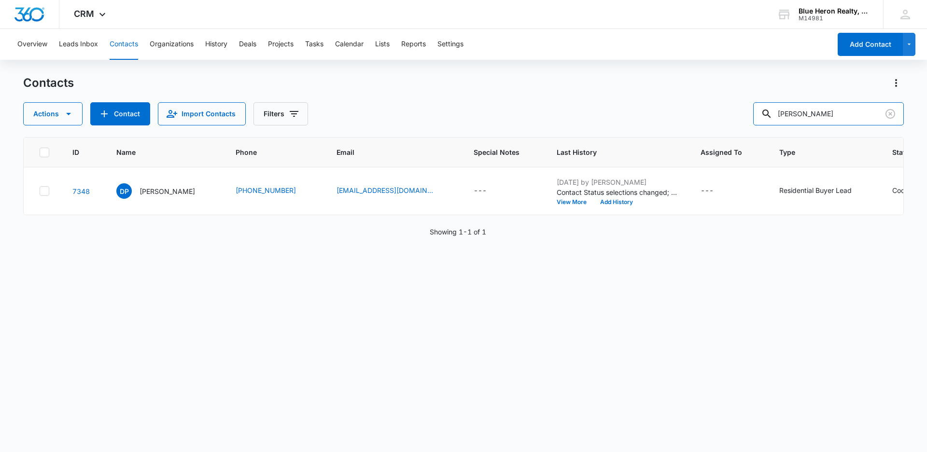
drag, startPoint x: 835, startPoint y: 112, endPoint x: 751, endPoint y: 114, distance: 84.0
click at [753, 115] on div "Actions Contact Import Contacts Filters [PERSON_NAME]" at bounding box center [463, 113] width 880 height 23
type input "[PERSON_NAME]"
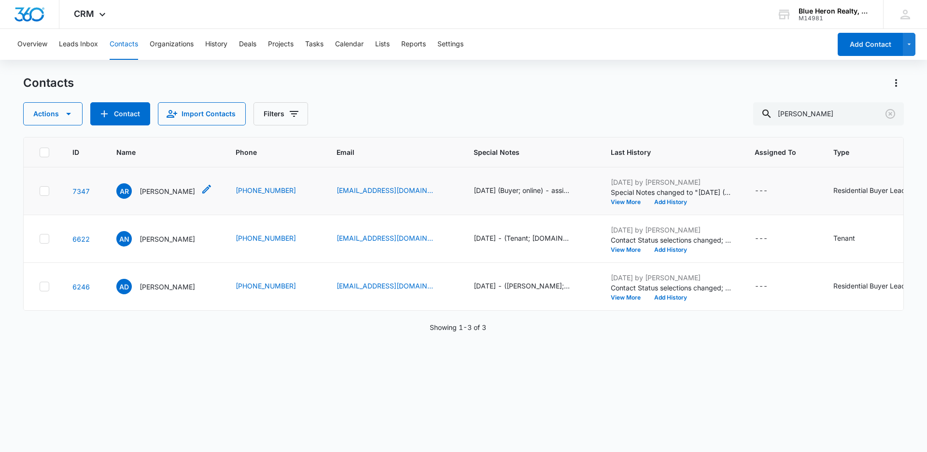
click at [158, 193] on p "[PERSON_NAME]" at bounding box center [167, 191] width 56 height 10
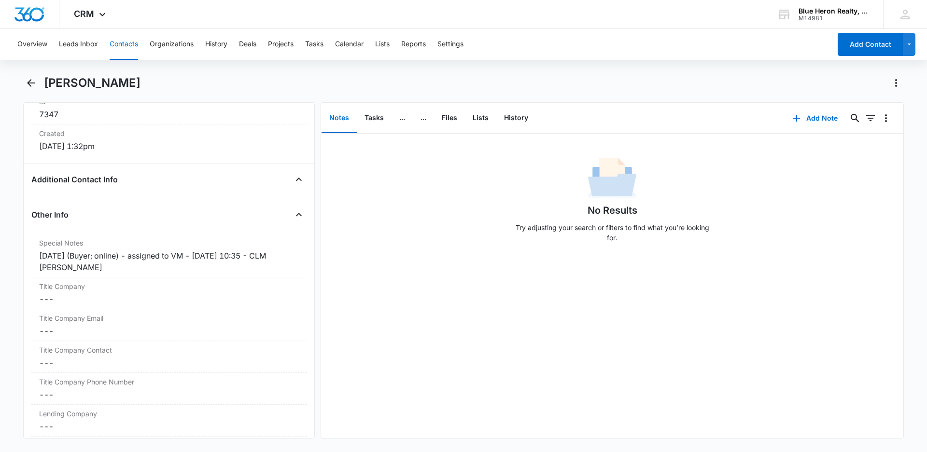
scroll to position [676, 0]
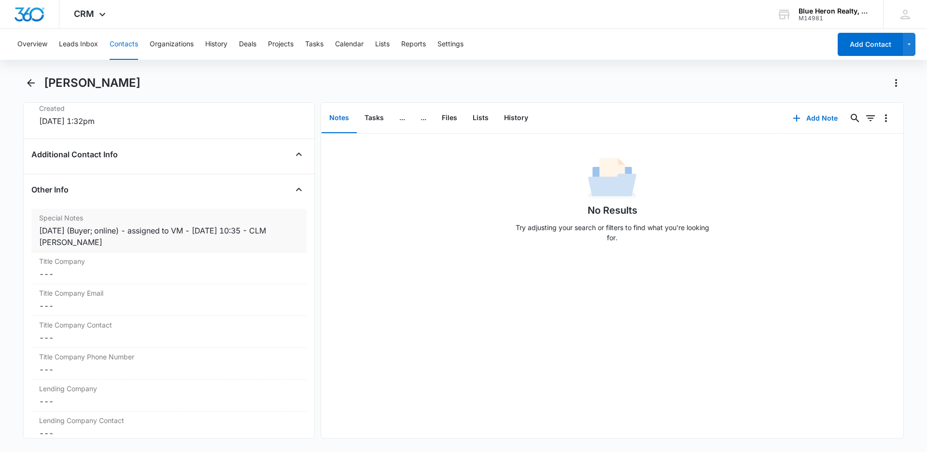
drag, startPoint x: 37, startPoint y: 230, endPoint x: 86, endPoint y: 245, distance: 51.5
click at [86, 245] on div "Special Notes Cancel Save Changes [DATE] (Buyer; online) - assigned to VM - [DA…" at bounding box center [168, 230] width 275 height 43
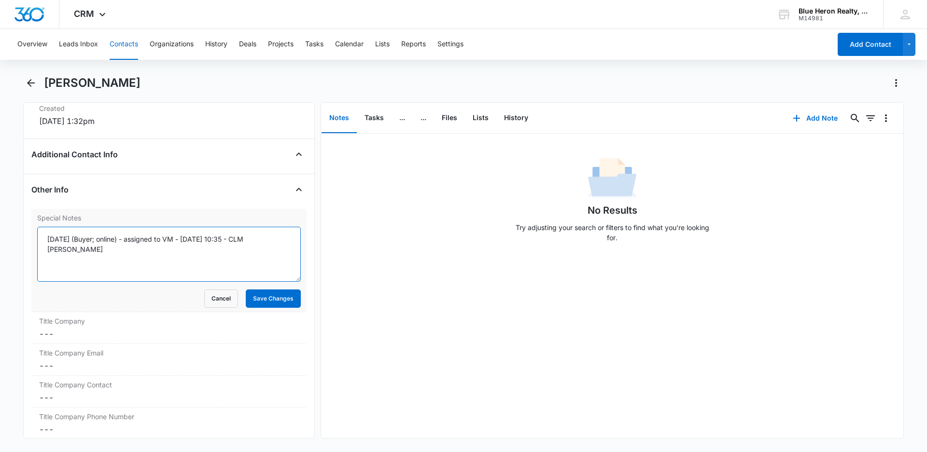
drag, startPoint x: 44, startPoint y: 239, endPoint x: 87, endPoint y: 254, distance: 45.2
click at [87, 254] on textarea "[DATE] (Buyer; online) - assigned to VM - [DATE] 10:35 - CLM [PERSON_NAME]" at bounding box center [169, 254] width 264 height 55
click at [152, 261] on textarea "[DATE] (Buyer; online) - assigned to VM - [DATE] 10:35 - CLM [PERSON_NAME]" at bounding box center [169, 254] width 264 height 55
drag, startPoint x: 222, startPoint y: 301, endPoint x: 369, endPoint y: 290, distance: 147.1
click at [222, 301] on button "Cancel" at bounding box center [221, 299] width 34 height 18
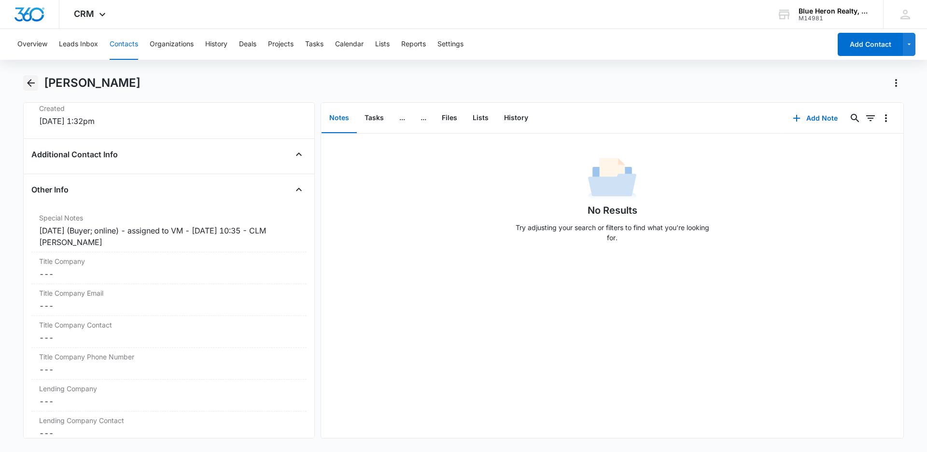
click at [30, 84] on icon "Back" at bounding box center [31, 83] width 8 height 8
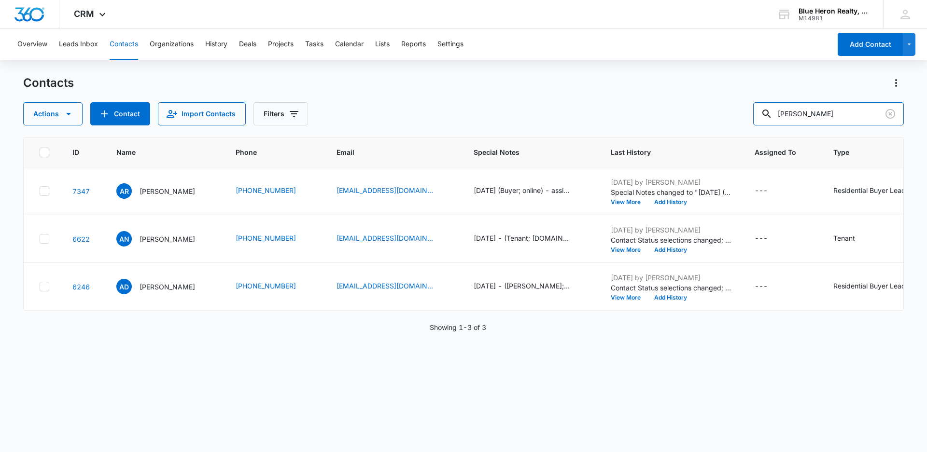
drag, startPoint x: 826, startPoint y: 115, endPoint x: 719, endPoint y: 110, distance: 106.8
click at [720, 110] on div "Actions Contact Import Contacts Filters [PERSON_NAME]" at bounding box center [463, 113] width 880 height 23
type input "[PERSON_NAME]"
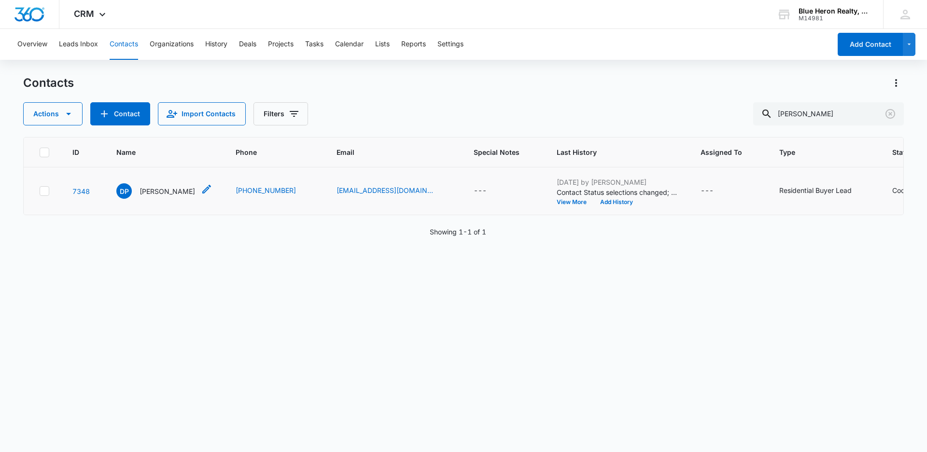
click at [173, 193] on p "[PERSON_NAME]" at bounding box center [167, 191] width 56 height 10
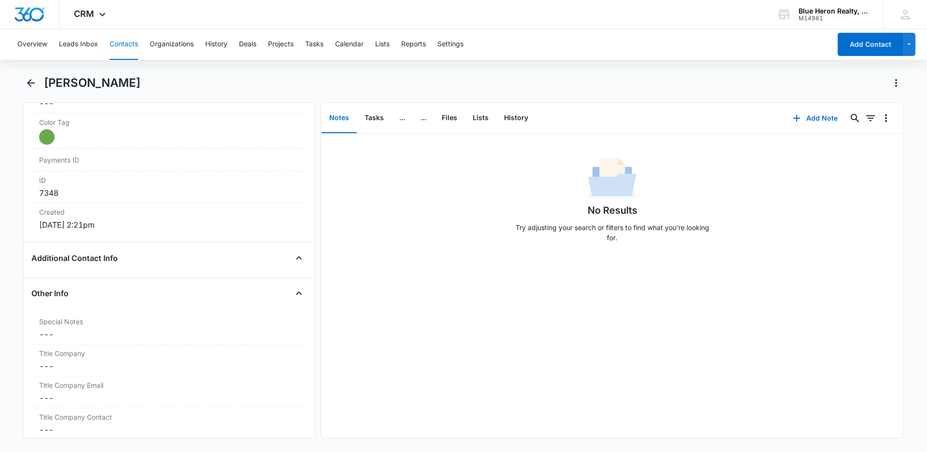
scroll to position [621, 0]
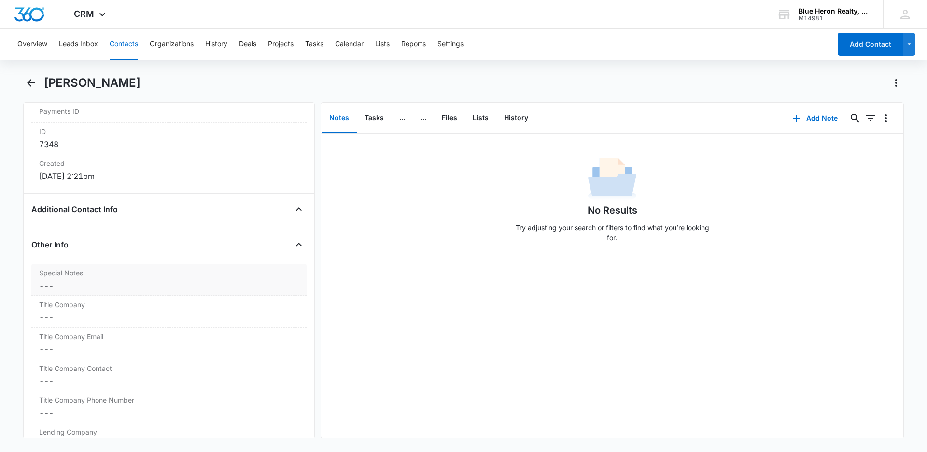
click at [45, 288] on dd "Cancel Save Changes ---" at bounding box center [169, 286] width 260 height 12
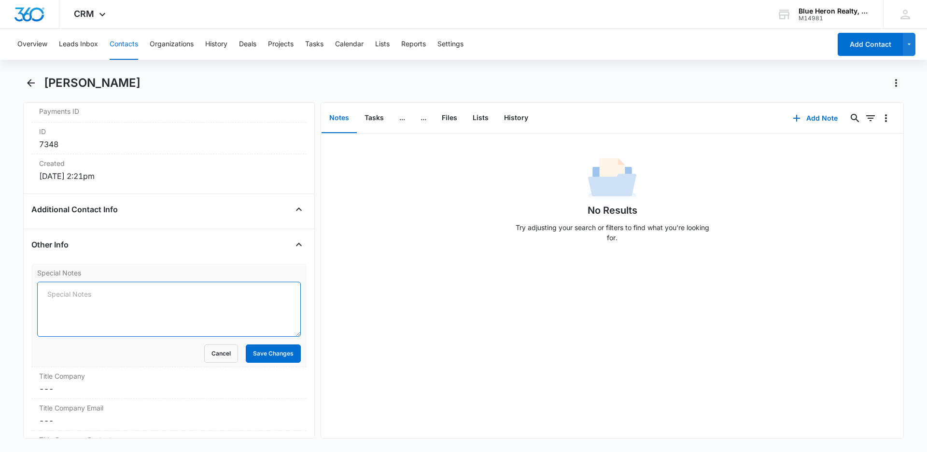
drag, startPoint x: 48, startPoint y: 296, endPoint x: 62, endPoint y: 296, distance: 14.0
click at [48, 296] on textarea "Special Notes" at bounding box center [169, 309] width 264 height 55
paste textarea "[DATE] (Buyer; online) - assigned to VM - [DATE] 10:35 - CLM [PERSON_NAME]"
type textarea "[DATE] (Buyer; online) - assigned to VM - [DATE] 10:35 - CLM [PERSON_NAME]"
click at [256, 360] on button "Save Changes" at bounding box center [273, 354] width 55 height 18
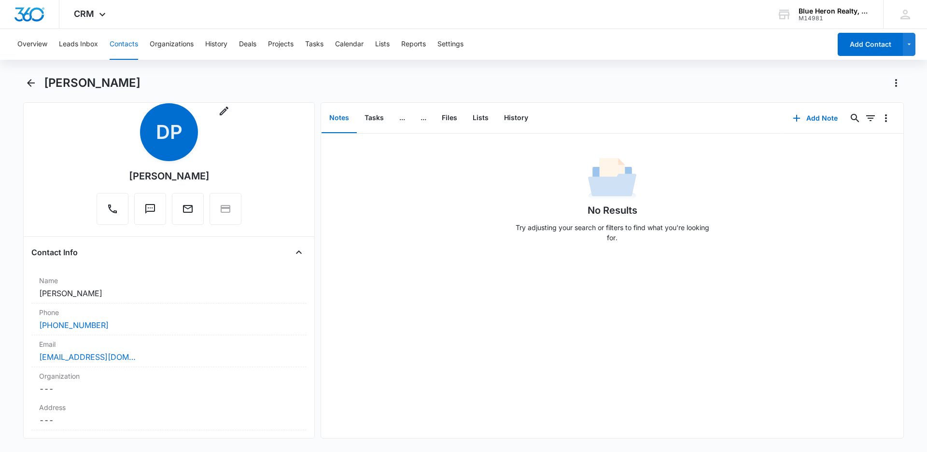
scroll to position [0, 0]
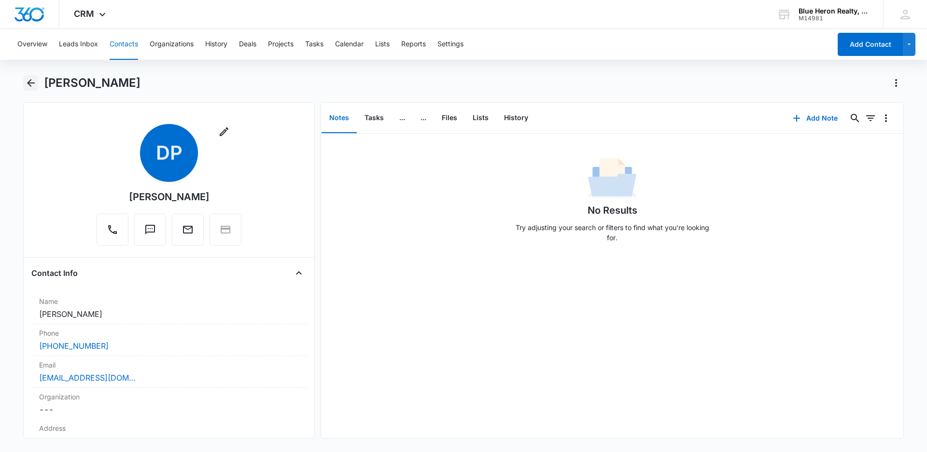
click at [29, 82] on icon "Back" at bounding box center [31, 83] width 8 height 8
